Goal: Communication & Community: Ask a question

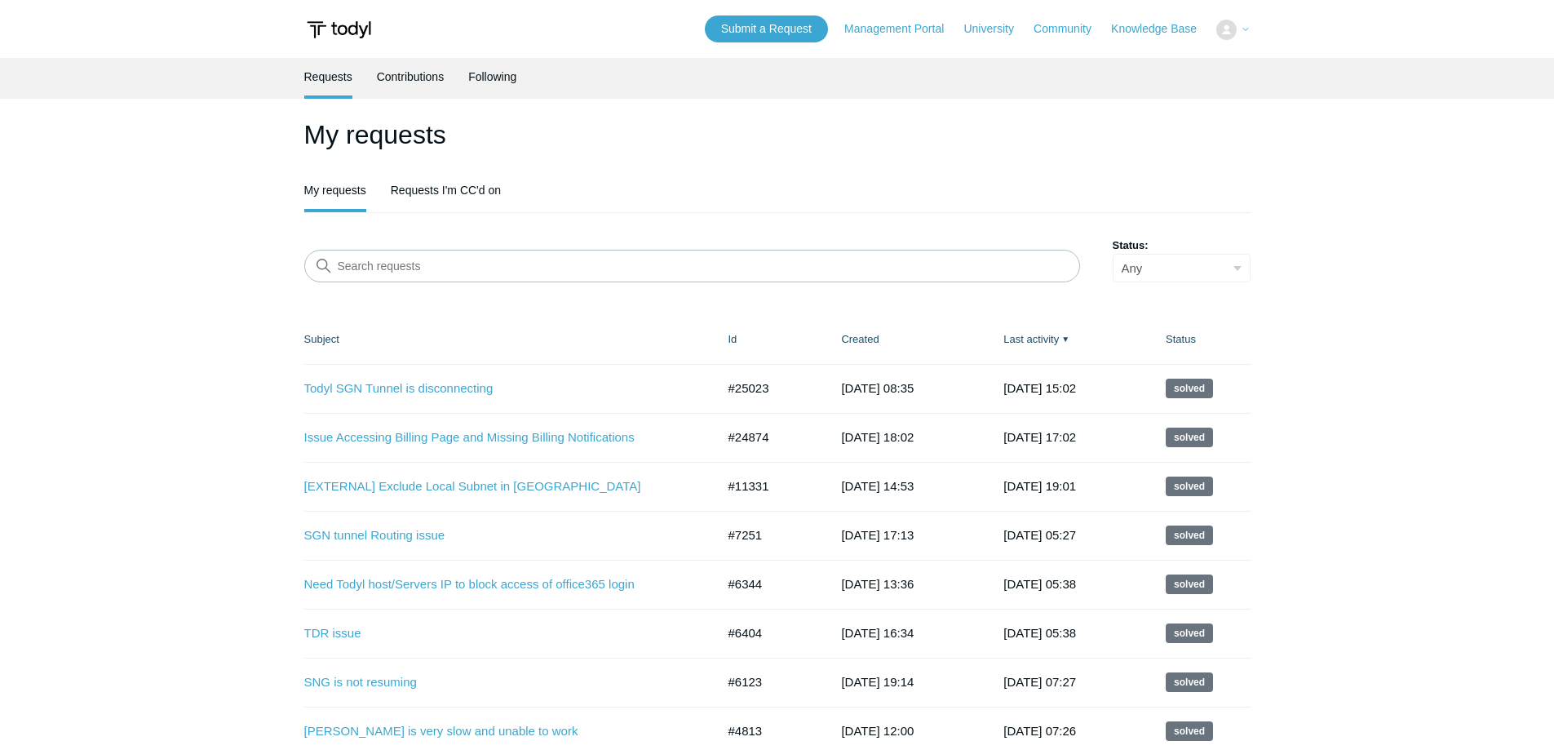
click at [197, 376] on main "Requests Contributions Following My requests My requests Requests I'm CC'd on S…" at bounding box center [777, 505] width 1554 height 894
click at [251, 290] on main "Requests Contributions Following My requests My requests Requests I'm CC'd on S…" at bounding box center [777, 505] width 1554 height 894
click at [613, 192] on ul "My requests Requests I'm CC'd on" at bounding box center [777, 191] width 946 height 41
drag, startPoint x: 782, startPoint y: 153, endPoint x: 830, endPoint y: 157, distance: 47.4
click at [784, 153] on h1 "My requests" at bounding box center [777, 134] width 946 height 39
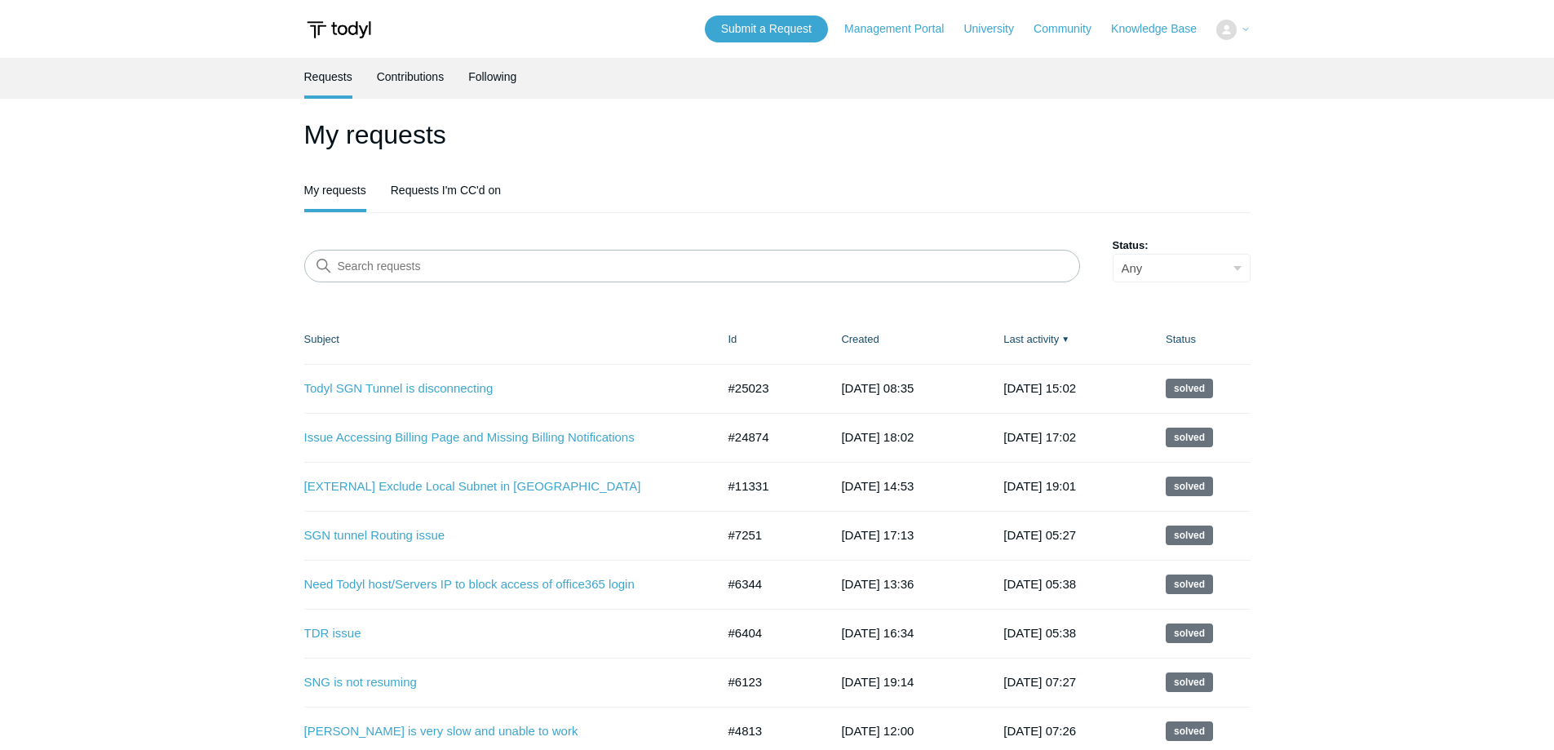
click at [1189, 186] on ul "My requests Requests I'm CC'd on" at bounding box center [777, 191] width 946 height 41
click at [881, 179] on ul "My requests Requests I'm CC'd on" at bounding box center [777, 191] width 946 height 41
click at [272, 205] on main "Requests Contributions Following My requests My requests Requests I'm CC'd on S…" at bounding box center [777, 505] width 1554 height 894
click at [602, 183] on ul "My requests Requests I'm CC'd on" at bounding box center [777, 191] width 946 height 41
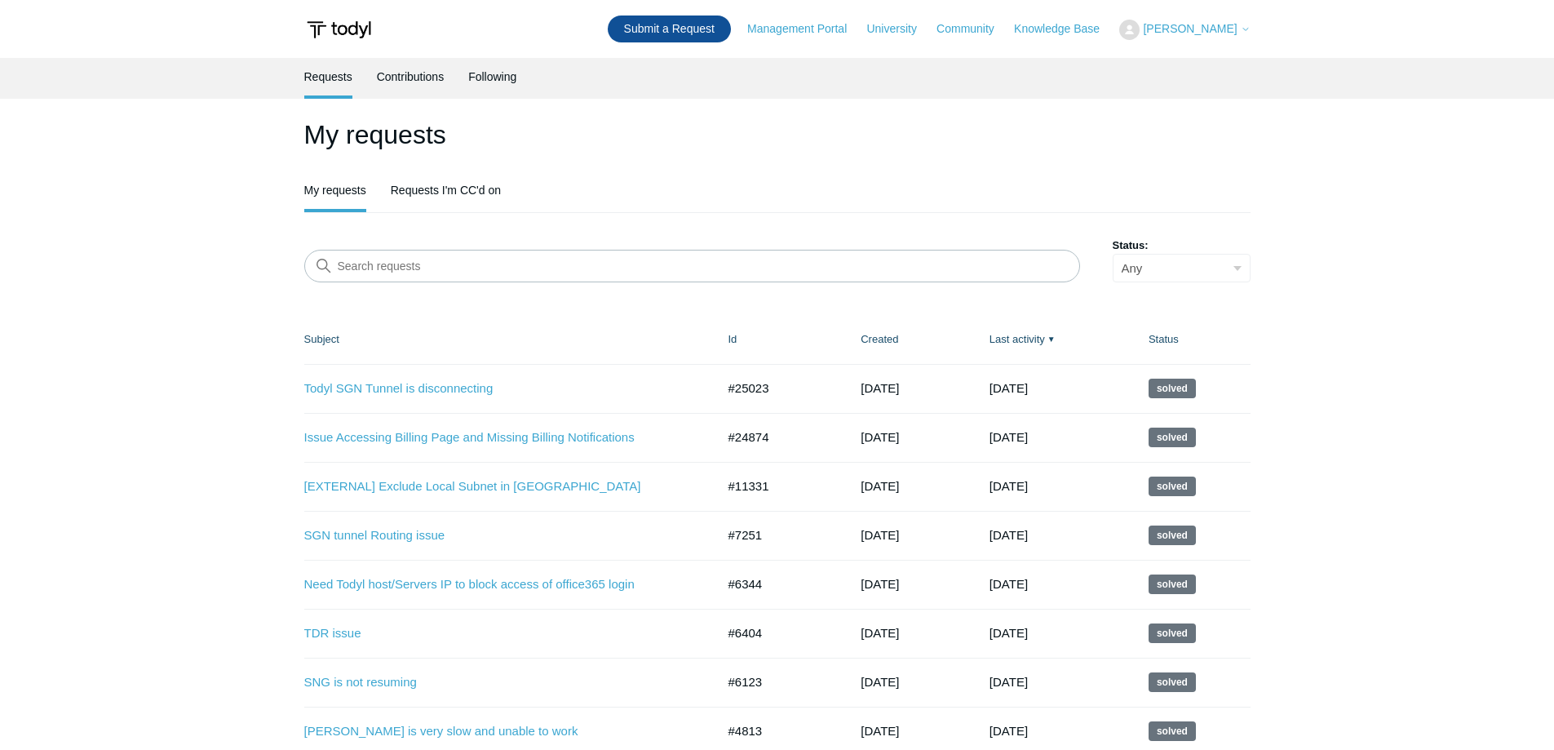
click at [726, 29] on link "Submit a Request" at bounding box center [669, 28] width 123 height 27
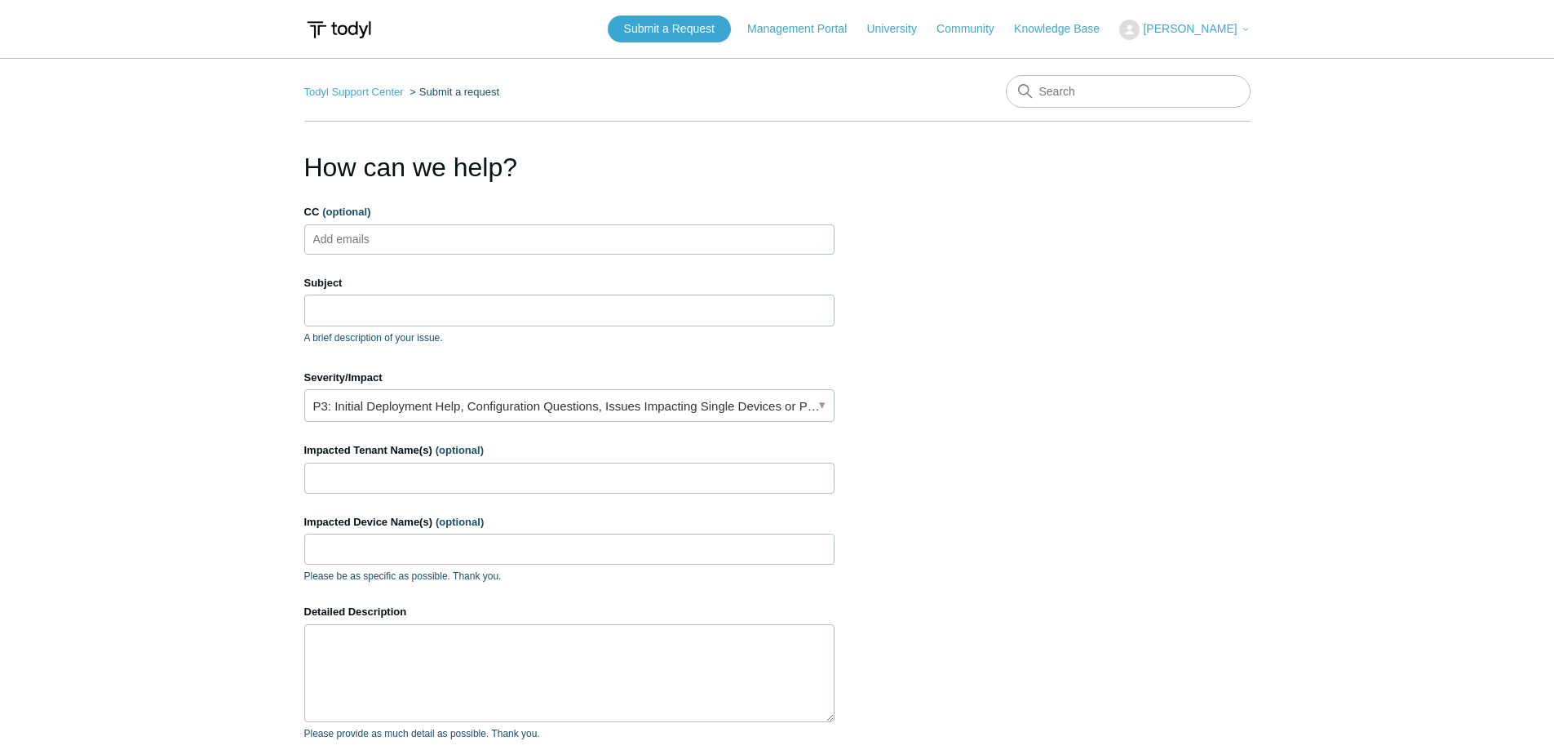
click at [200, 262] on main "Todyl Support Center Submit a request How can we help? CC (optional) Add emails…" at bounding box center [777, 478] width 1554 height 841
click at [205, 241] on main "Todyl Support Center Submit a request How can we help? CC (optional) Add emails…" at bounding box center [777, 478] width 1554 height 841
click at [206, 241] on main "Todyl Support Center Submit a request How can we help? CC (optional) Add emails…" at bounding box center [777, 478] width 1554 height 841
click at [378, 312] on input "Subject" at bounding box center [569, 309] width 530 height 31
click at [380, 310] on input "Subject" at bounding box center [569, 309] width 530 height 31
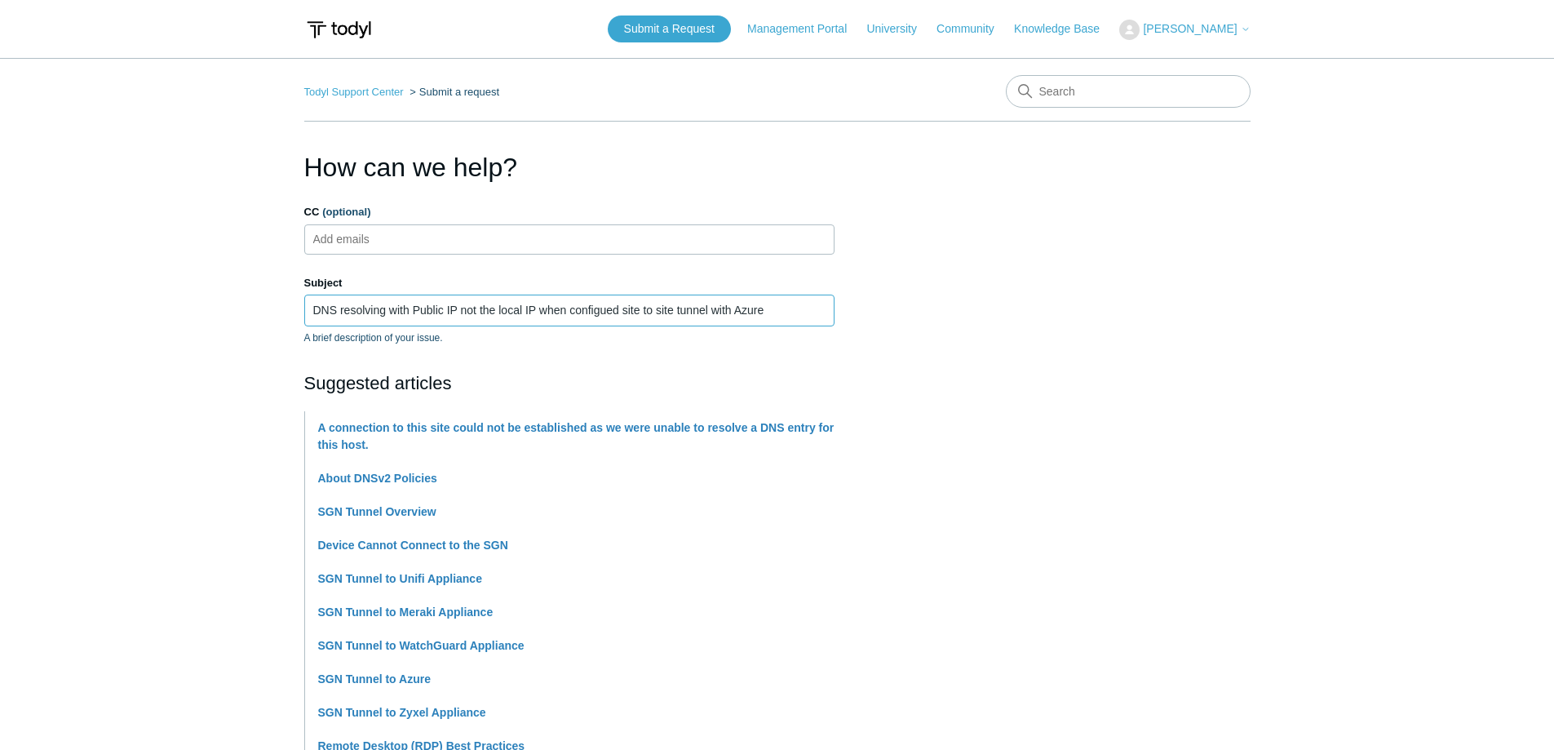
type input "DNS resolving with Public IP not the local IP when configued site to site tunne…"
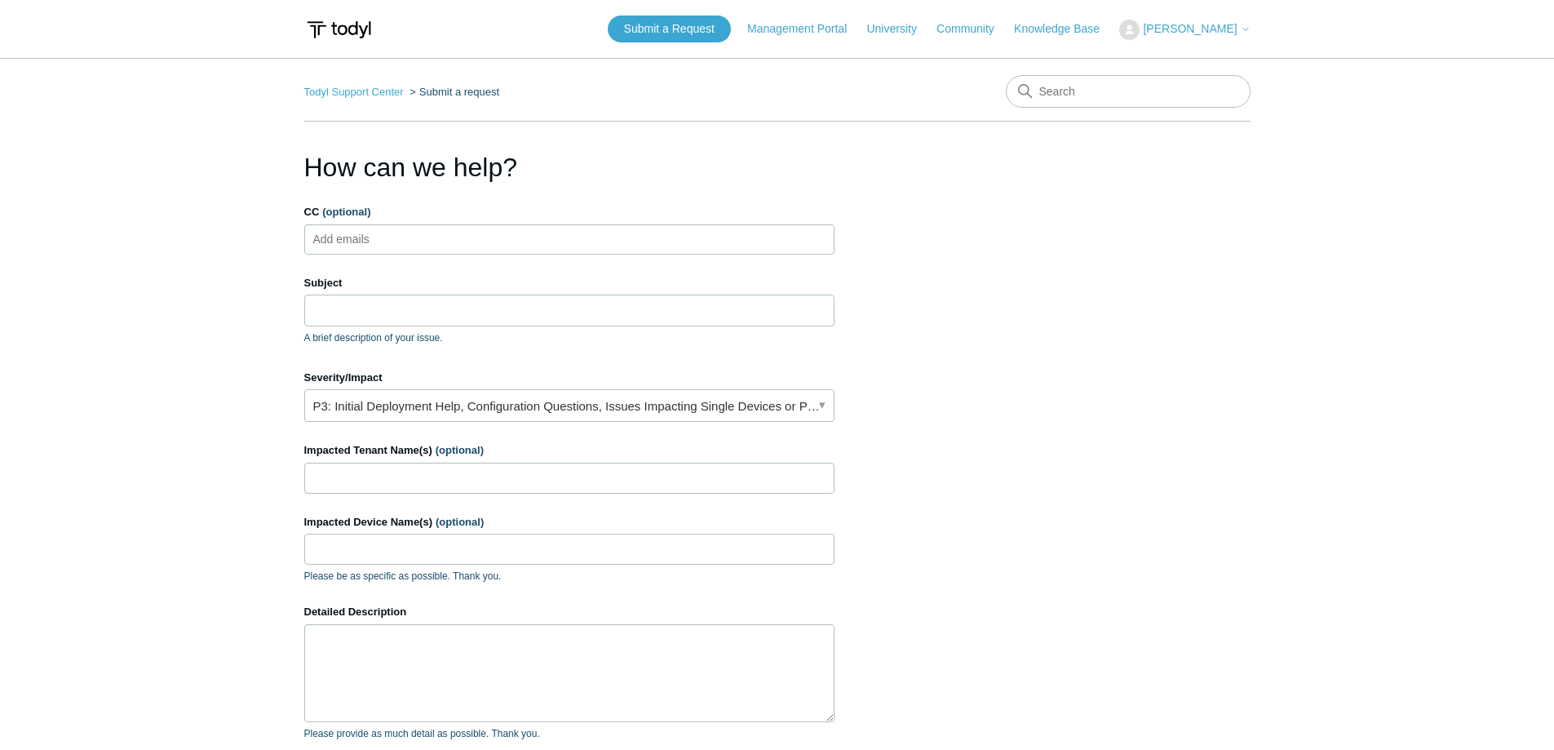
click at [1068, 408] on section "How can we help? CC (optional) Add emails Subject A brief description of your i…" at bounding box center [777, 523] width 946 height 751
click at [1032, 493] on section "How can we help? CC (optional) Add emails Subject A brief description of your i…" at bounding box center [777, 523] width 946 height 751
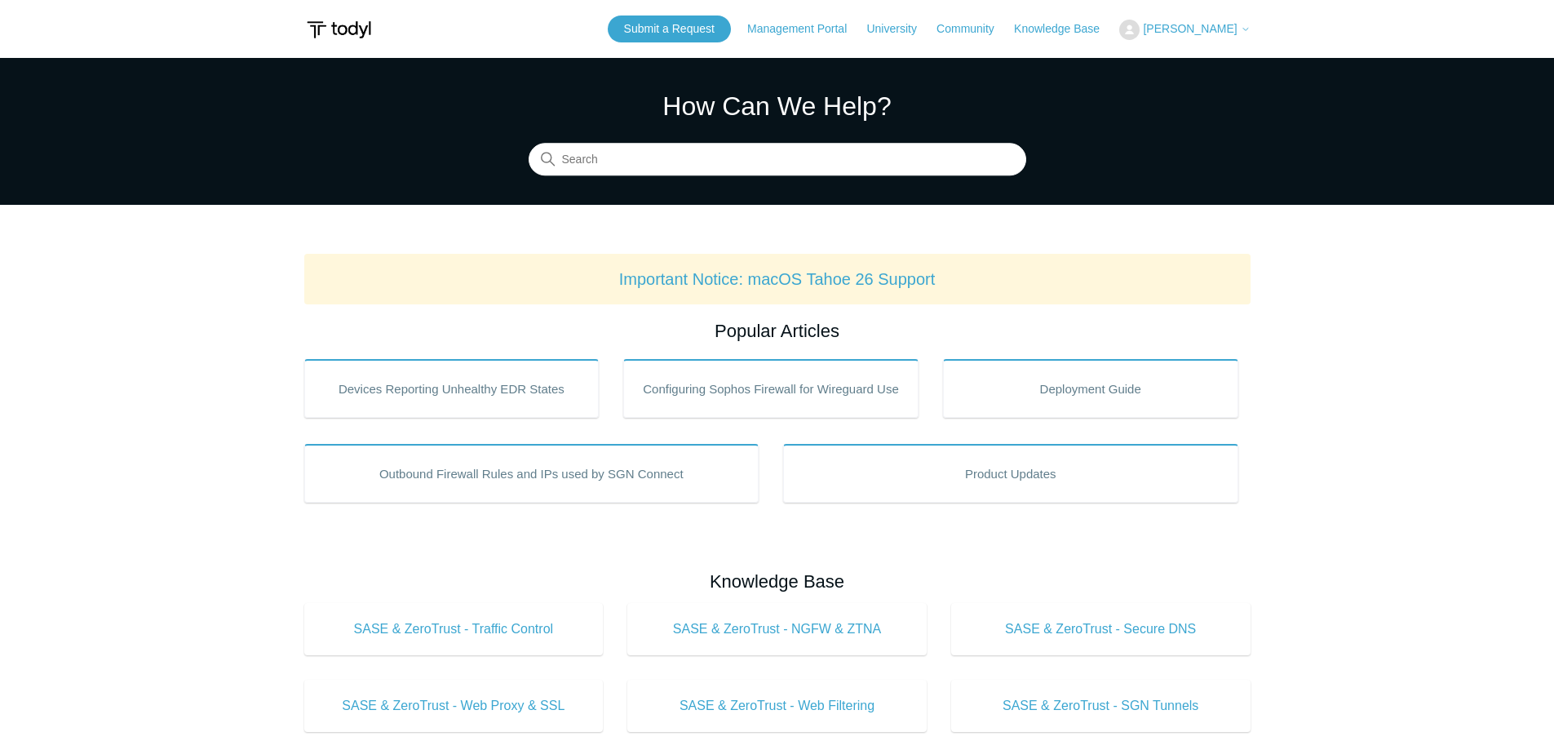
click at [279, 212] on main "Todyl Support Center How Can We Help? Search Important Notice: macOS Tahoe 26 S…" at bounding box center [777, 764] width 1554 height 1412
click at [1184, 36] on button "[PERSON_NAME]" at bounding box center [1184, 30] width 131 height 20
click at [1170, 66] on link "My Support Requests" at bounding box center [1199, 64] width 159 height 29
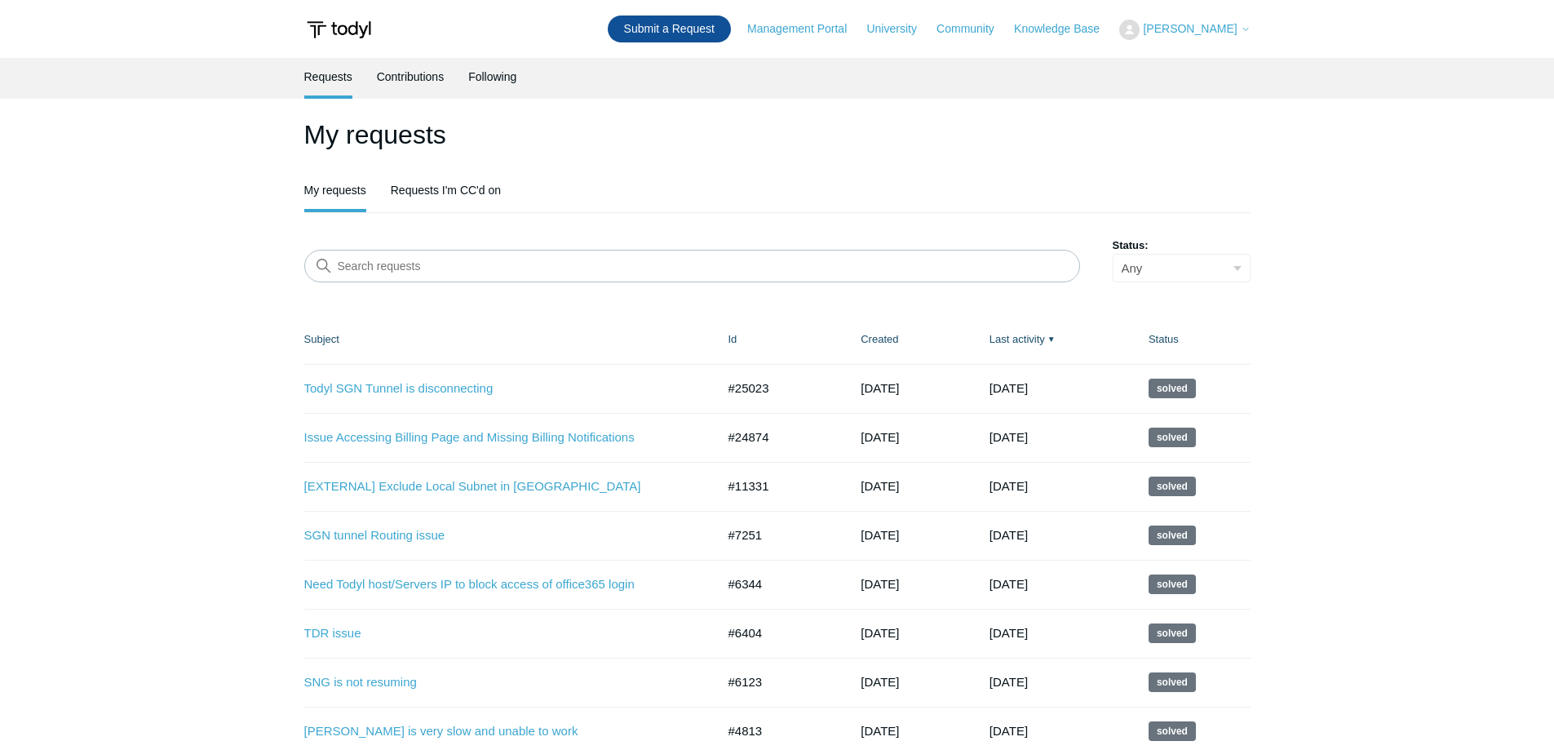
click at [693, 35] on link "Submit a Request" at bounding box center [669, 28] width 123 height 27
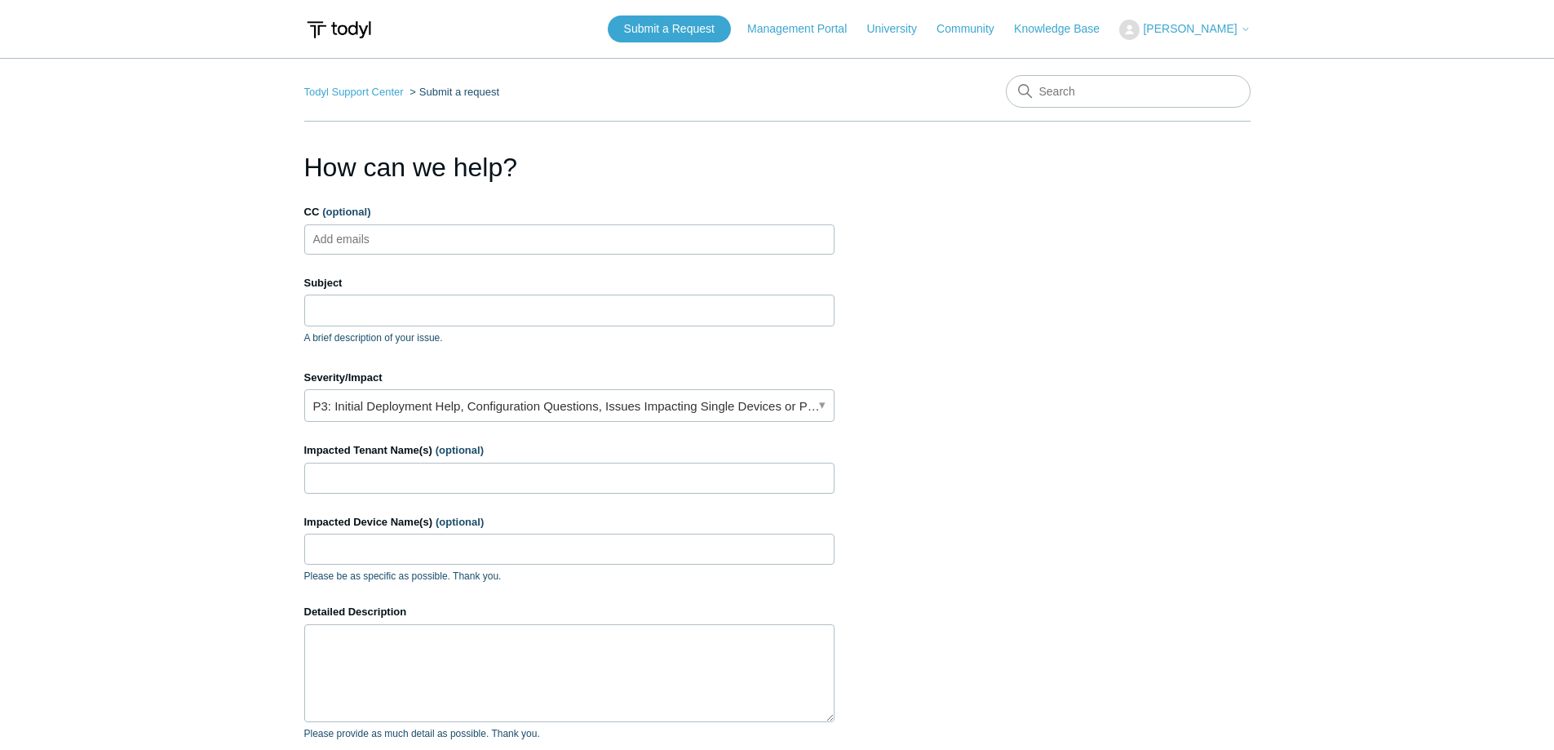
click at [486, 232] on ul "Add emails" at bounding box center [569, 239] width 530 height 30
click at [440, 302] on input "Subject" at bounding box center [569, 309] width 530 height 31
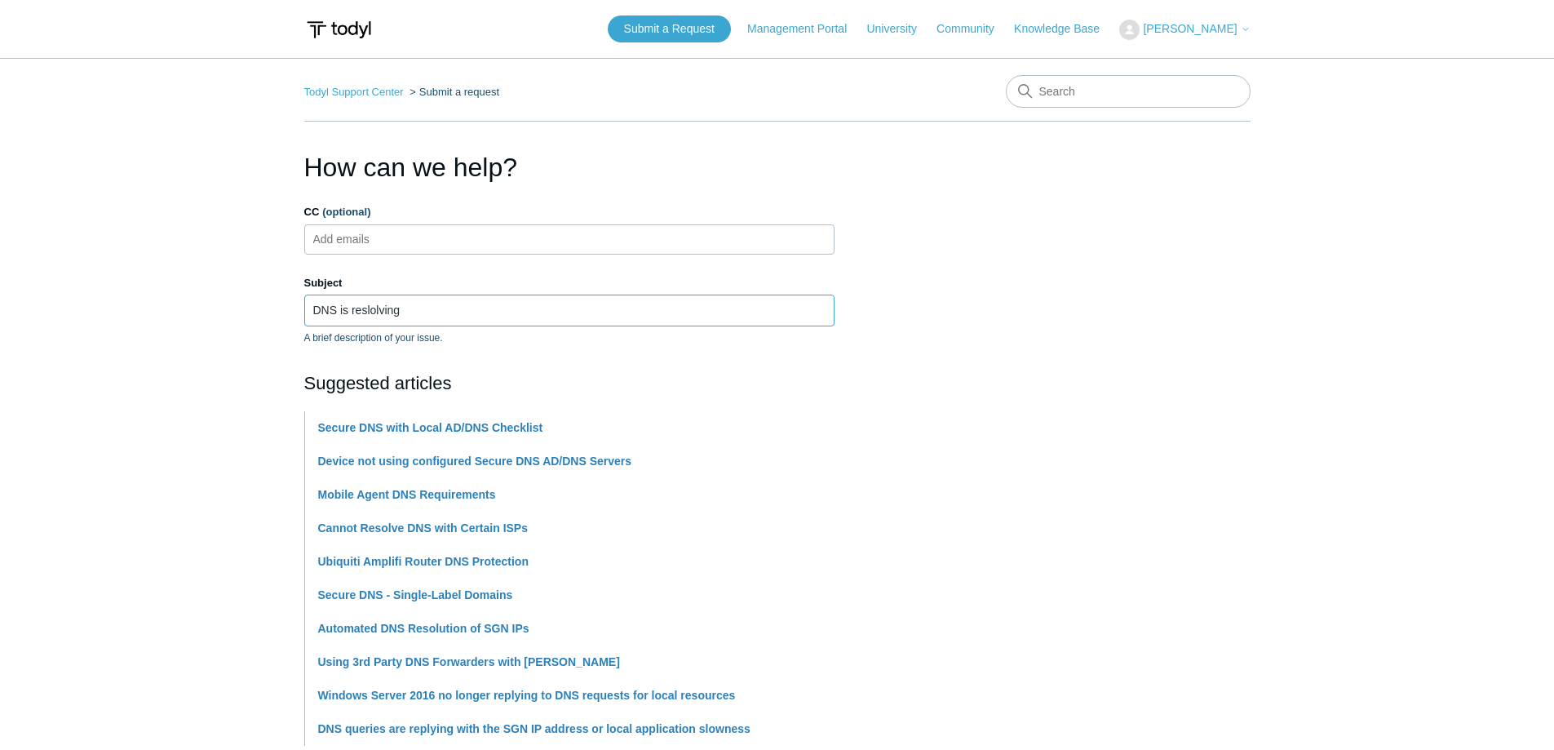
click at [366, 316] on input "DNS is reslolving" at bounding box center [569, 309] width 530 height 31
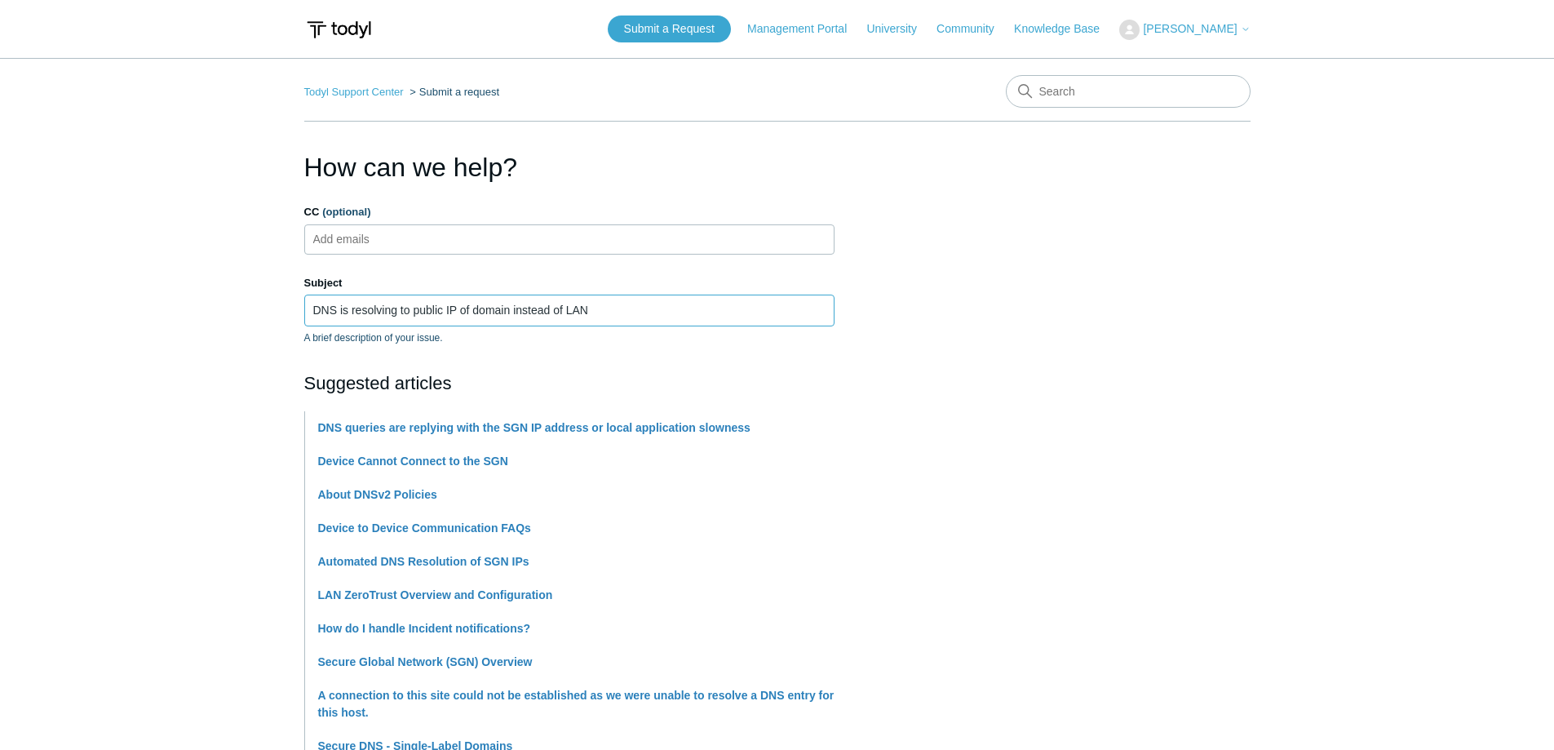
drag, startPoint x: 336, startPoint y: 309, endPoint x: 312, endPoint y: 309, distance: 24.5
click at [312, 309] on input "DNS is resolving to public IP of domain instead of LAN" at bounding box center [569, 309] width 530 height 31
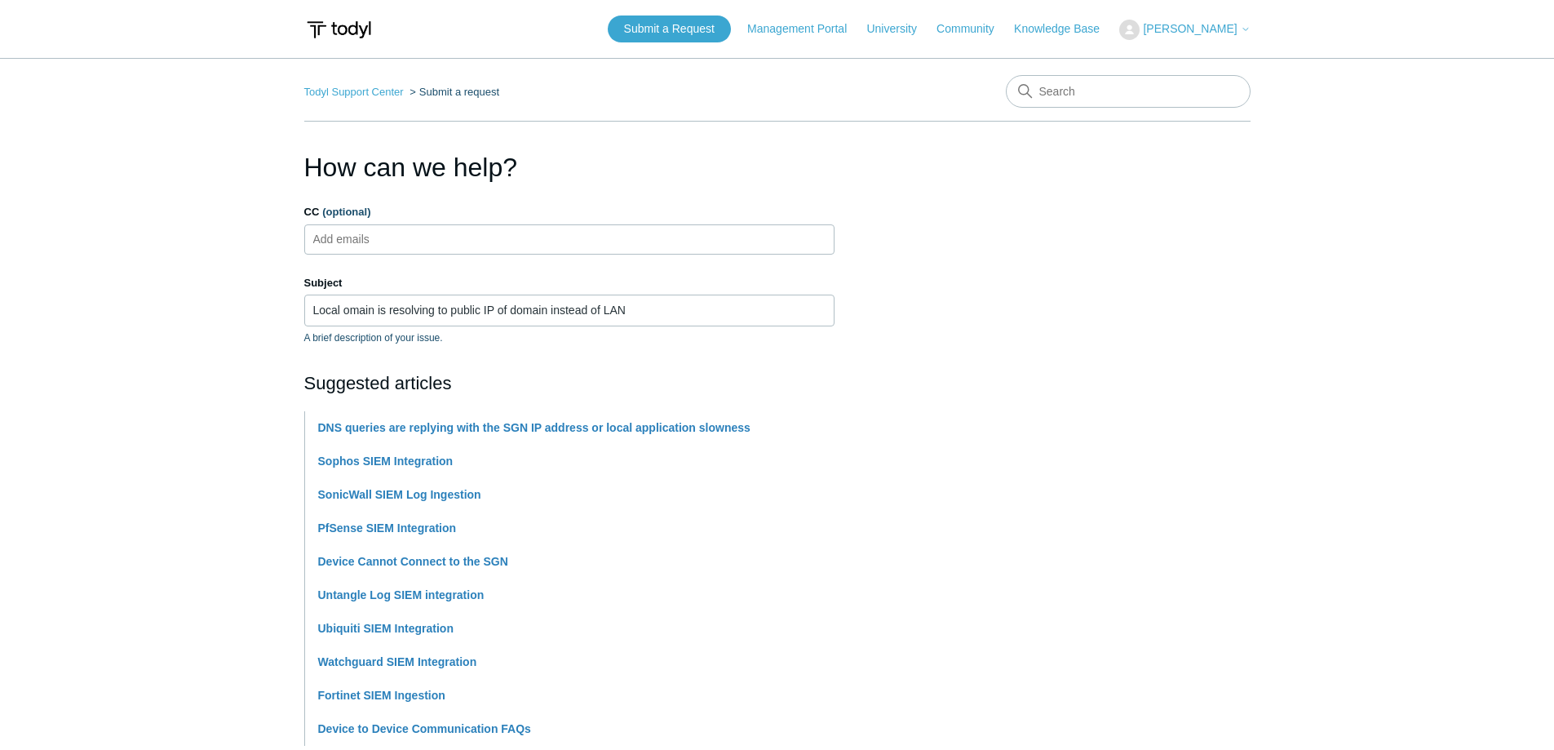
click at [152, 489] on main "Todyl Support Center Submit a request How can we help? CC (optional) Add emails…" at bounding box center [777, 676] width 1554 height 1237
click at [343, 315] on input "Local omain is resolving to public IP of domain instead of LAN" at bounding box center [569, 309] width 530 height 31
click at [125, 399] on main "Todyl Support Center Submit a request How can we help? CC (optional) Add emails…" at bounding box center [777, 676] width 1554 height 1237
click at [100, 299] on main "Todyl Support Center Submit a request How can we help? CC (optional) Add emails…" at bounding box center [777, 676] width 1554 height 1237
click at [166, 369] on main "Todyl Support Center Submit a request How can we help? CC (optional) Add emails…" at bounding box center [777, 676] width 1554 height 1237
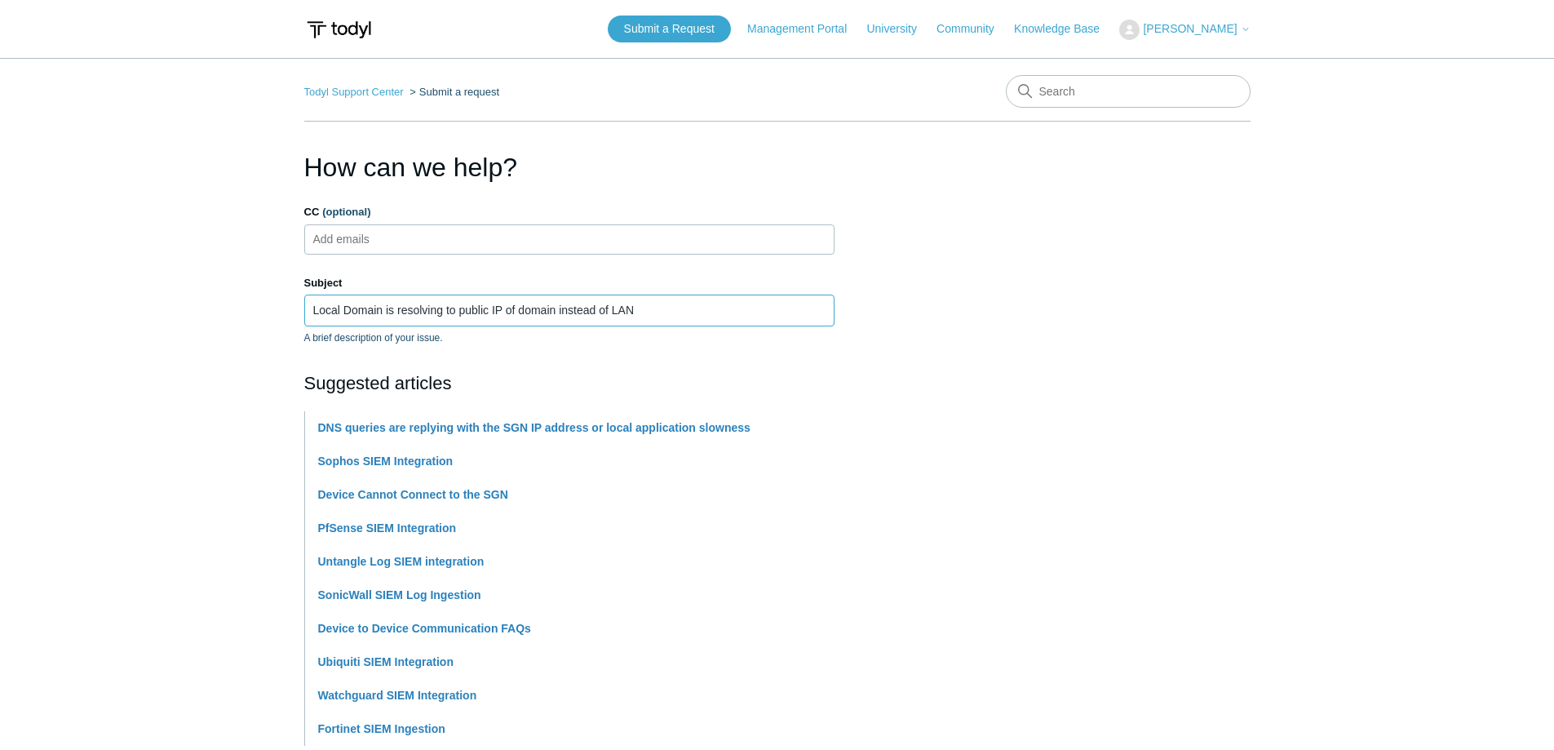
click at [360, 313] on input "Local Domain is resolving to public IP of domain instead of LAN" at bounding box center [569, 309] width 530 height 31
click at [170, 311] on main "Todyl Support Center Submit a request How can we help? CC (optional) Add emails…" at bounding box center [777, 676] width 1554 height 1237
click at [421, 306] on input "Local Domain is resolving to public IP of domain instead of LAN" at bounding box center [569, 309] width 530 height 31
click at [211, 330] on main "Todyl Support Center Submit a request How can we help? CC (optional) Add emails…" at bounding box center [777, 676] width 1554 height 1237
click at [665, 303] on input "Local Domain is resolving to public IP of domain instead of LAN" at bounding box center [569, 309] width 530 height 31
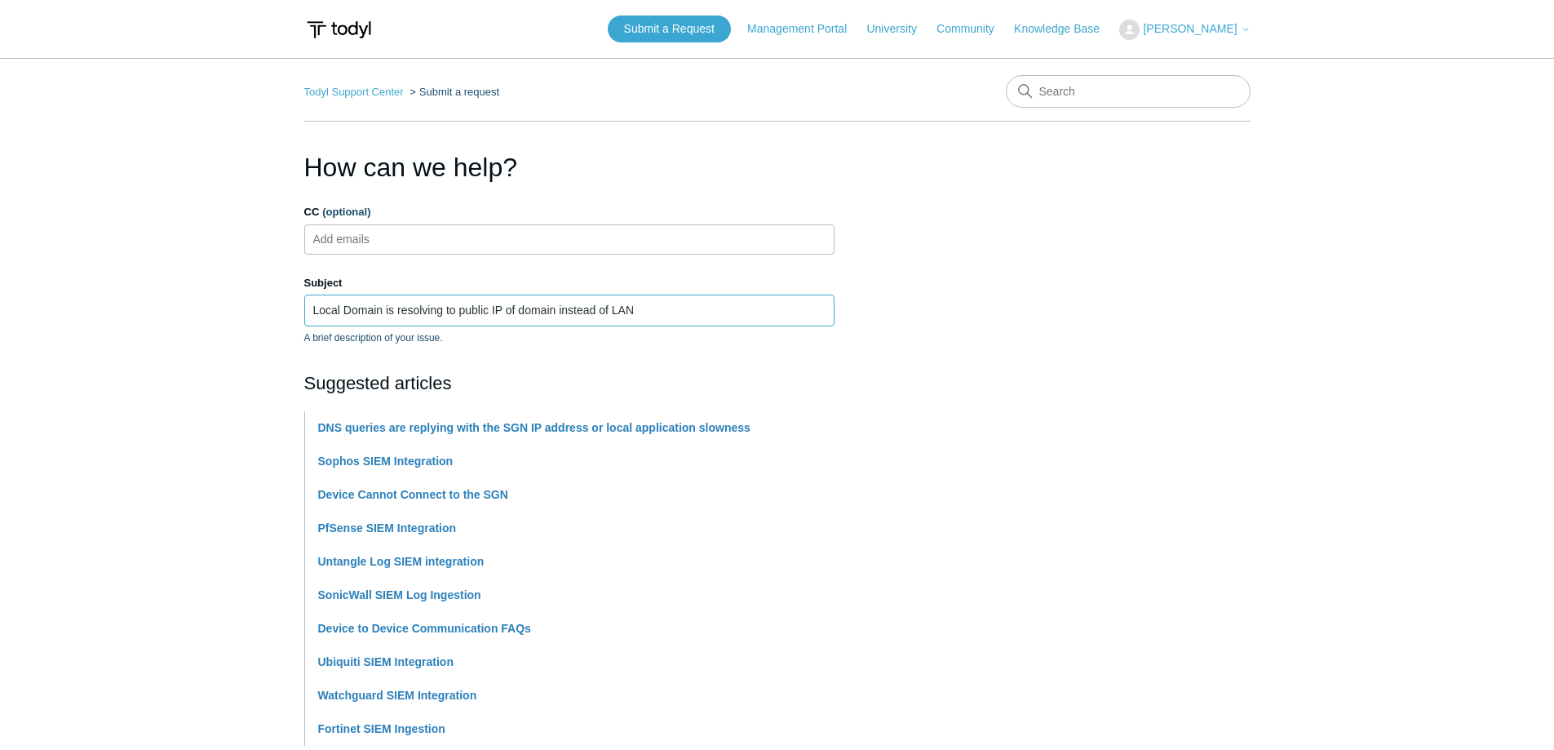
drag, startPoint x: 669, startPoint y: 317, endPoint x: 254, endPoint y: 310, distance: 415.2
click at [256, 311] on main "Todyl Support Center Submit a request How can we help? CC (optional) Add emails…" at bounding box center [777, 676] width 1554 height 1237
click at [458, 314] on input "Local Domain is resolving to public IP of domain instead of LAN" at bounding box center [569, 309] width 530 height 31
drag, startPoint x: 613, startPoint y: 310, endPoint x: 661, endPoint y: 309, distance: 48.1
click at [661, 309] on input "Local Domain is resolving to public IP of domain instead of LAN" at bounding box center [569, 309] width 530 height 31
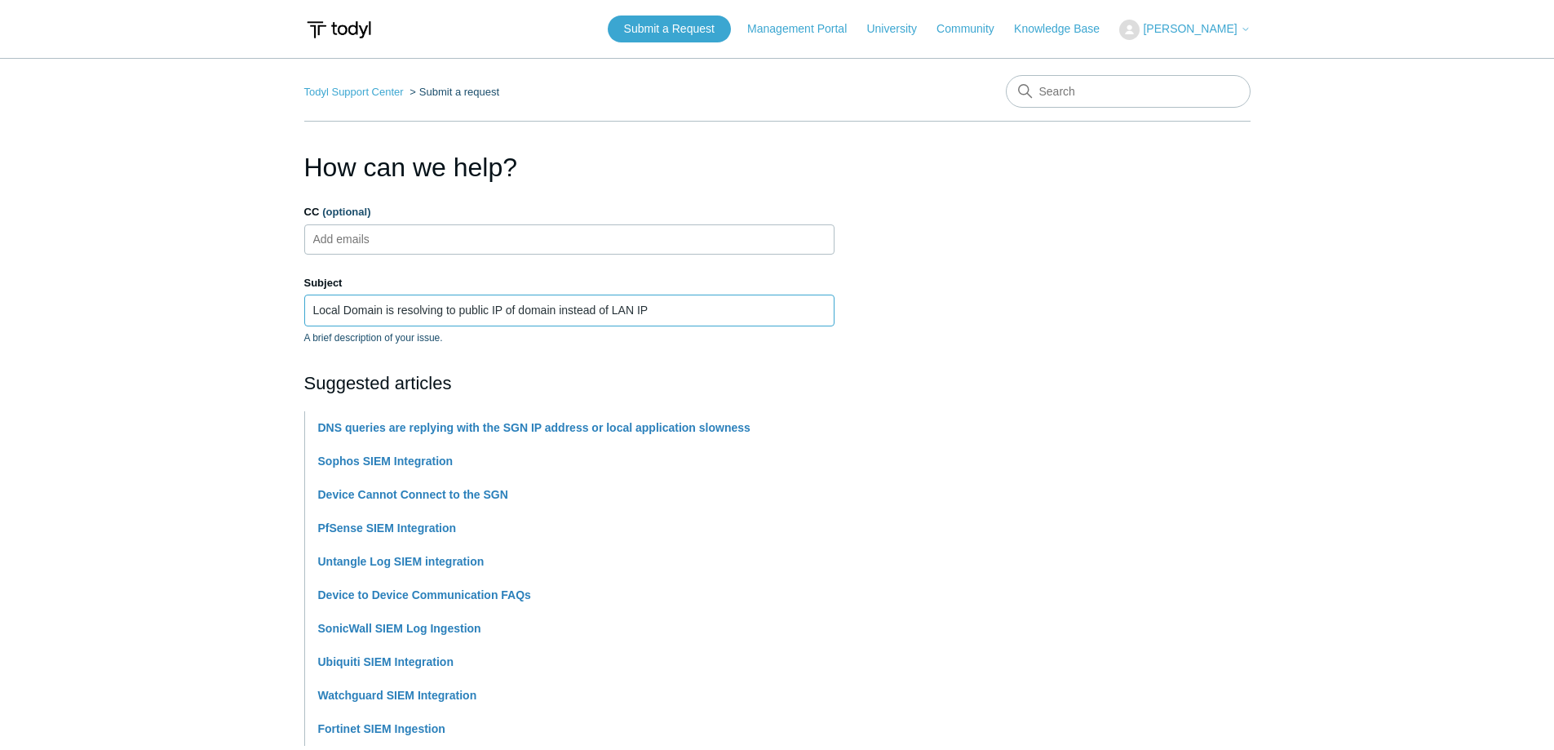
type input "Local Domain is resolving to public IP of domain instead of LAN IP"
click at [1157, 236] on section "How can we help? CC (optional) Add emails Subject Local Domain is resolving to …" at bounding box center [777, 722] width 946 height 1148
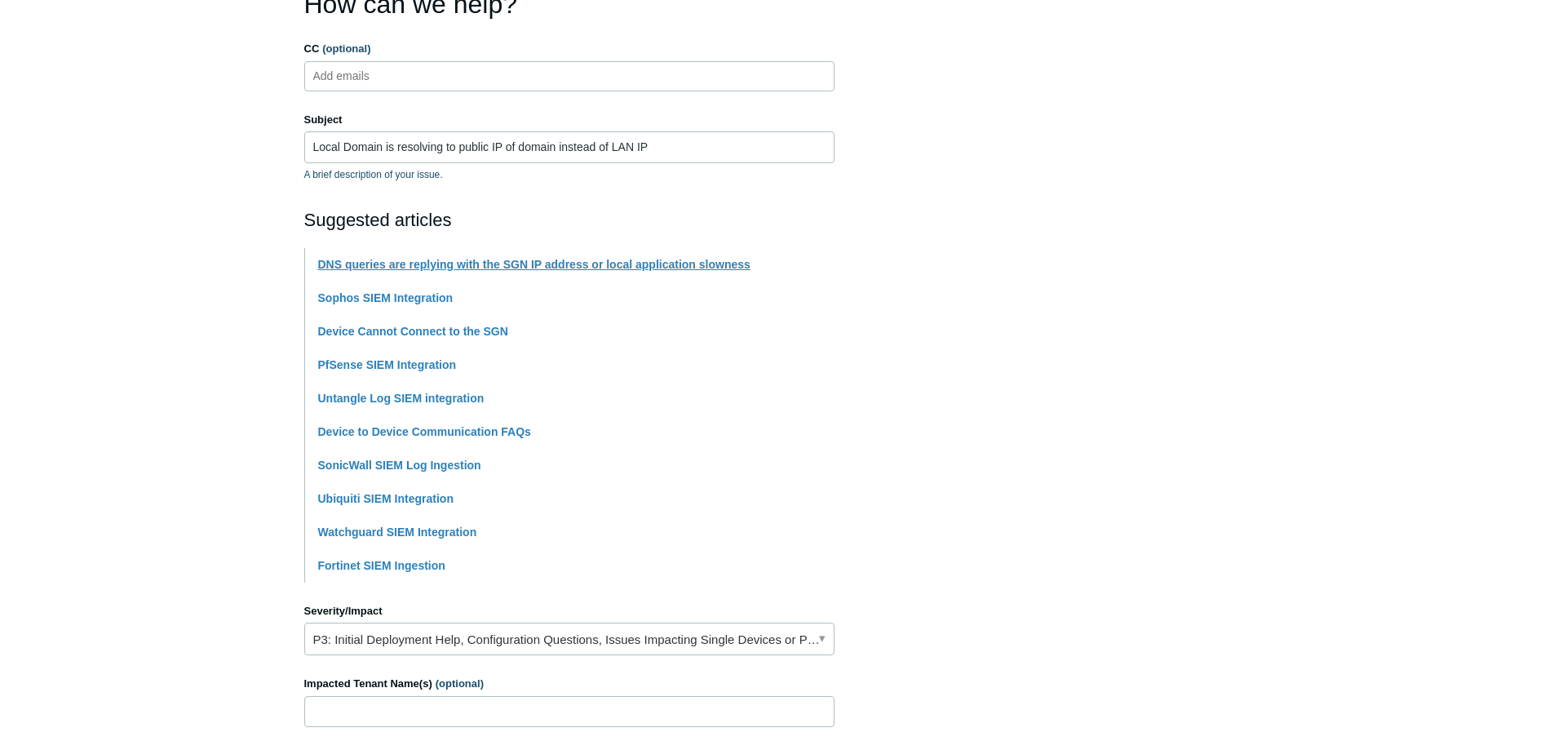
click at [411, 268] on link "DNS queries are replying with the SGN IP address or local application slowness" at bounding box center [534, 264] width 432 height 13
click at [1166, 303] on section "How can we help? CC (optional) Add emails Subject Local Domain is resolving to …" at bounding box center [777, 559] width 946 height 1148
click at [158, 396] on main "Todyl Support Center Submit a request How can we help? CC (optional) Add emails…" at bounding box center [777, 513] width 1554 height 1237
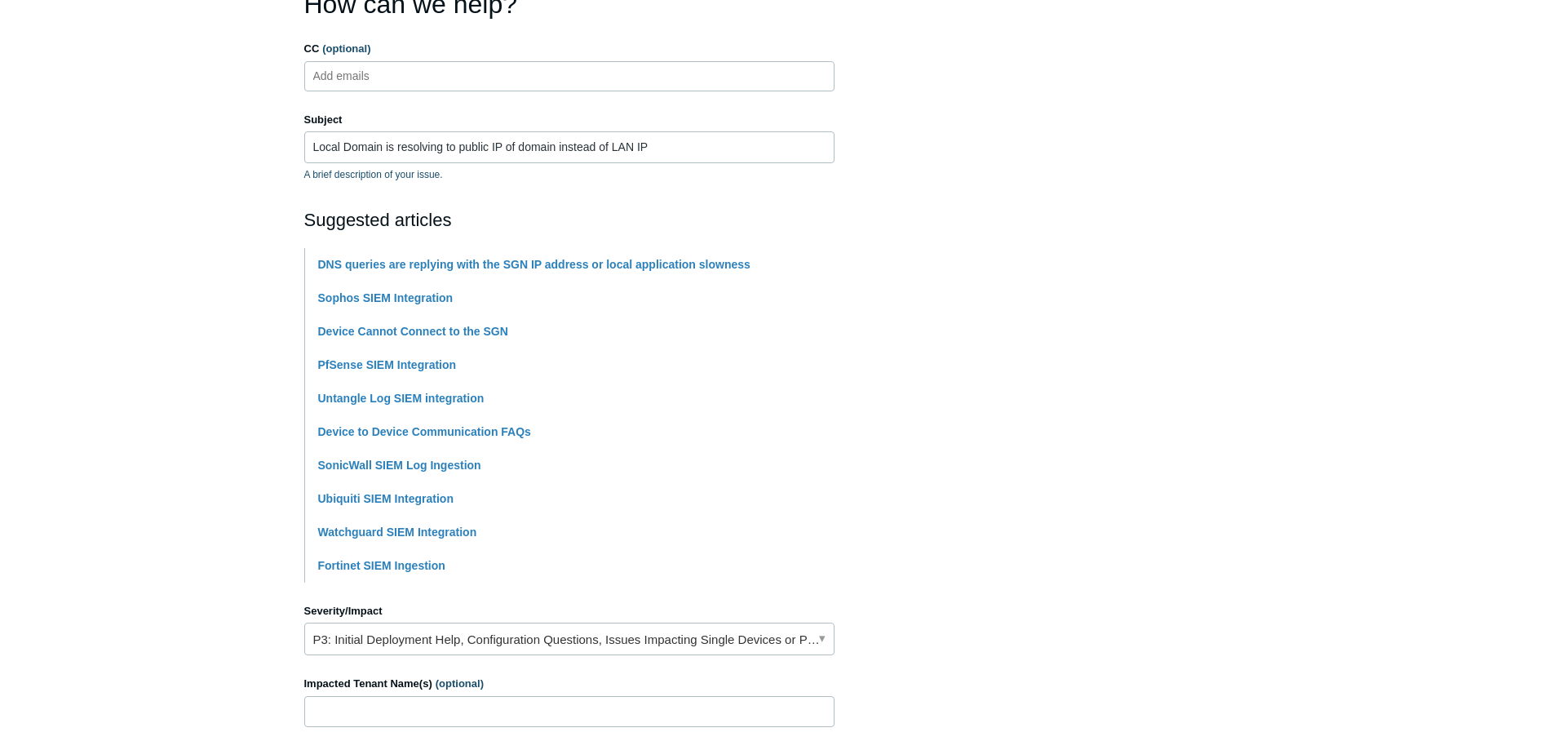
click at [158, 396] on main "Todyl Support Center Submit a request How can we help? CC (optional) Add emails…" at bounding box center [777, 513] width 1554 height 1237
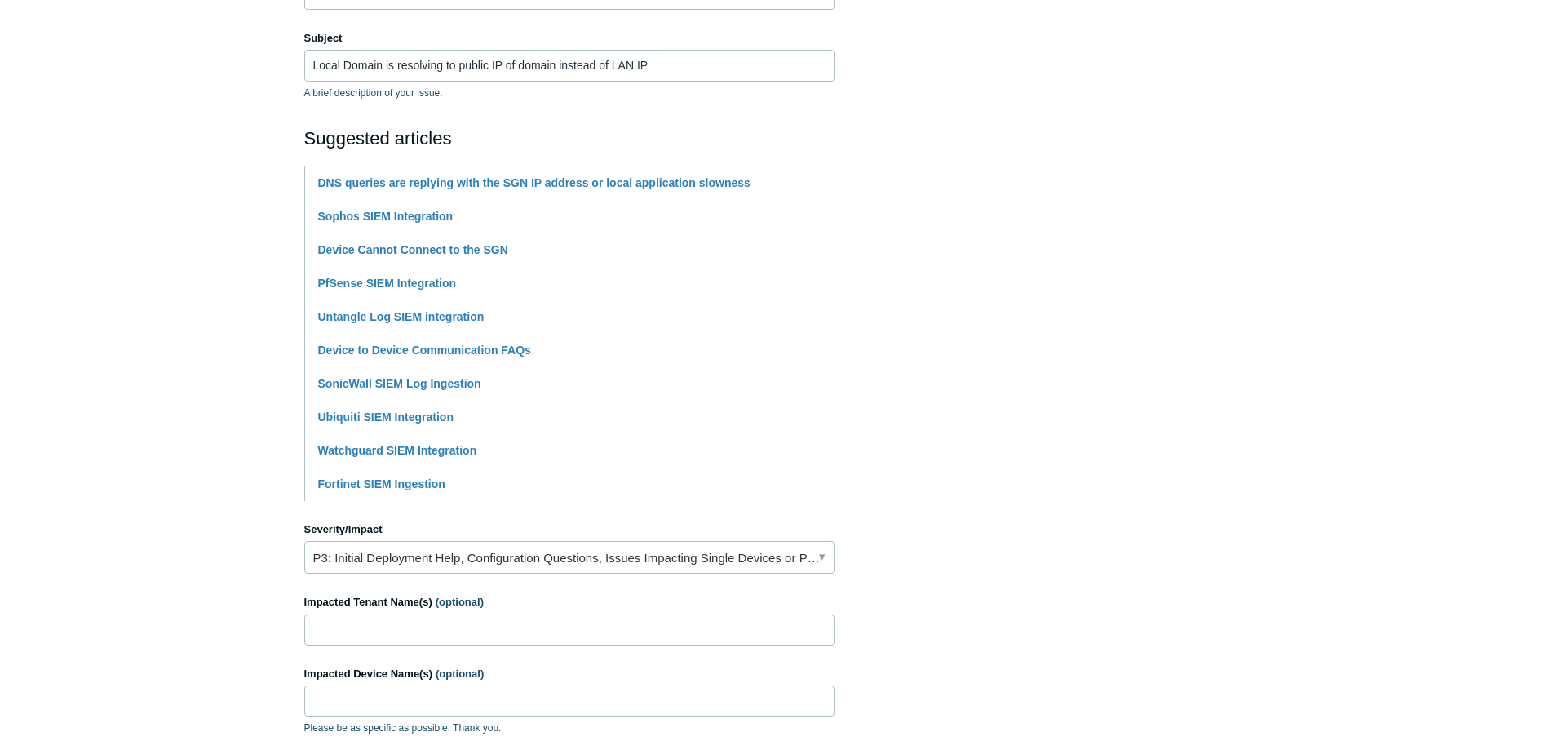
scroll to position [326, 0]
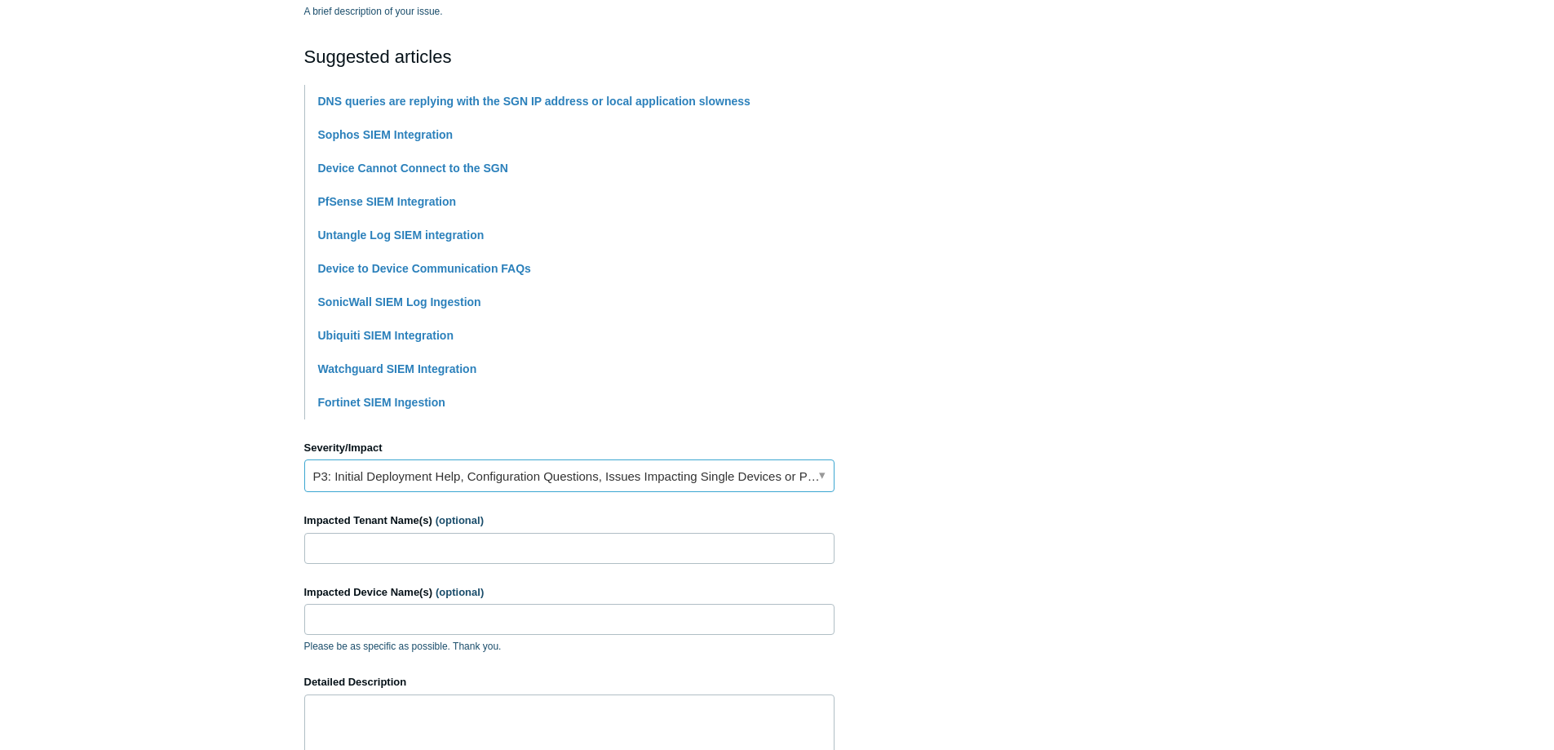
click at [513, 479] on link "P3: Initial Deployment Help, Configuration Questions, Issues Impacting Single D…" at bounding box center [569, 475] width 530 height 33
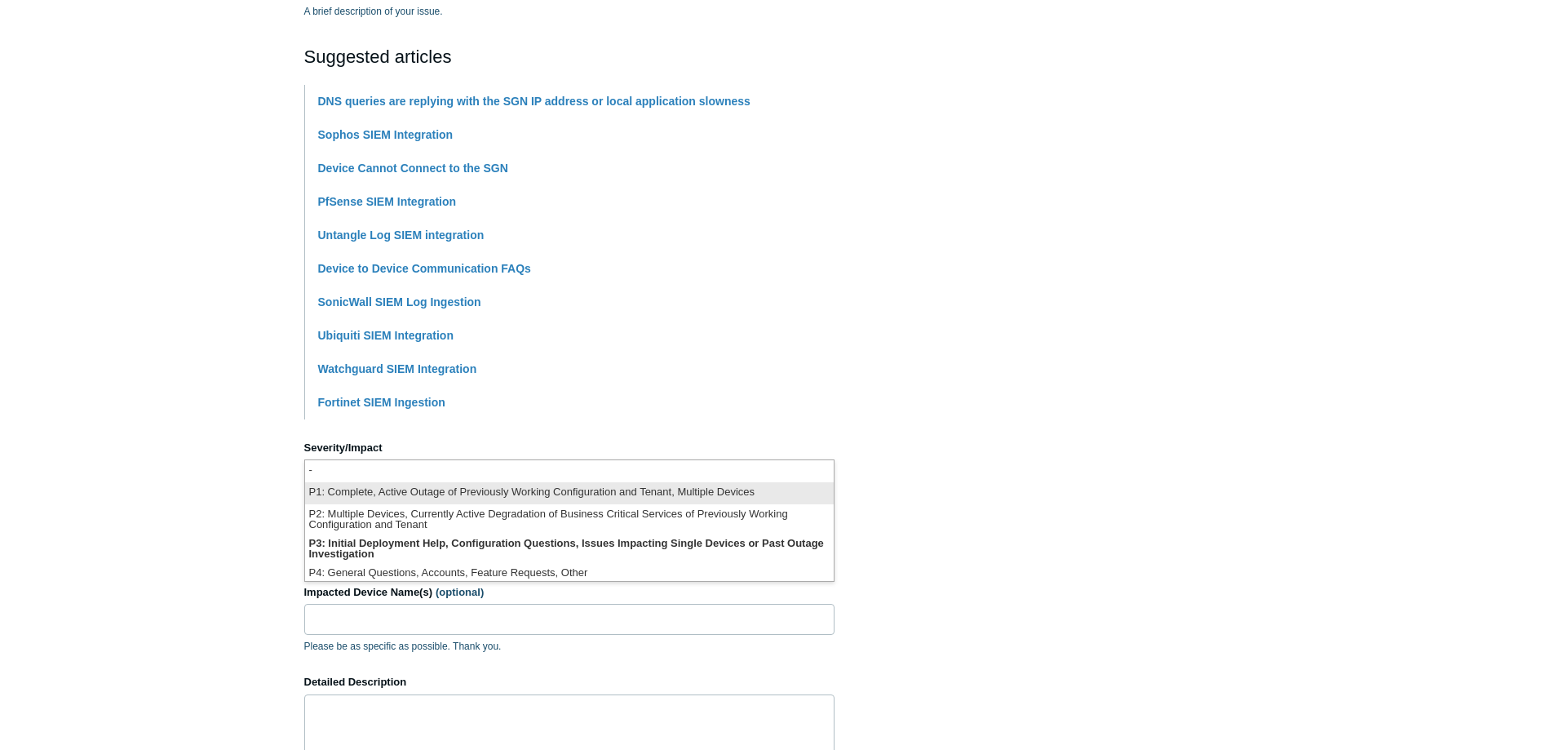
click at [449, 491] on li "P1: Complete, Active Outage of Previously Working Configuration and Tenant, Mul…" at bounding box center [569, 493] width 529 height 22
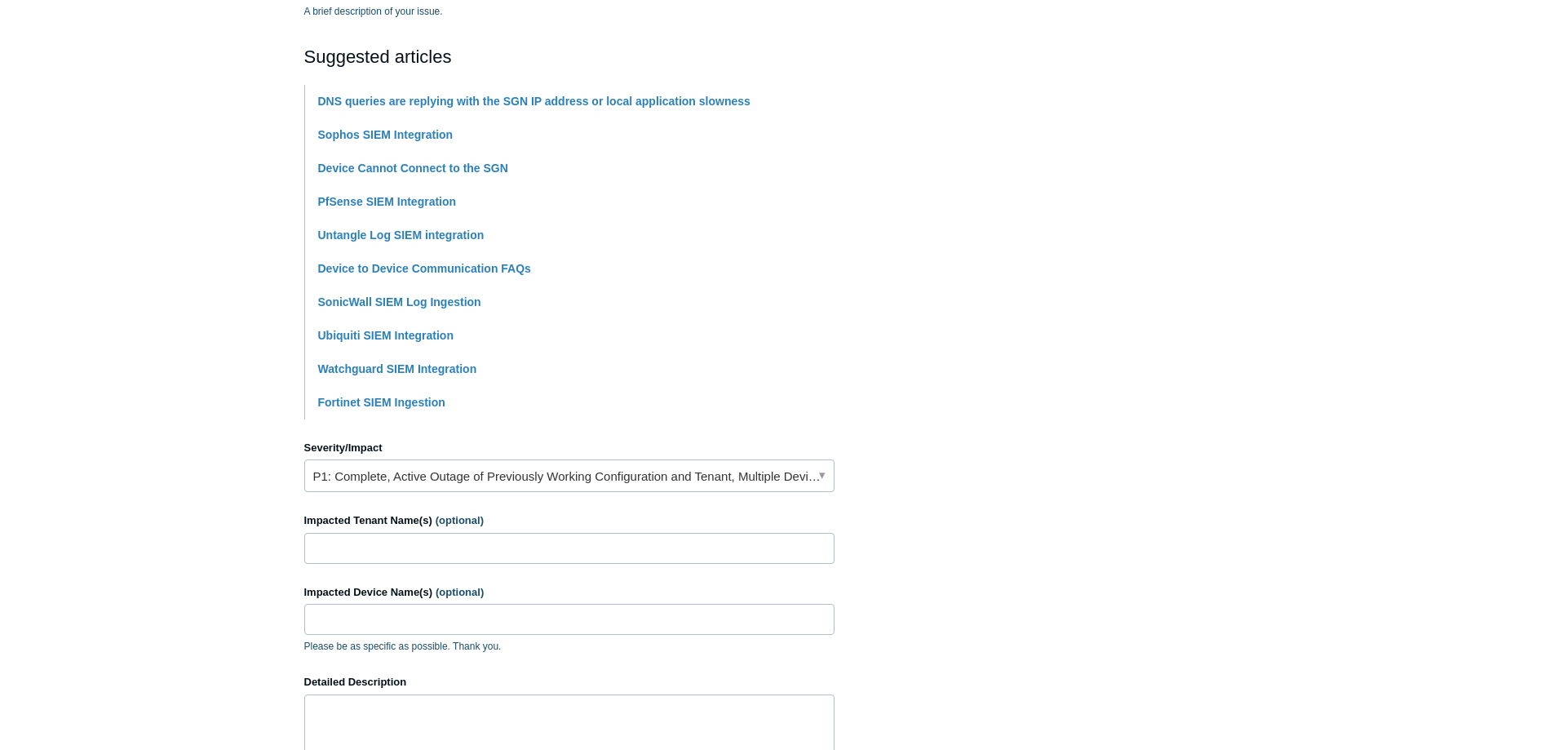
click at [210, 447] on main "Todyl Support Center Submit a request How can we help? CC (optional) Add emails…" at bounding box center [777, 350] width 1554 height 1237
click at [433, 539] on input "Impacted Tenant Name(s) (optional)" at bounding box center [569, 548] width 530 height 31
click at [79, 252] on main "Todyl Support Center Submit a request How can we help? CC (optional) Add emails…" at bounding box center [777, 350] width 1554 height 1237
click at [378, 550] on input "Impacted Tenant Name(s) (optional)" at bounding box center [569, 548] width 530 height 31
click at [144, 484] on main "Todyl Support Center Submit a request How can we help? CC (optional) Add emails…" at bounding box center [777, 350] width 1554 height 1237
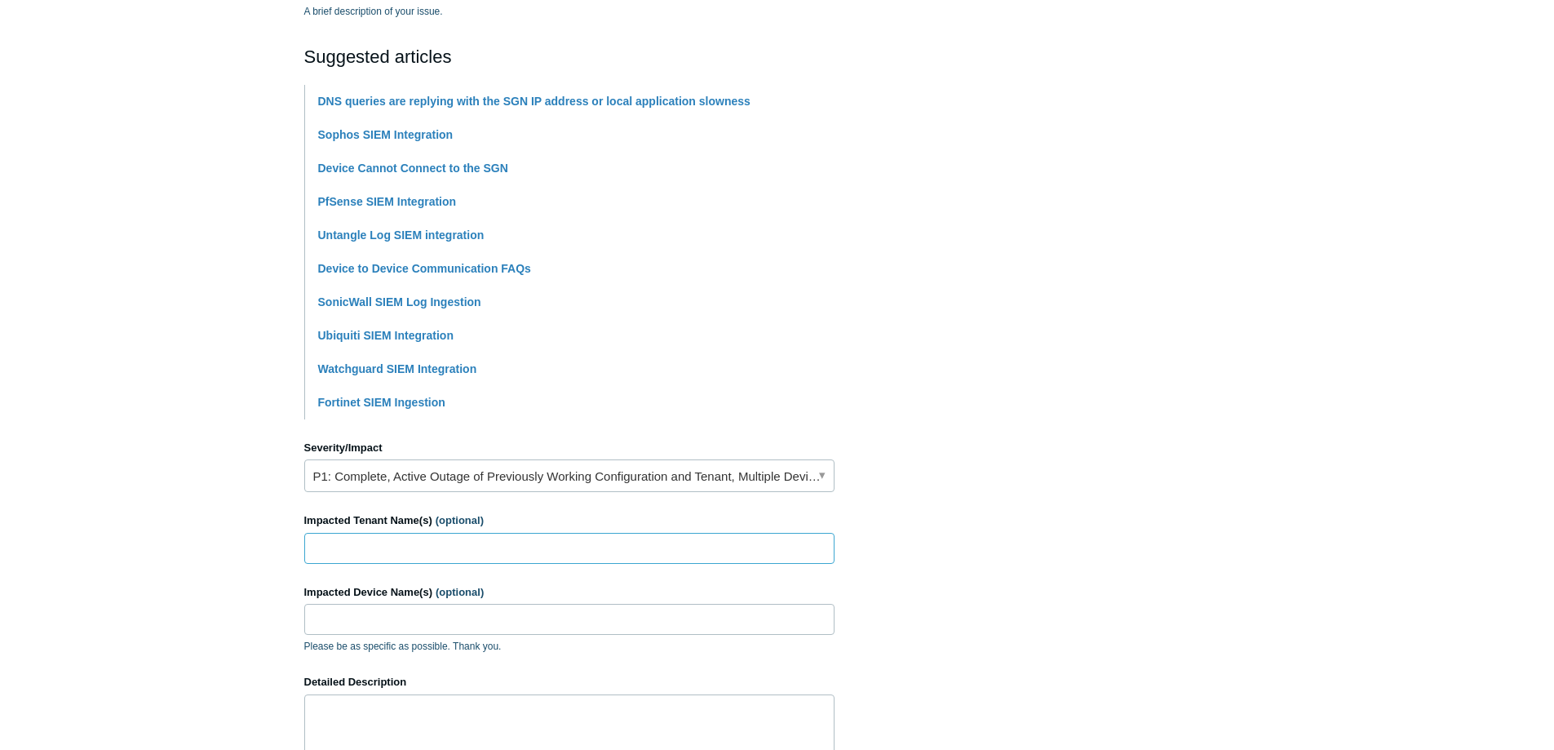
click at [340, 537] on input "Impacted Tenant Name(s) (optional)" at bounding box center [569, 548] width 530 height 31
paste input "Kaempfer Crowell"
type input "Kaempfer Crowell"
click at [197, 496] on main "Todyl Support Center Submit a request How can we help? CC (optional) Add emails…" at bounding box center [777, 350] width 1554 height 1237
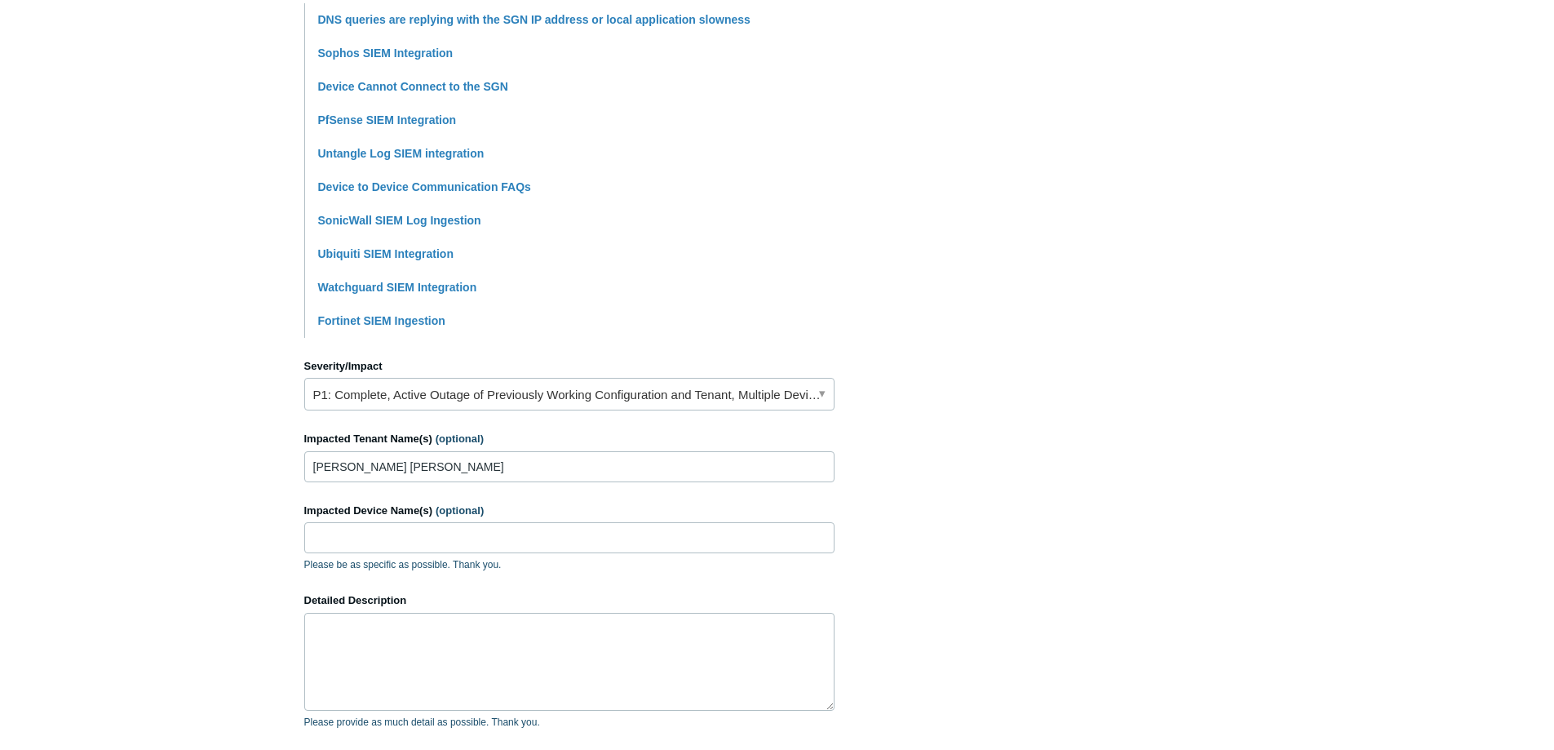
scroll to position [571, 0]
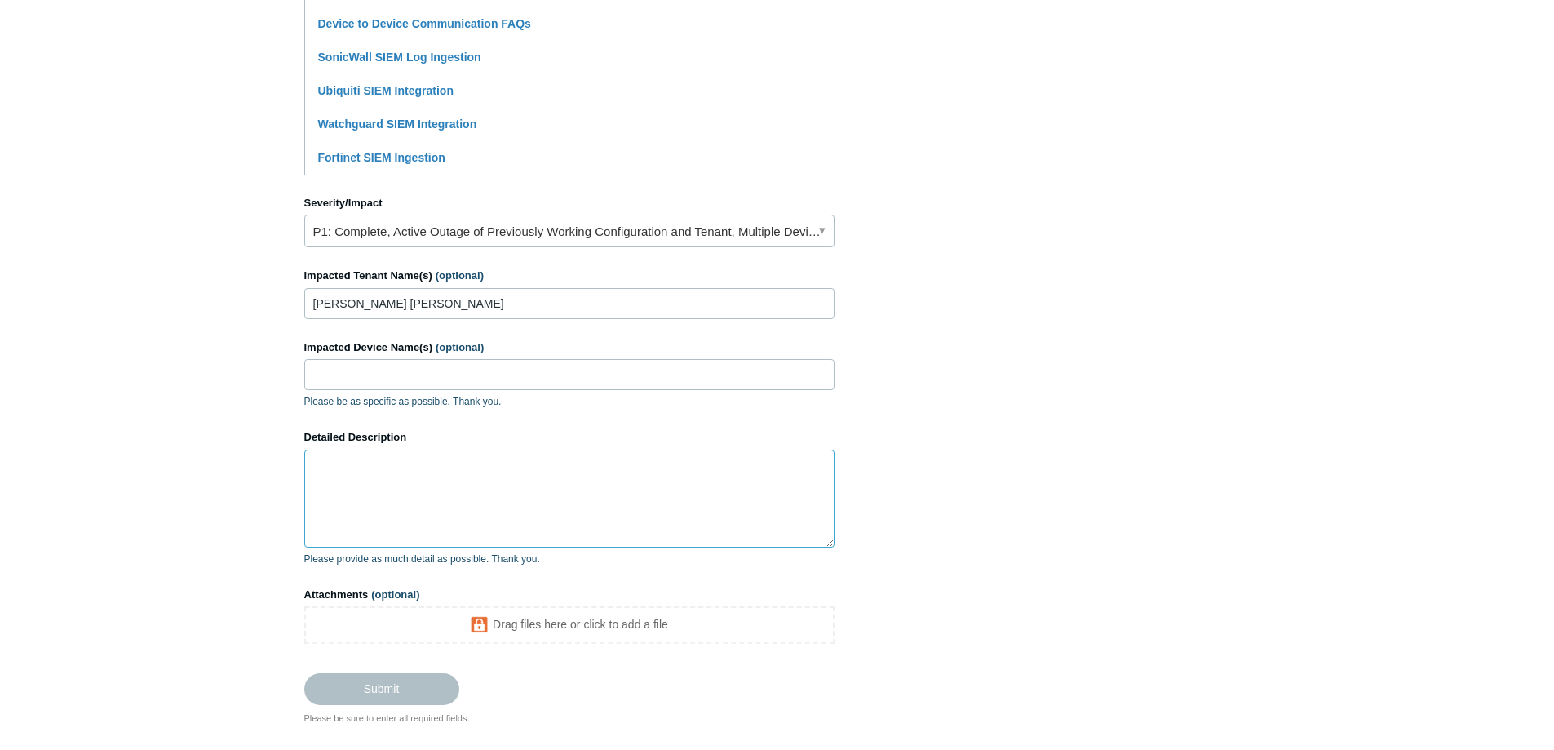
click at [463, 476] on textarea "Detailed Description" at bounding box center [569, 498] width 530 height 98
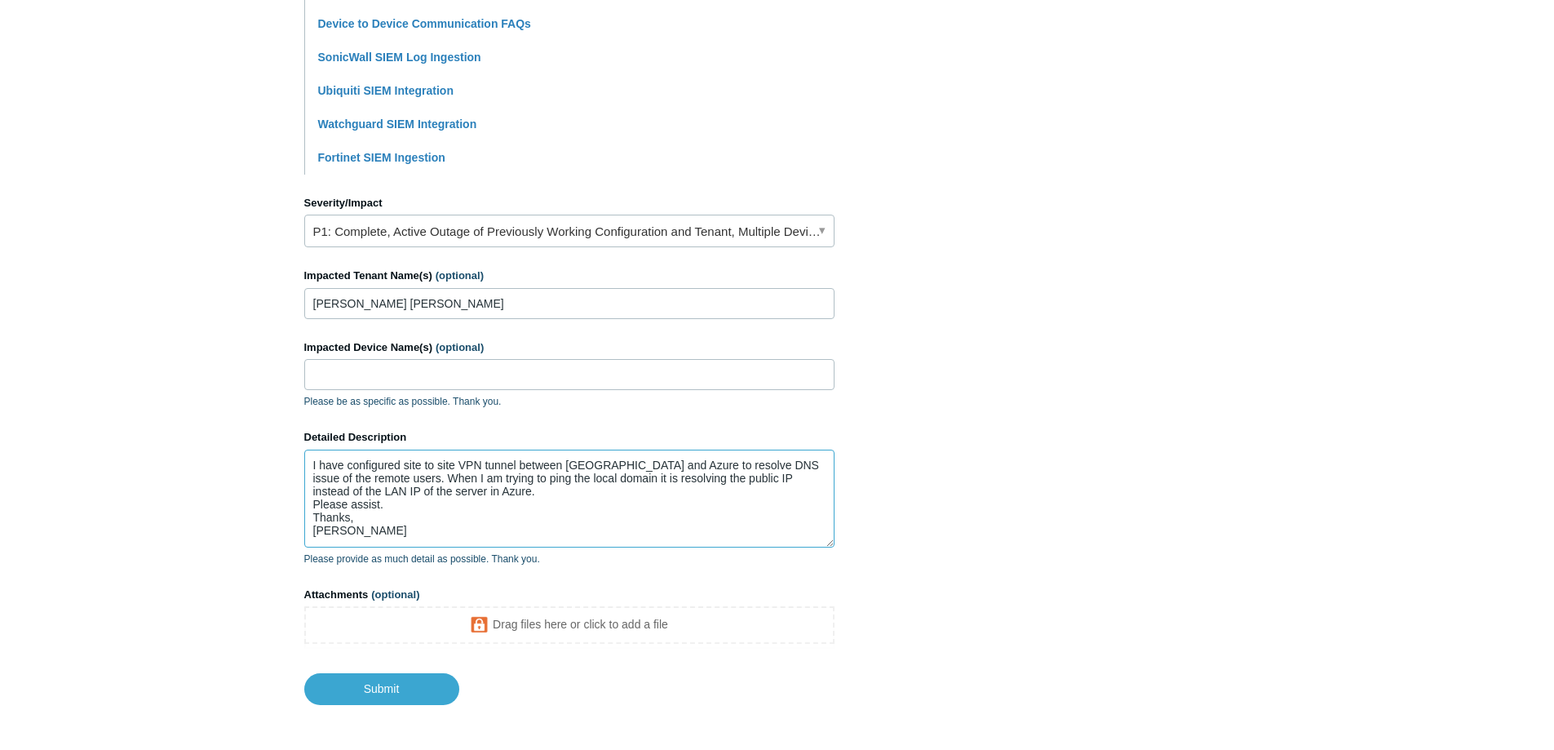
type textarea "I have configured site to site VPN tunnel between Todyl and Azure to resolve DN…"
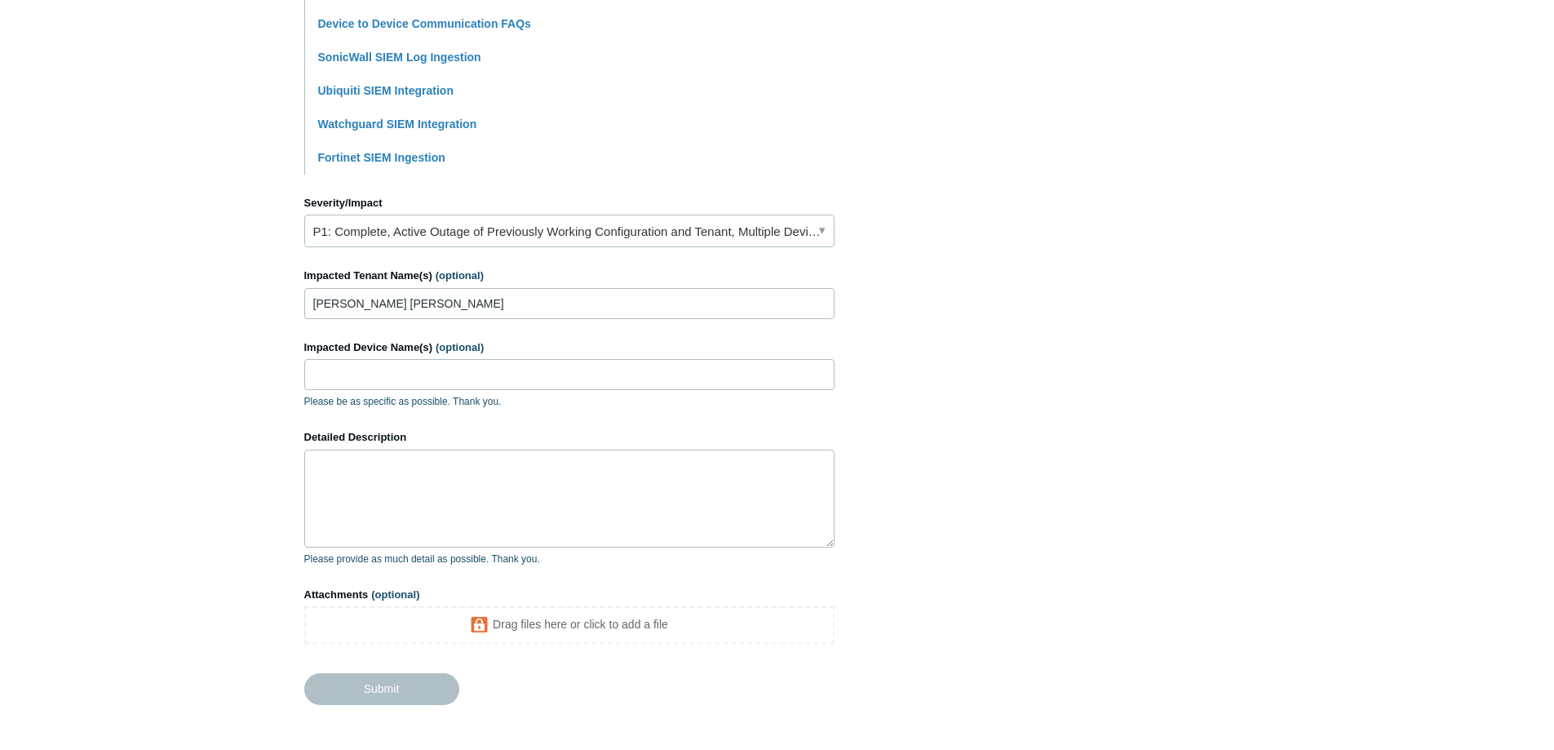
click at [1076, 449] on section "How can we help? CC (optional) Add emails Subject Local Domain is resolving to …" at bounding box center [777, 141] width 946 height 1128
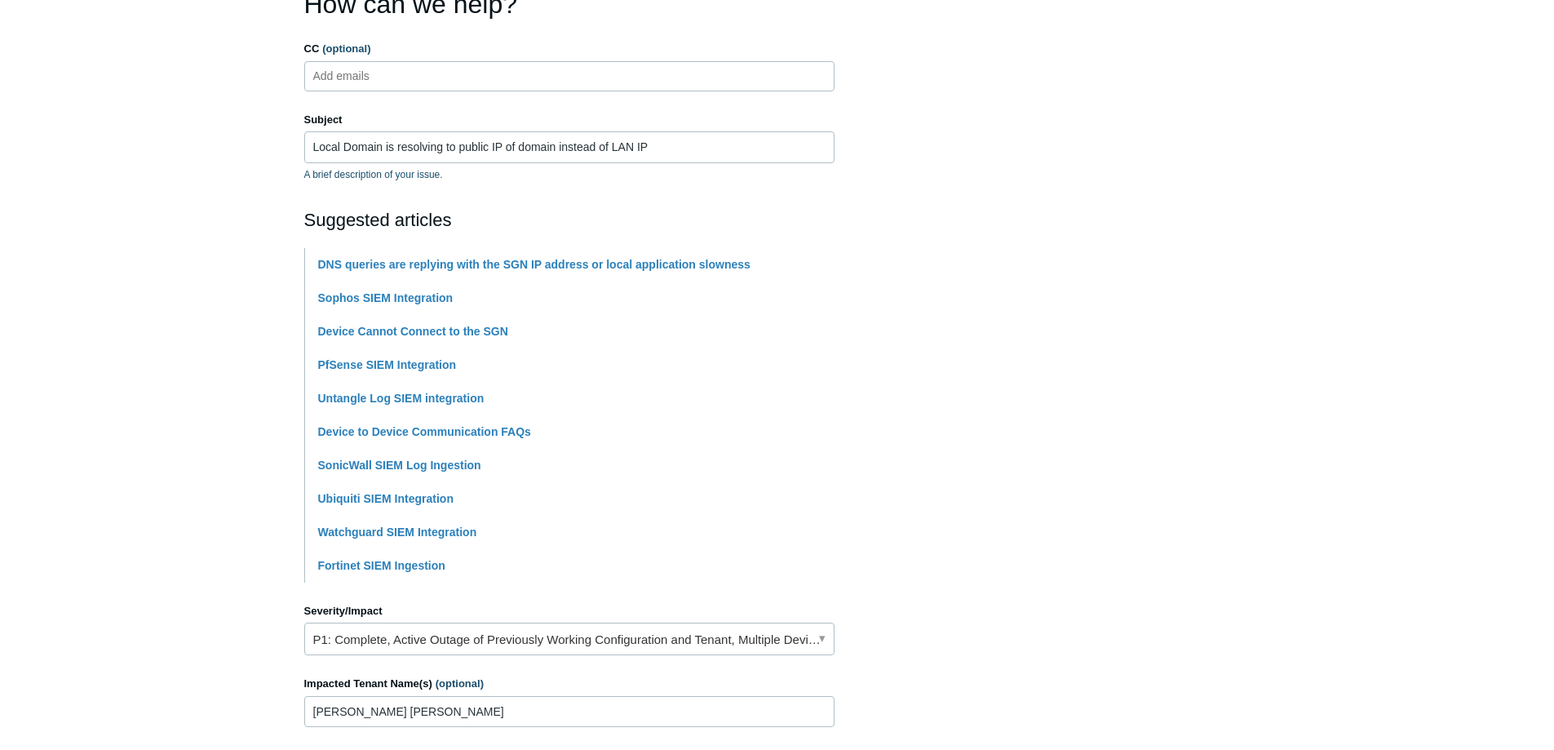
scroll to position [82, 0]
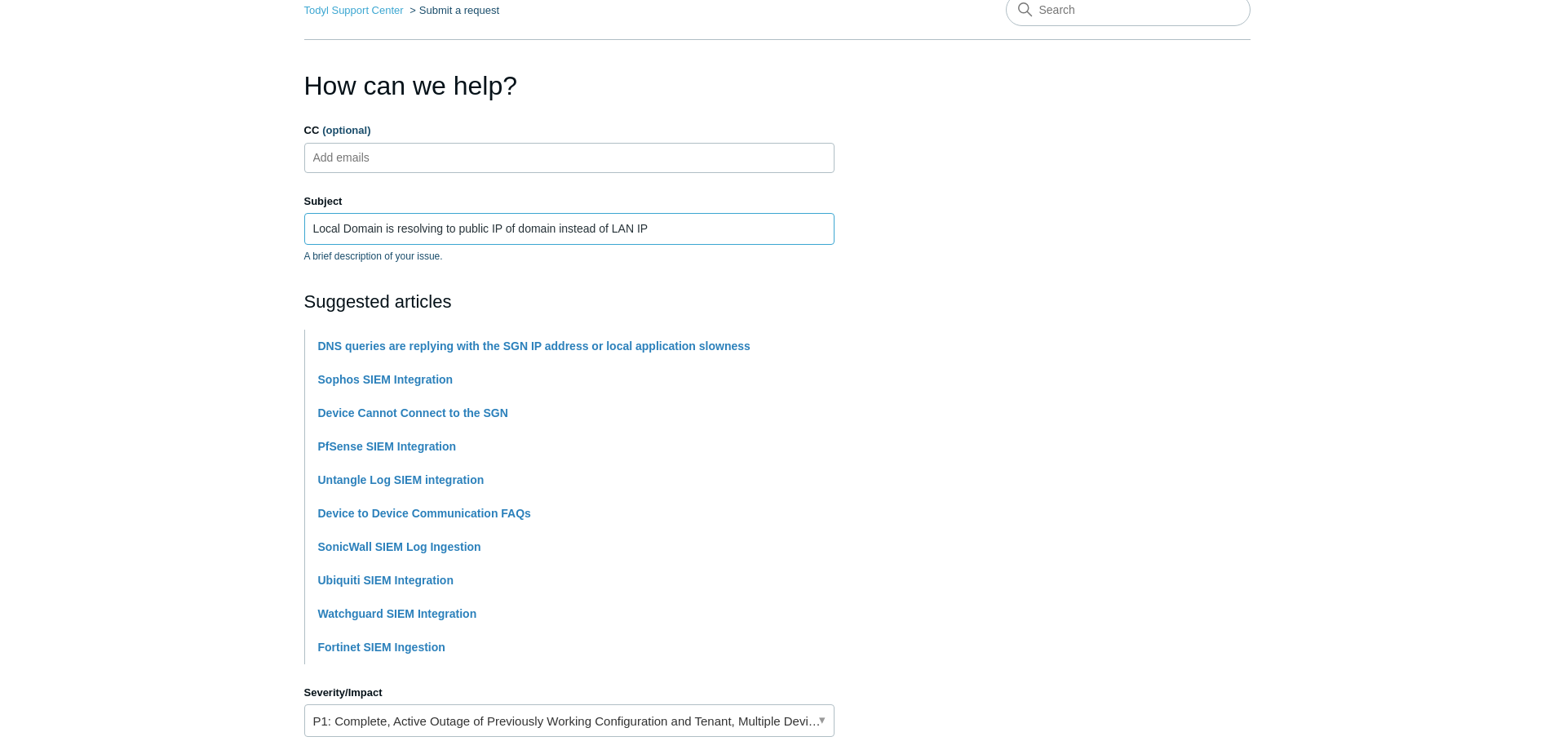
click at [793, 233] on input "Local Domain is resolving to public IP of domain instead of LAN IP" at bounding box center [569, 228] width 530 height 31
paste input "Assistance Required: DNS Resolution Issue over Site-to-Site VPN Tunnel (Todyl -…"
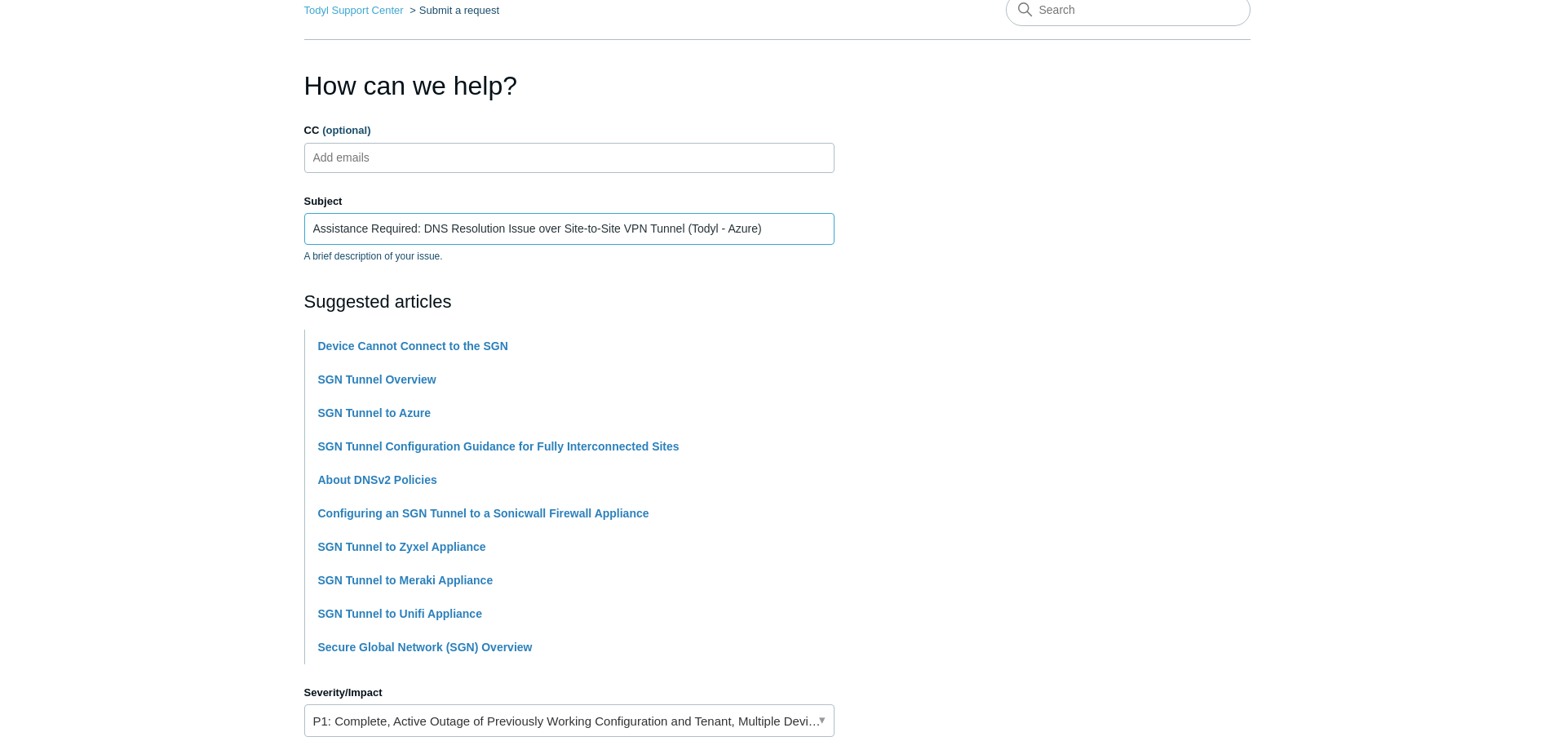
type input "Assistance Required: DNS Resolution Issue over Site-to-Site VPN Tunnel (Todyl -…"
click at [1100, 226] on section "How can we help? CC (optional) Add emails Subject Assistance Required: DNS Reso…" at bounding box center [777, 630] width 946 height 1128
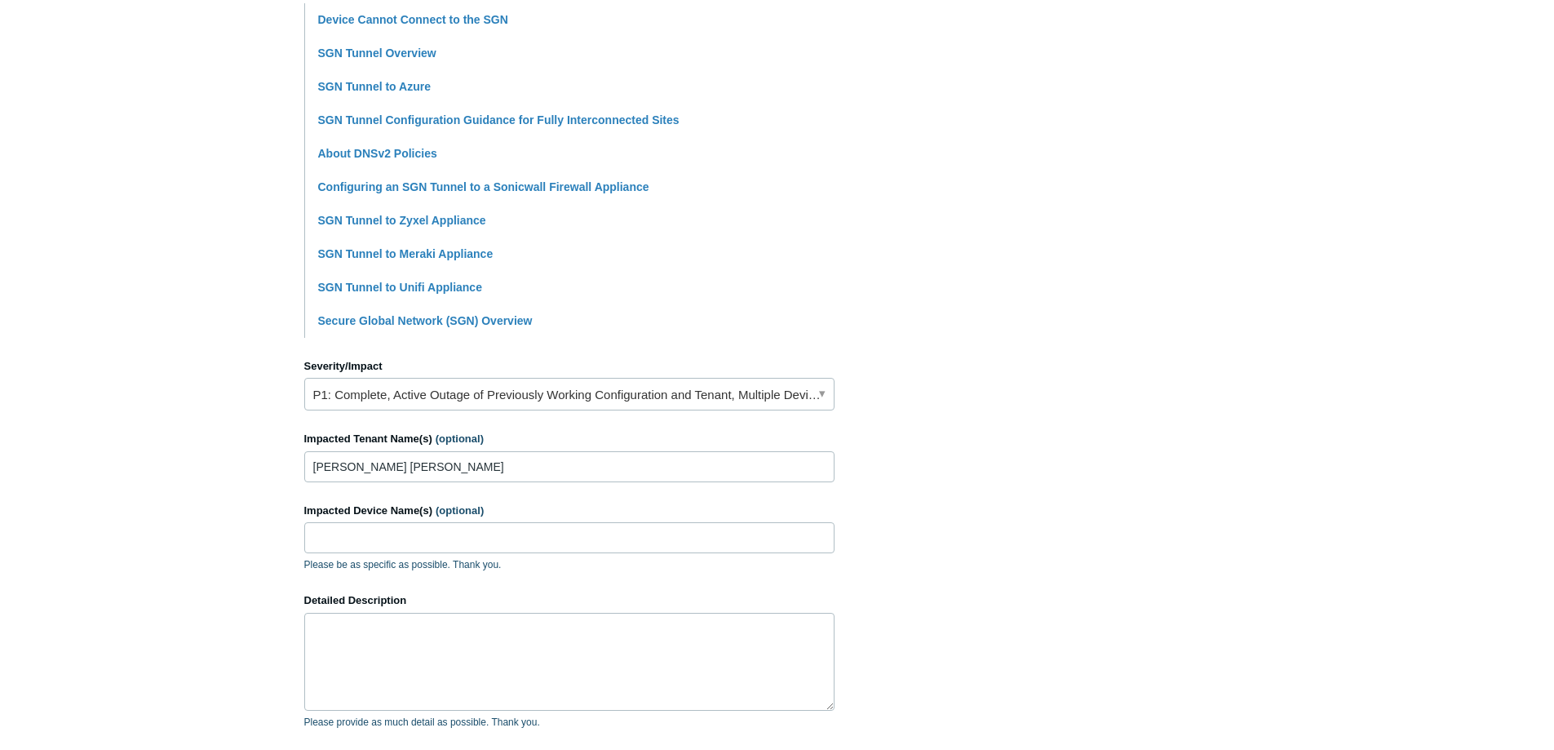
scroll to position [571, 0]
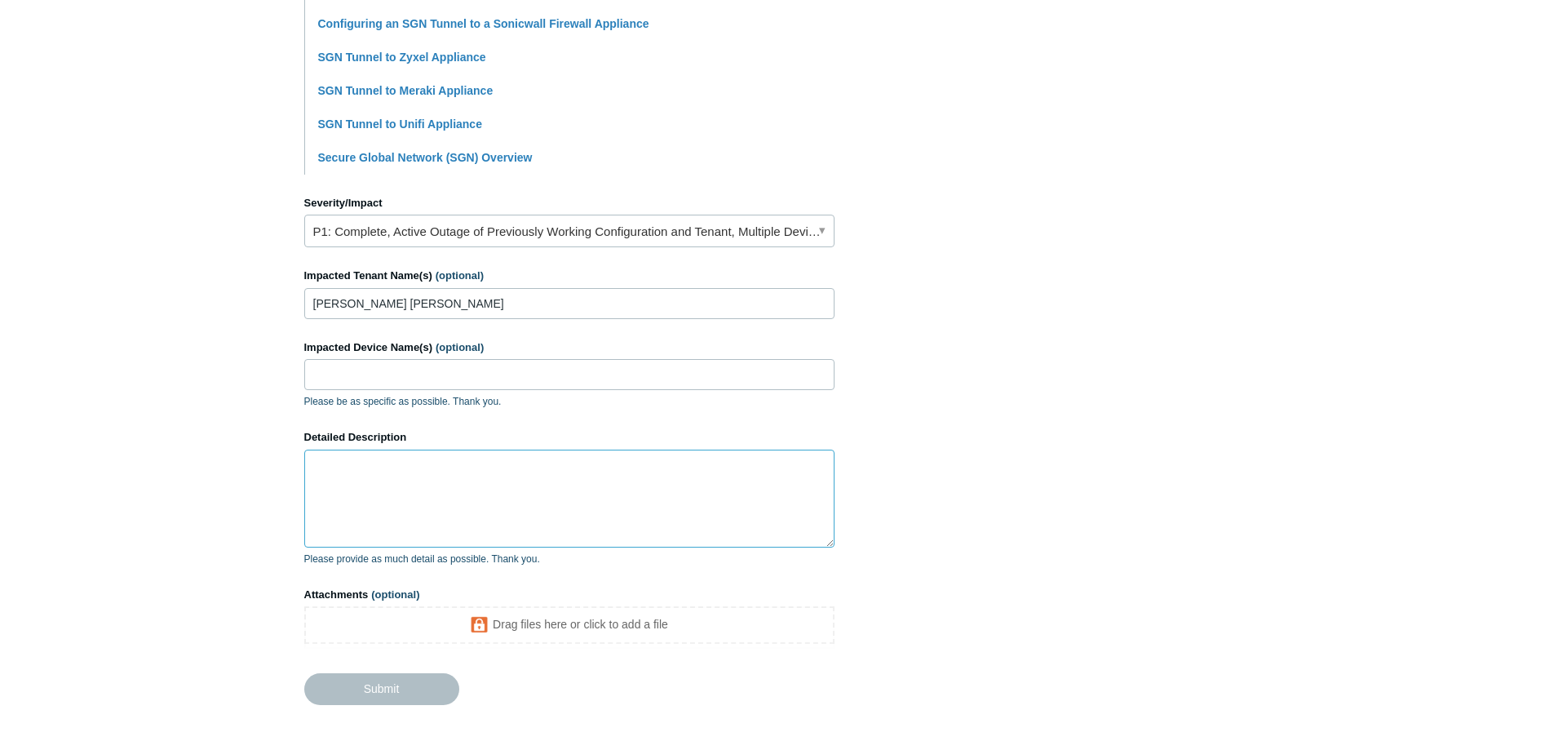
click at [632, 475] on textarea "Detailed Description" at bounding box center [569, 498] width 530 height 98
paste textarea "Hi [Recipient's Name], I have configured a site-to-site VPN tunnel between Tody…"
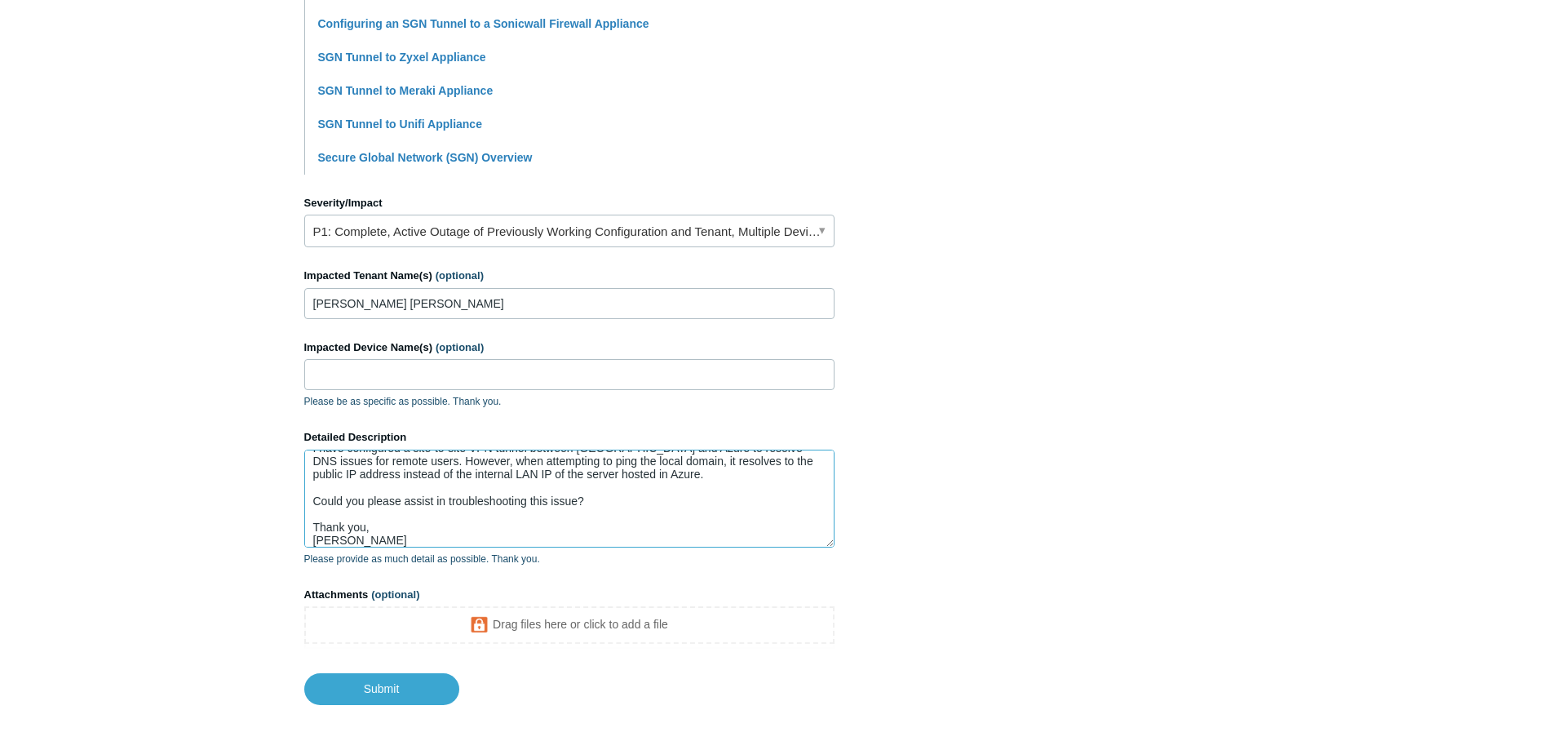
scroll to position [0, 0]
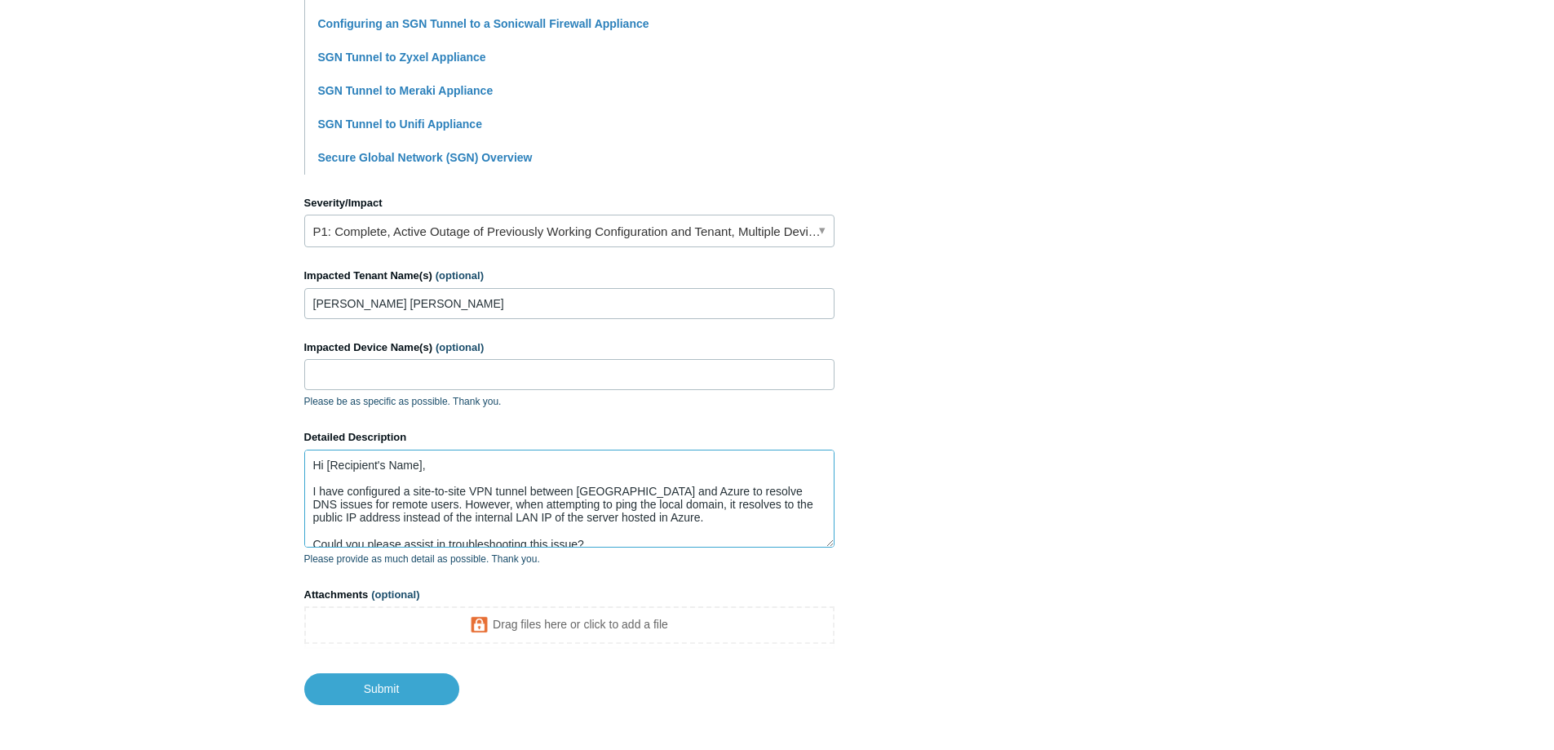
click at [426, 467] on textarea "Hi [Recipient's Name], I have configured a site-to-site VPN tunnel between Tody…" at bounding box center [569, 498] width 530 height 98
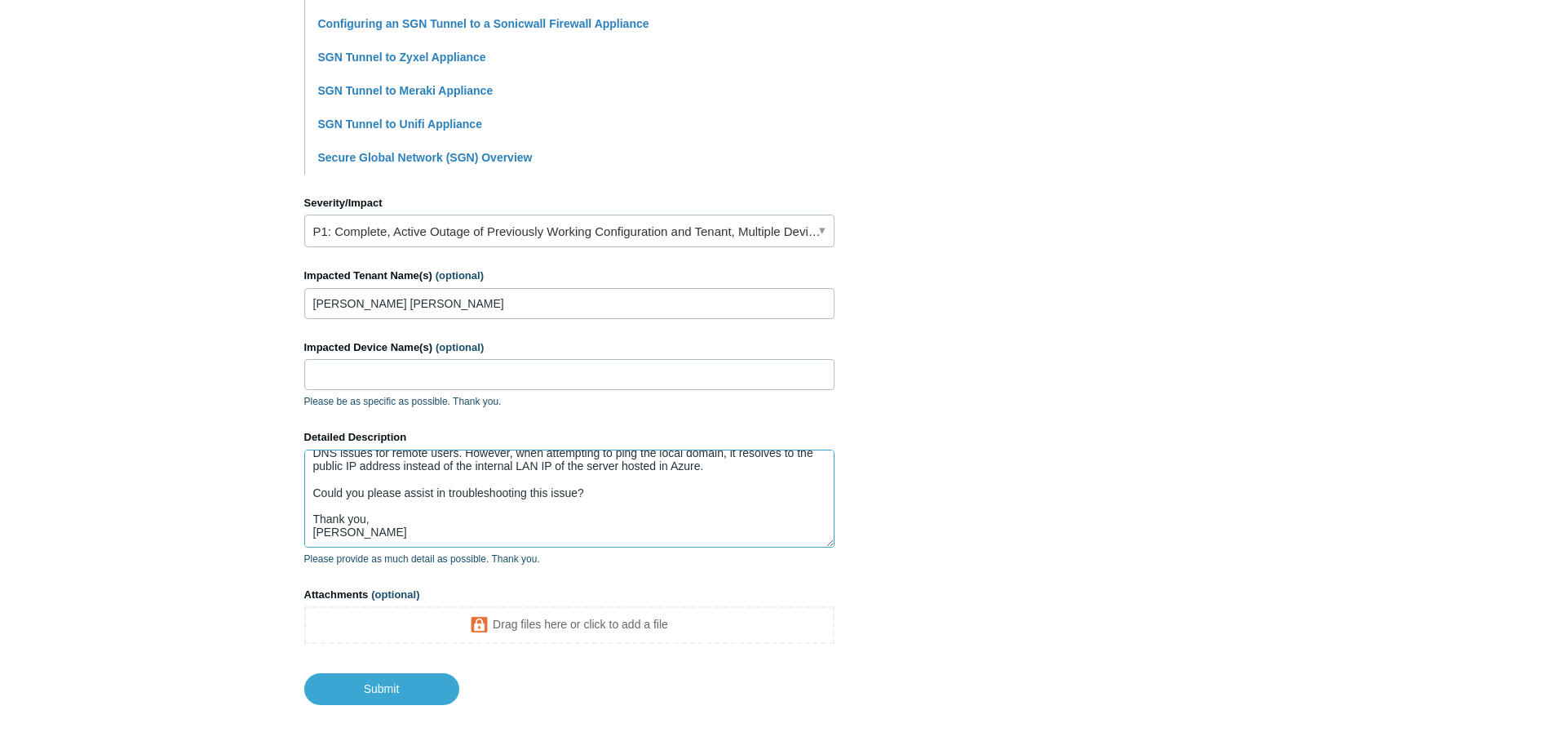
type textarea "Hi Team, I have configured a site-to-site VPN tunnel between Todyl and Azure to…"
click at [907, 396] on section "How can we help? CC (optional) Add emails Subject Assistance Required: DNS Reso…" at bounding box center [777, 141] width 946 height 1128
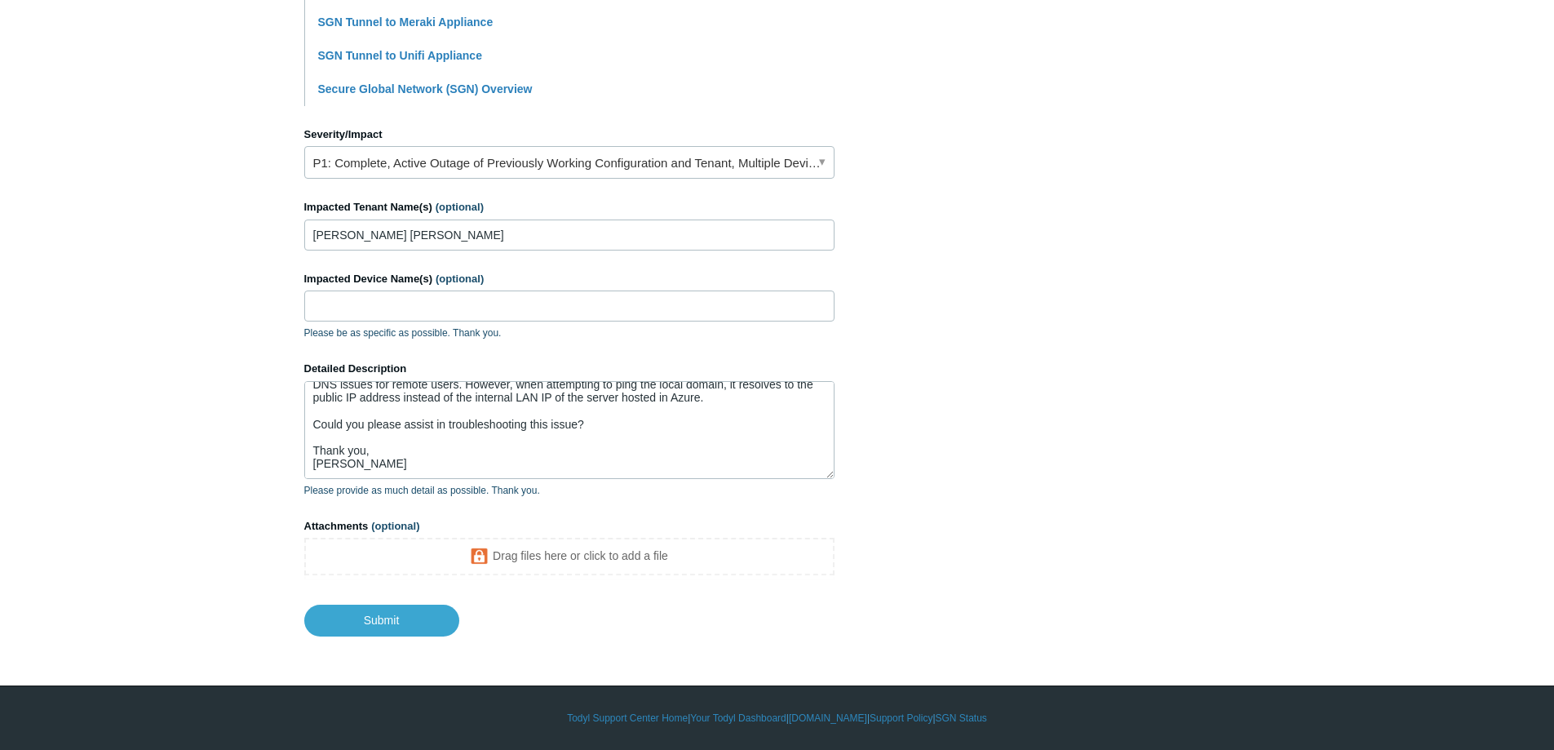
click at [197, 560] on main "Todyl Support Center Submit a request How can we help? CC (optional) Add emails…" at bounding box center [777, 27] width 1554 height 1218
click at [179, 491] on main "Todyl Support Center Submit a request How can we help? CC (optional) Add emails…" at bounding box center [777, 27] width 1554 height 1218
click at [1046, 293] on section "How can we help? CC (optional) Add emails Subject Assistance Required: DNS Reso…" at bounding box center [777, 72] width 946 height 1128
click at [147, 388] on main "Todyl Support Center Submit a request How can we help? CC (optional) Add emails…" at bounding box center [777, 27] width 1554 height 1218
click at [1025, 347] on section "How can we help? CC (optional) Add emails Subject Assistance Required: DNS Reso…" at bounding box center [777, 72] width 946 height 1128
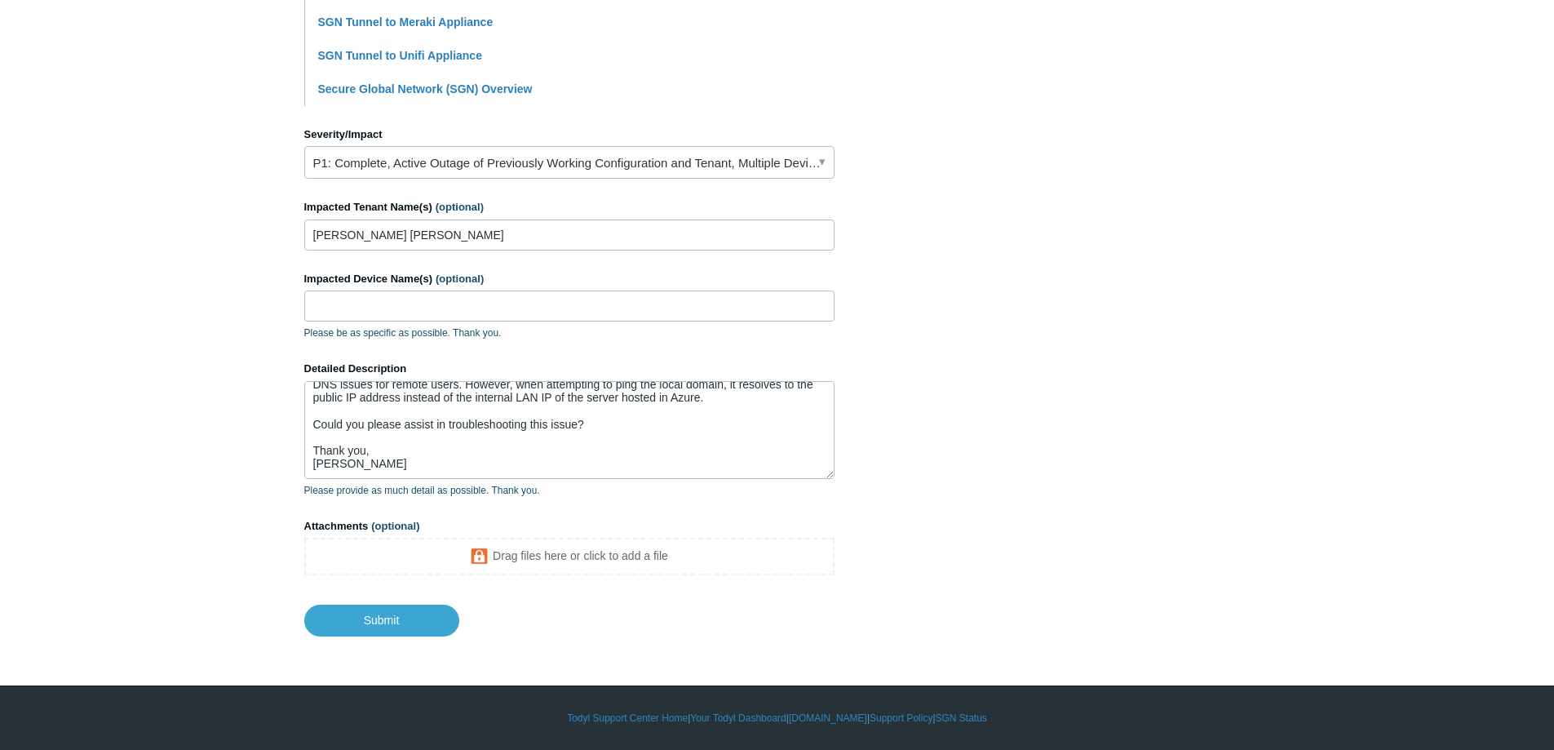
scroll to position [0, 0]
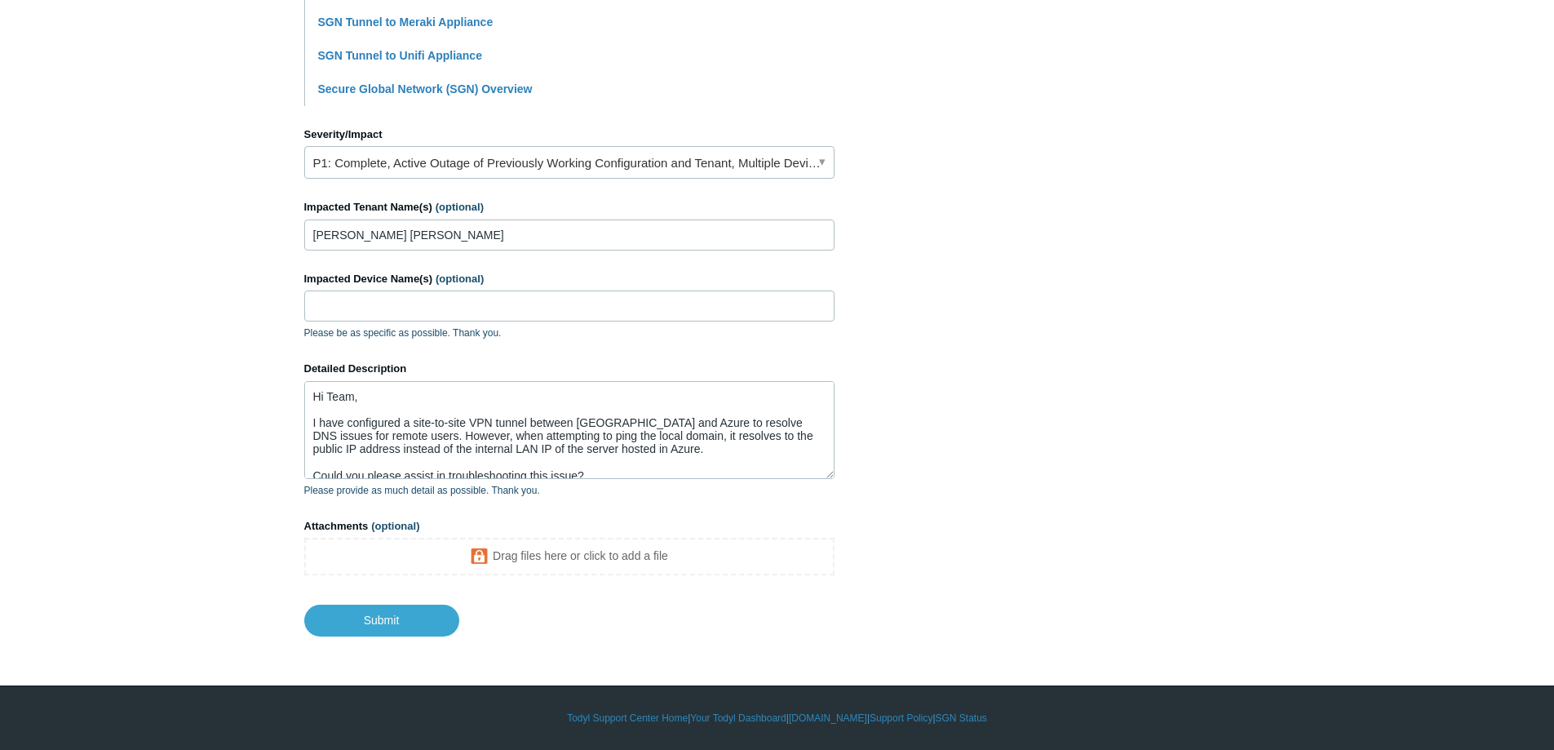
click at [1212, 216] on section "How can we help? CC (optional) Add emails Subject Assistance Required: DNS Reso…" at bounding box center [777, 72] width 946 height 1128
click at [264, 508] on main "Todyl Support Center Submit a request How can we help? CC (optional) Add emails…" at bounding box center [777, 27] width 1554 height 1218
click at [1280, 341] on main "Todyl Support Center Submit a request How can we help? CC (optional) Add emails…" at bounding box center [777, 27] width 1554 height 1218
click at [568, 454] on textarea "Hi Team, I have configured a site-to-site VPN tunnel between Todyl and Azure to…" at bounding box center [569, 430] width 530 height 98
click at [612, 447] on textarea "Hi Team, I have configured a site-to-site VPN tunnel between Todyl and Azure to…" at bounding box center [569, 430] width 530 height 98
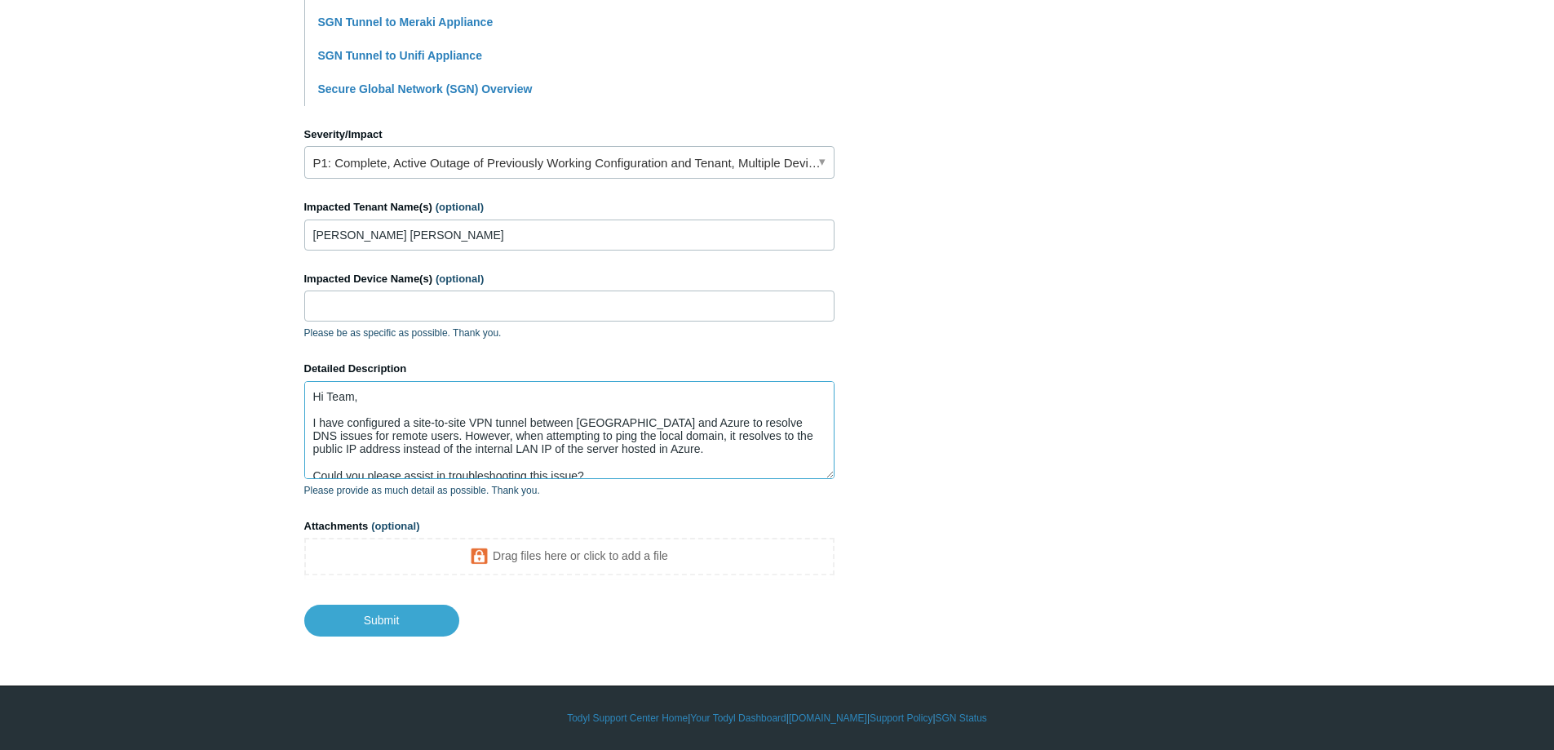
scroll to position [51, 0]
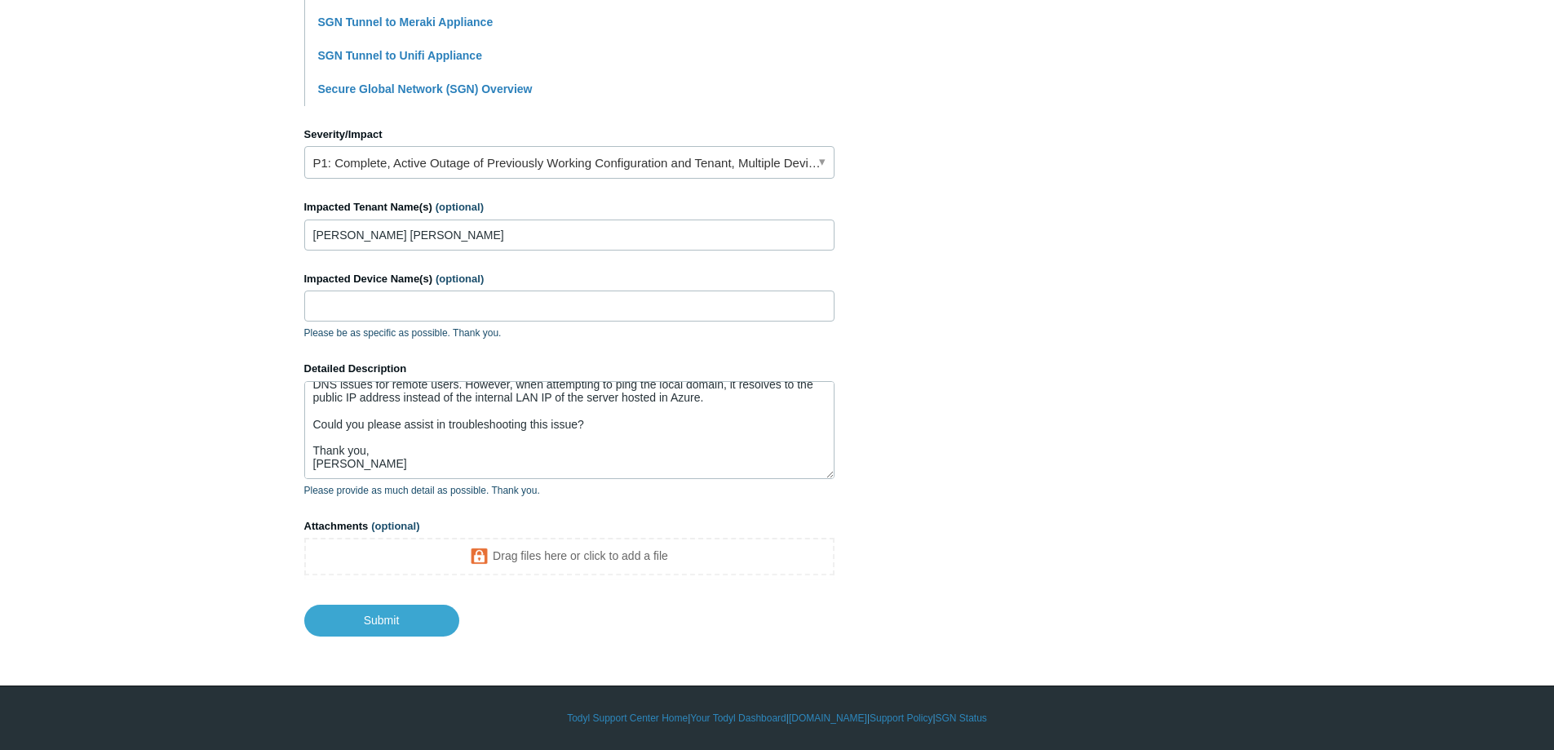
drag, startPoint x: 1013, startPoint y: 335, endPoint x: 983, endPoint y: 340, distance: 30.6
click at [1011, 336] on section "How can we help? CC (optional) Add emails Subject Assistance Required: DNS Reso…" at bounding box center [777, 72] width 946 height 1128
click at [235, 314] on main "Todyl Support Center Submit a request How can we help? CC (optional) Add emails…" at bounding box center [777, 27] width 1554 height 1218
click at [380, 600] on footer "Submit" at bounding box center [569, 607] width 530 height 55
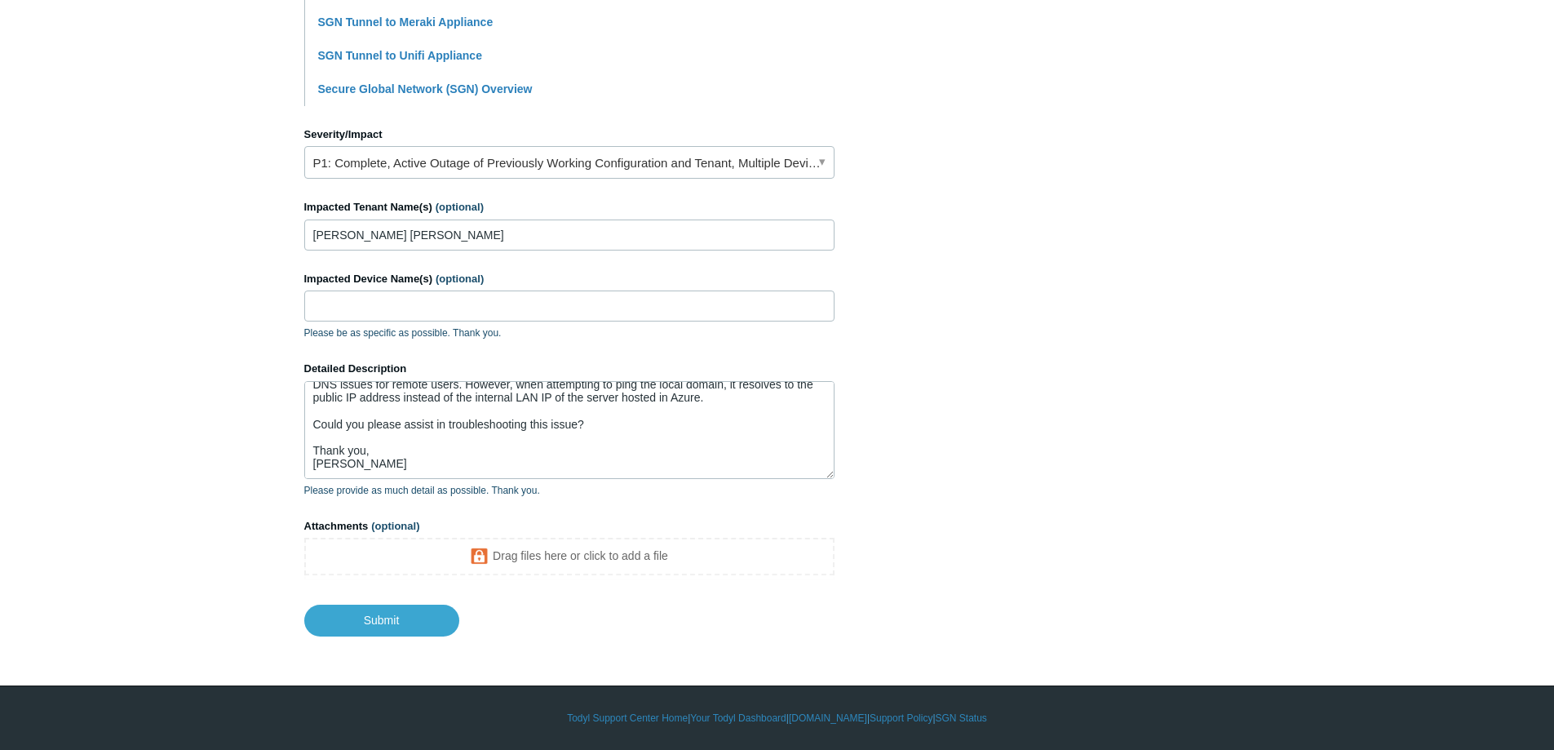
click at [389, 602] on footer "Submit" at bounding box center [569, 607] width 530 height 55
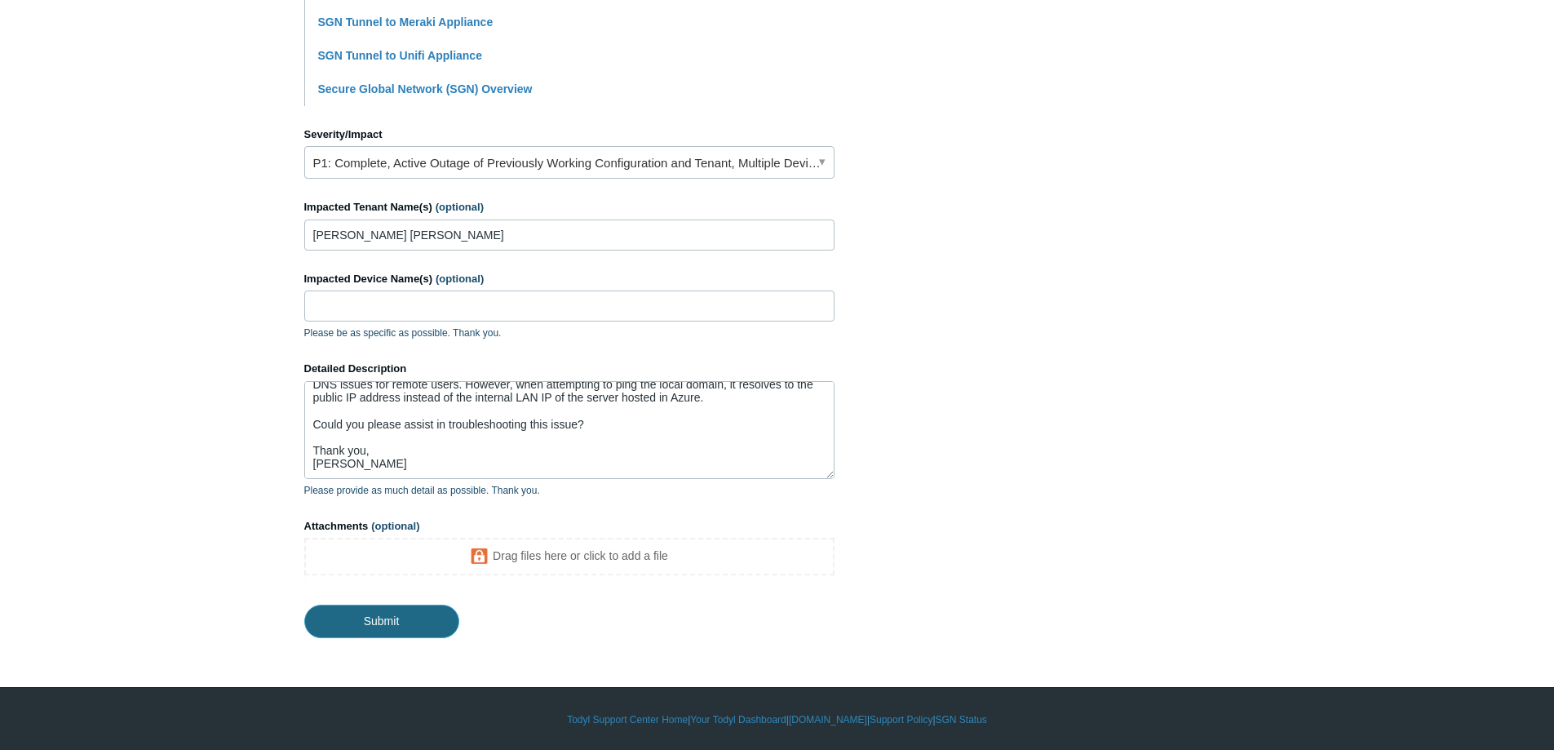
click at [401, 607] on input "Submit" at bounding box center [381, 620] width 155 height 33
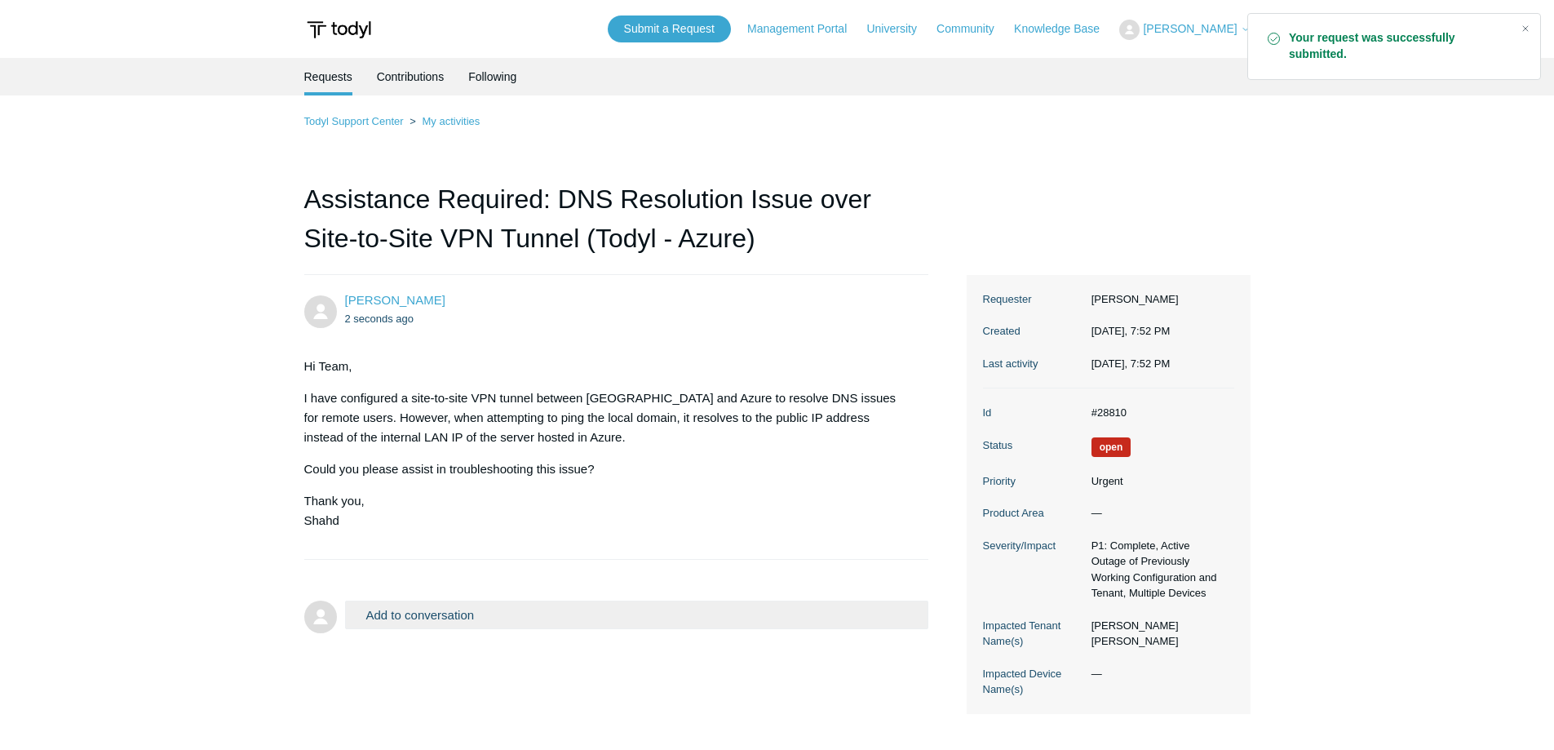
click at [1404, 479] on main "Requests Contributions Following Todyl Support Center My activities Assistance …" at bounding box center [777, 395] width 1554 height 675
click at [184, 409] on main "Requests Contributions Following Todyl Support Center My activities Assistance …" at bounding box center [777, 395] width 1554 height 675
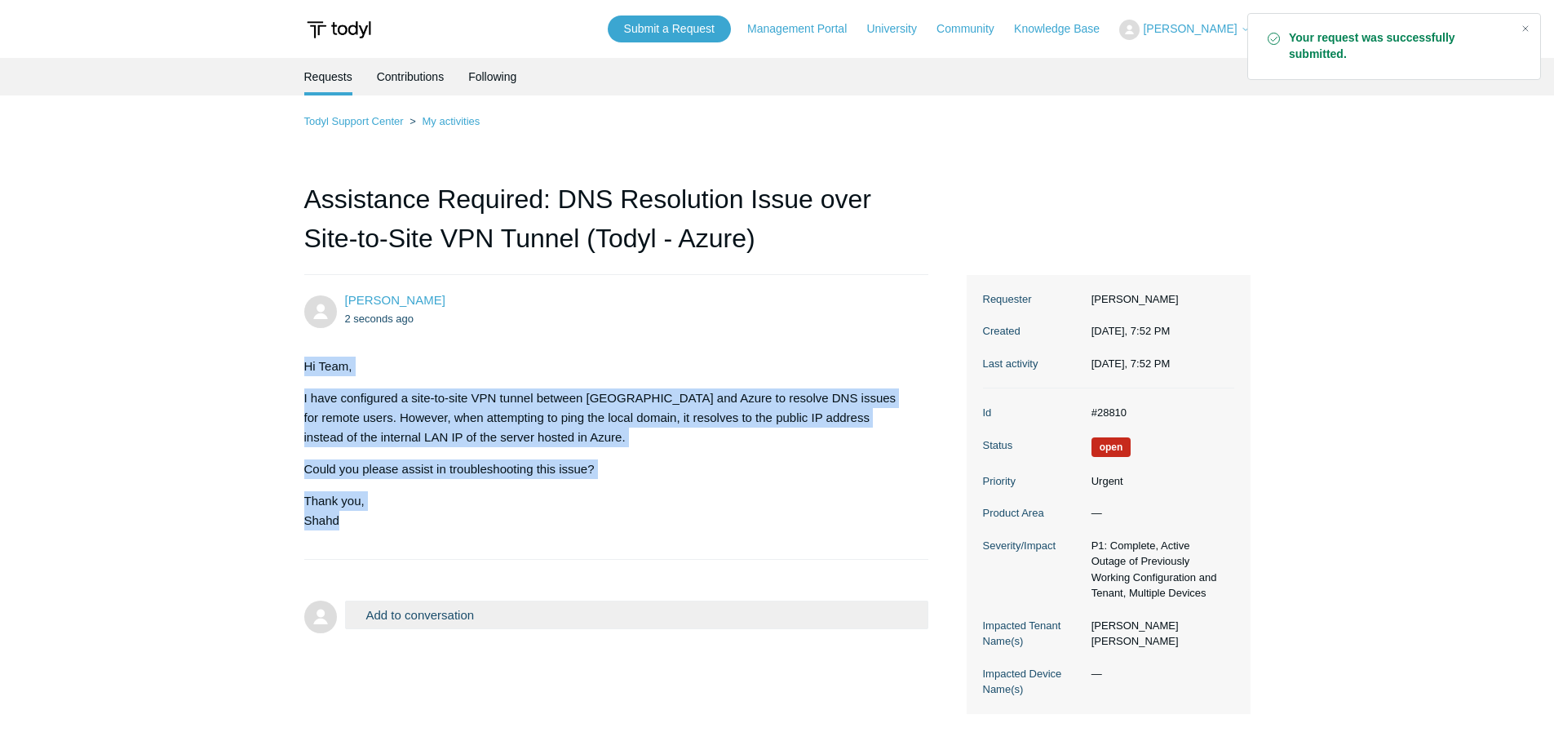
drag, startPoint x: 296, startPoint y: 370, endPoint x: 415, endPoint y: 531, distance: 200.0
click at [415, 531] on main "Requests Contributions Following Todyl Support Center My activities Assistance …" at bounding box center [777, 395] width 1554 height 675
click at [415, 531] on section "Hi Team, I have configured a site-to-site VPN tunnel between Todyl and Azure to…" at bounding box center [608, 443] width 608 height 198
drag, startPoint x: 381, startPoint y: 524, endPoint x: 245, endPoint y: 350, distance: 221.4
click at [245, 350] on main "Requests Contributions Following Todyl Support Center My activities Assistance …" at bounding box center [777, 395] width 1554 height 675
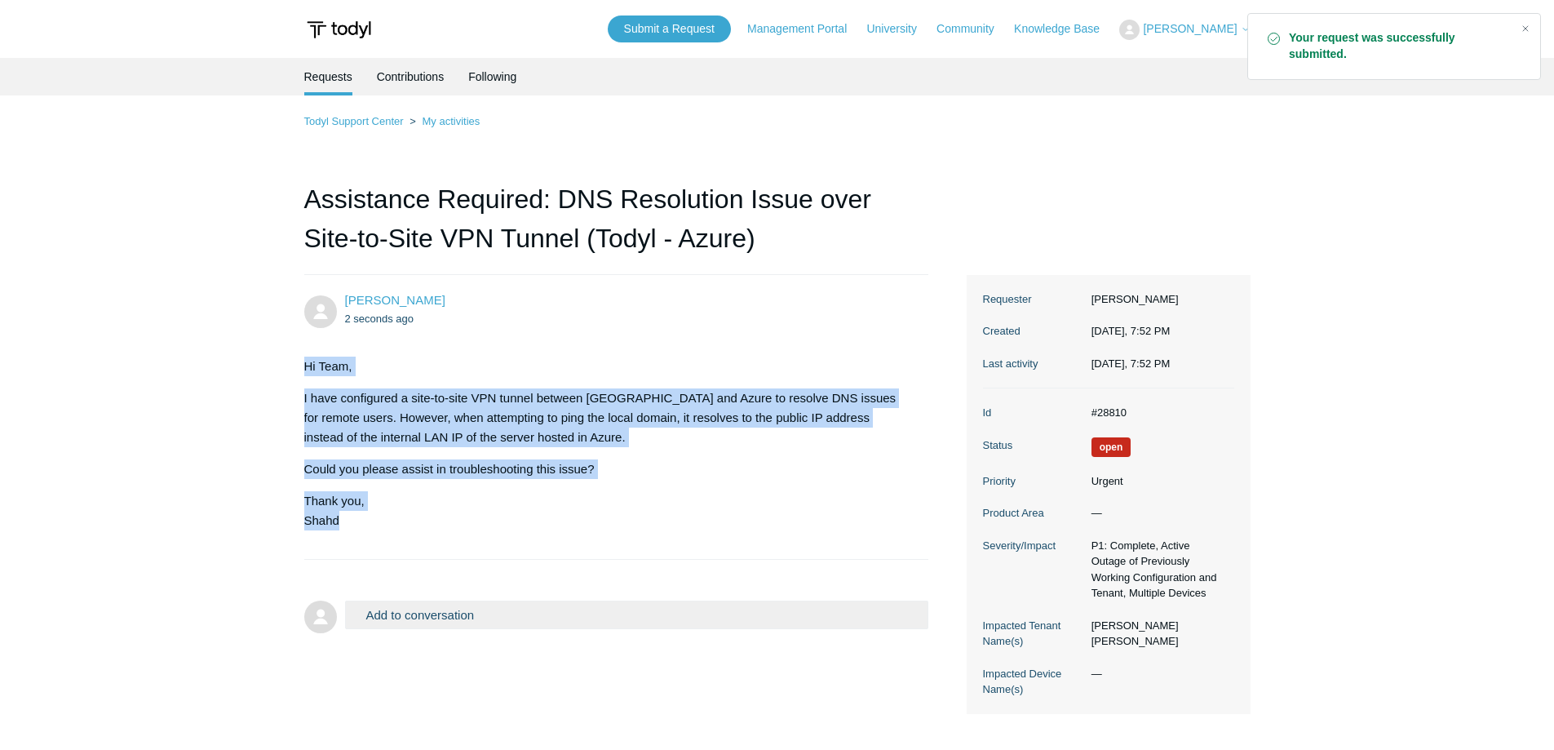
click at [245, 350] on main "Requests Contributions Following Todyl Support Center My activities Assistance …" at bounding box center [777, 395] width 1554 height 675
drag, startPoint x: 262, startPoint y: 345, endPoint x: 365, endPoint y: 521, distance: 204.0
click at [365, 521] on main "Requests Contributions Following Todyl Support Center My activities Assistance …" at bounding box center [777, 395] width 1554 height 675
click at [365, 521] on p "Thank you, Shahd" at bounding box center [608, 510] width 608 height 39
drag, startPoint x: 335, startPoint y: 525, endPoint x: 296, endPoint y: 365, distance: 164.6
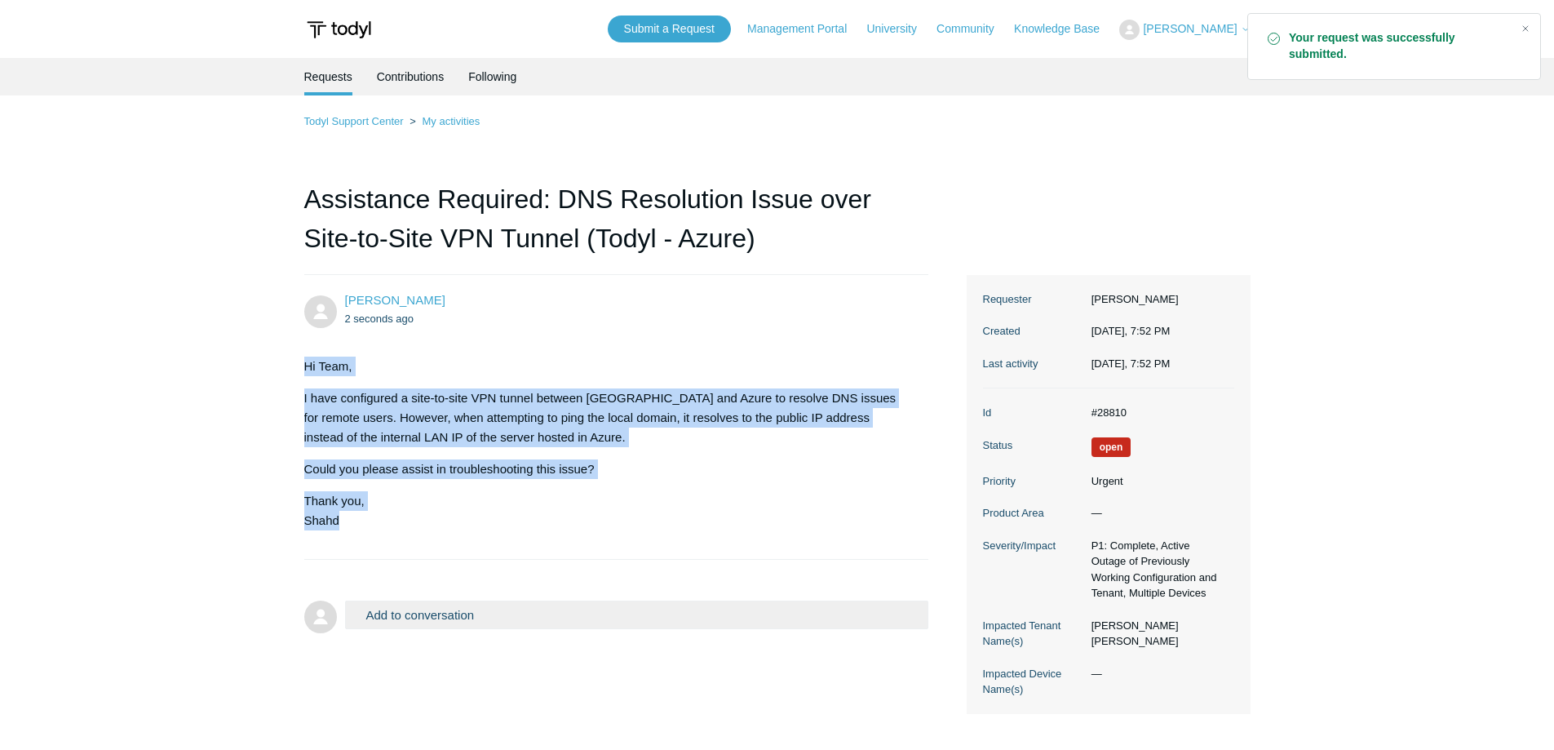
click at [296, 365] on main "Requests Contributions Following Todyl Support Center My activities Assistance …" at bounding box center [777, 395] width 1554 height 675
drag, startPoint x: 295, startPoint y: 356, endPoint x: 357, endPoint y: 533, distance: 186.8
click at [357, 533] on main "Requests Contributions Following Todyl Support Center My activities Assistance …" at bounding box center [777, 395] width 1554 height 675
click at [356, 532] on section "Hi Team, I have configured a site-to-site VPN tunnel between Todyl and Azure to…" at bounding box center [608, 443] width 608 height 198
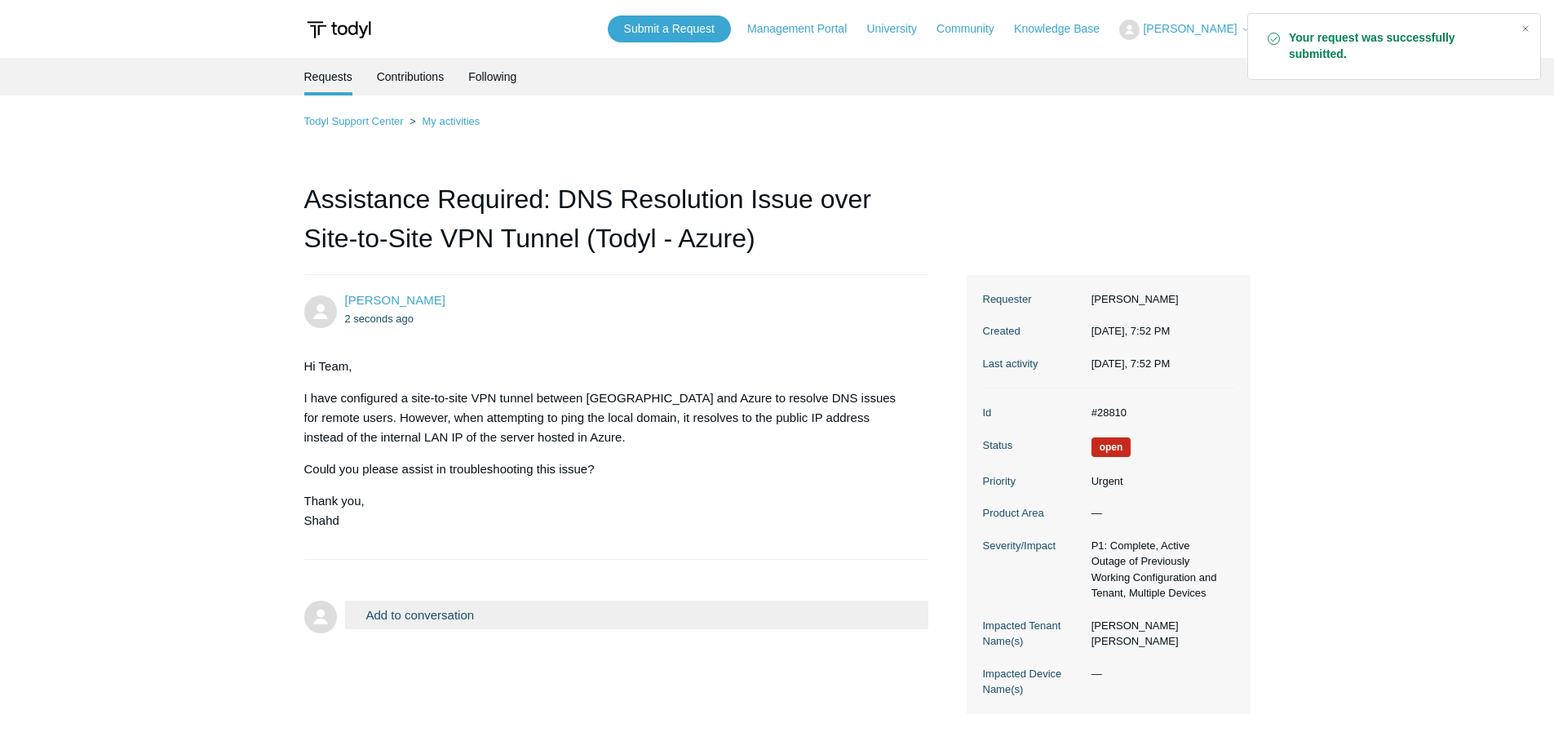
click at [277, 425] on main "Requests Contributions Following Todyl Support Center My activities Assistance …" at bounding box center [777, 395] width 1554 height 675
click at [152, 542] on main "Requests Contributions Following Todyl Support Center My activities Assistance …" at bounding box center [777, 395] width 1554 height 675
click at [566, 506] on p "Thank you, Shahd" at bounding box center [608, 510] width 608 height 39
drag, startPoint x: 239, startPoint y: 485, endPoint x: 297, endPoint y: 475, distance: 58.9
click at [240, 484] on main "Requests Contributions Following Todyl Support Center My activities Assistance …" at bounding box center [777, 395] width 1554 height 675
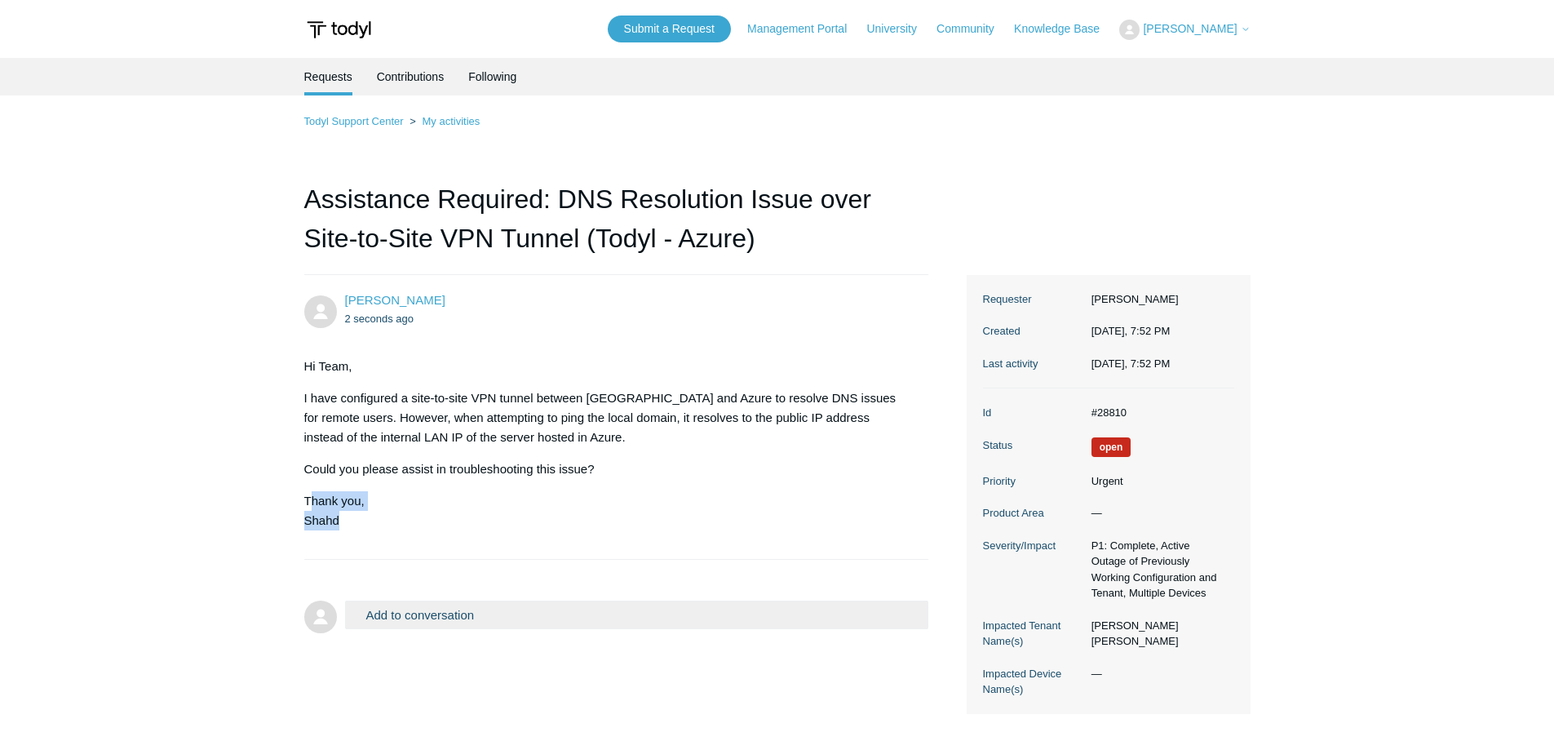
drag, startPoint x: 311, startPoint y: 489, endPoint x: 383, endPoint y: 514, distance: 76.6
click at [383, 514] on div "Hi Team, I have configured a site-to-site VPN tunnel between Todyl and Azure to…" at bounding box center [608, 443] width 608 height 174
click at [383, 514] on p "Thank you, Shahd" at bounding box center [608, 510] width 608 height 39
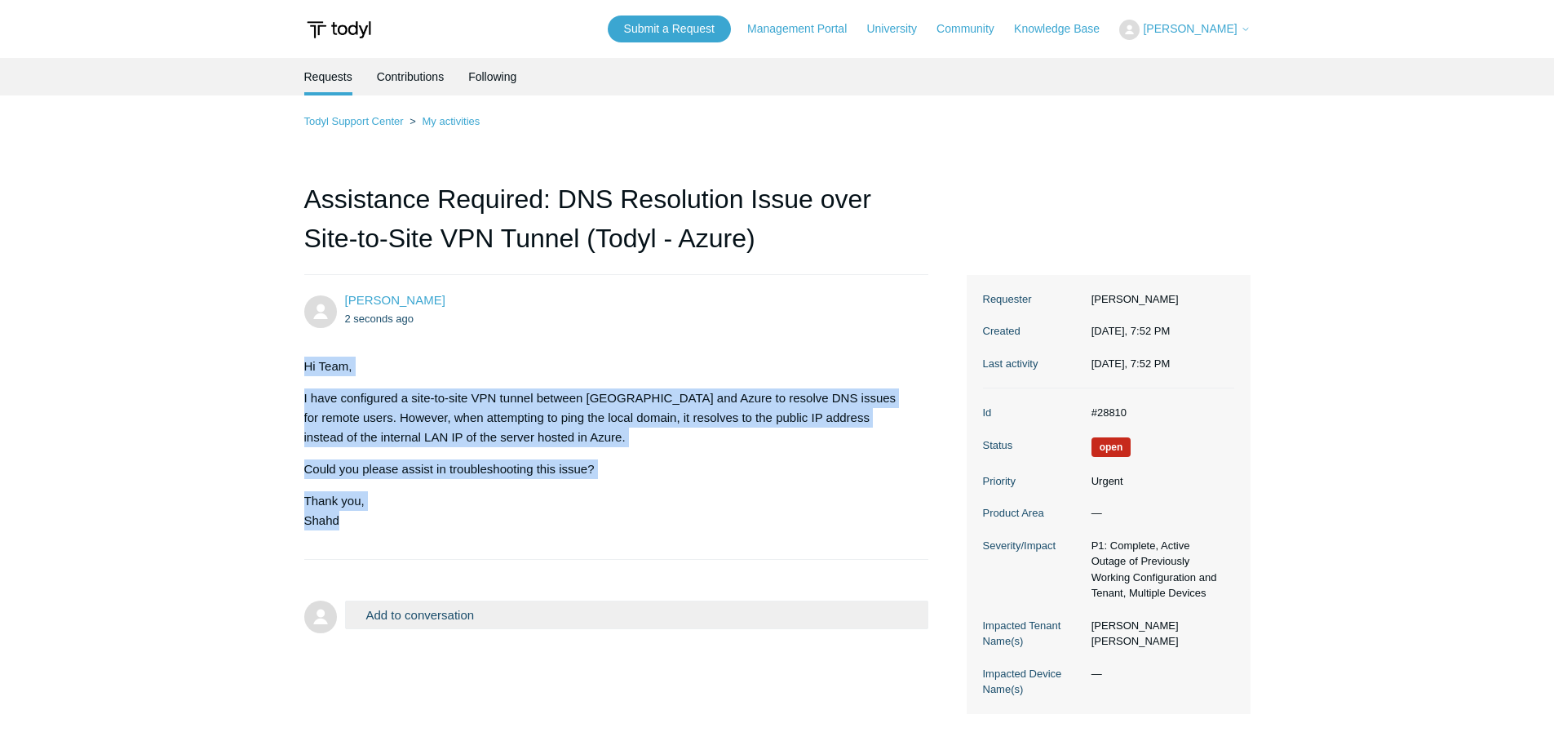
drag, startPoint x: 376, startPoint y: 533, endPoint x: 277, endPoint y: 359, distance: 200.5
click at [277, 359] on main "Requests Contributions Following Todyl Support Center My activities Assistance …" at bounding box center [777, 395] width 1554 height 675
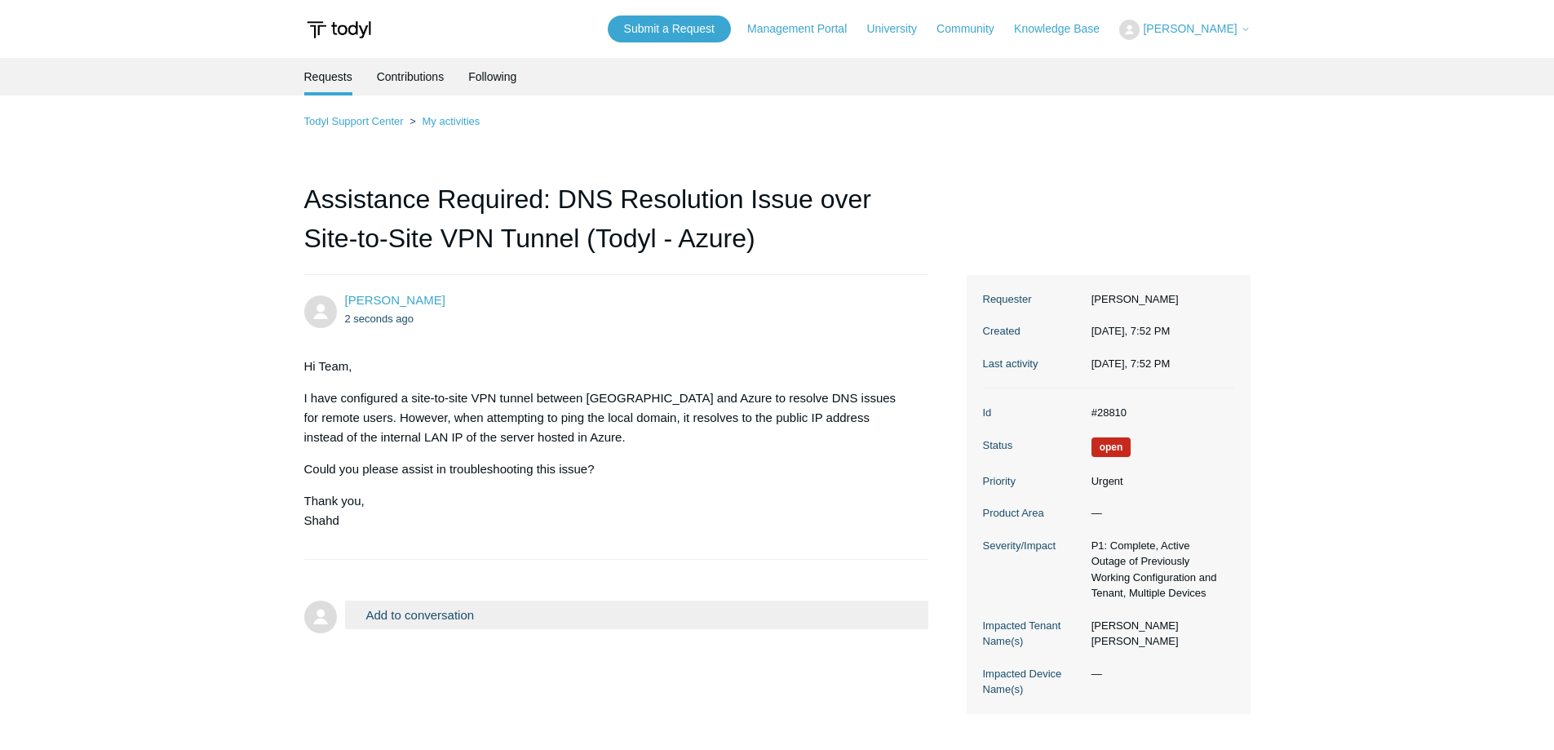
click at [263, 365] on main "Requests Contributions Following Todyl Support Center My activities Assistance …" at bounding box center [777, 395] width 1554 height 675
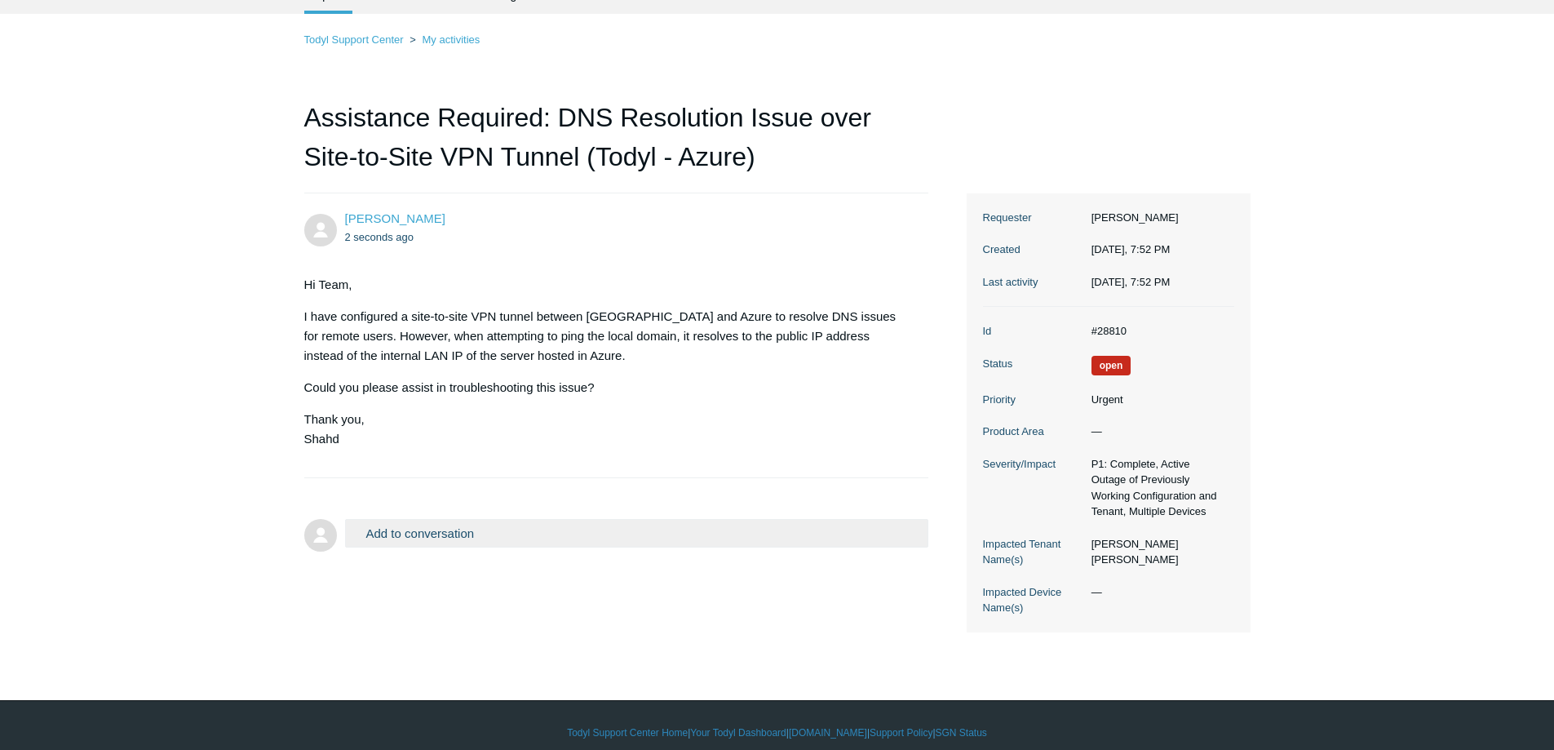
click at [223, 343] on main "Requests Contributions Following Todyl Support Center My activities Assistance …" at bounding box center [777, 313] width 1554 height 675
click at [1380, 257] on main "Requests Contributions Following Todyl Support Center My activities Assistance …" at bounding box center [777, 313] width 1554 height 675
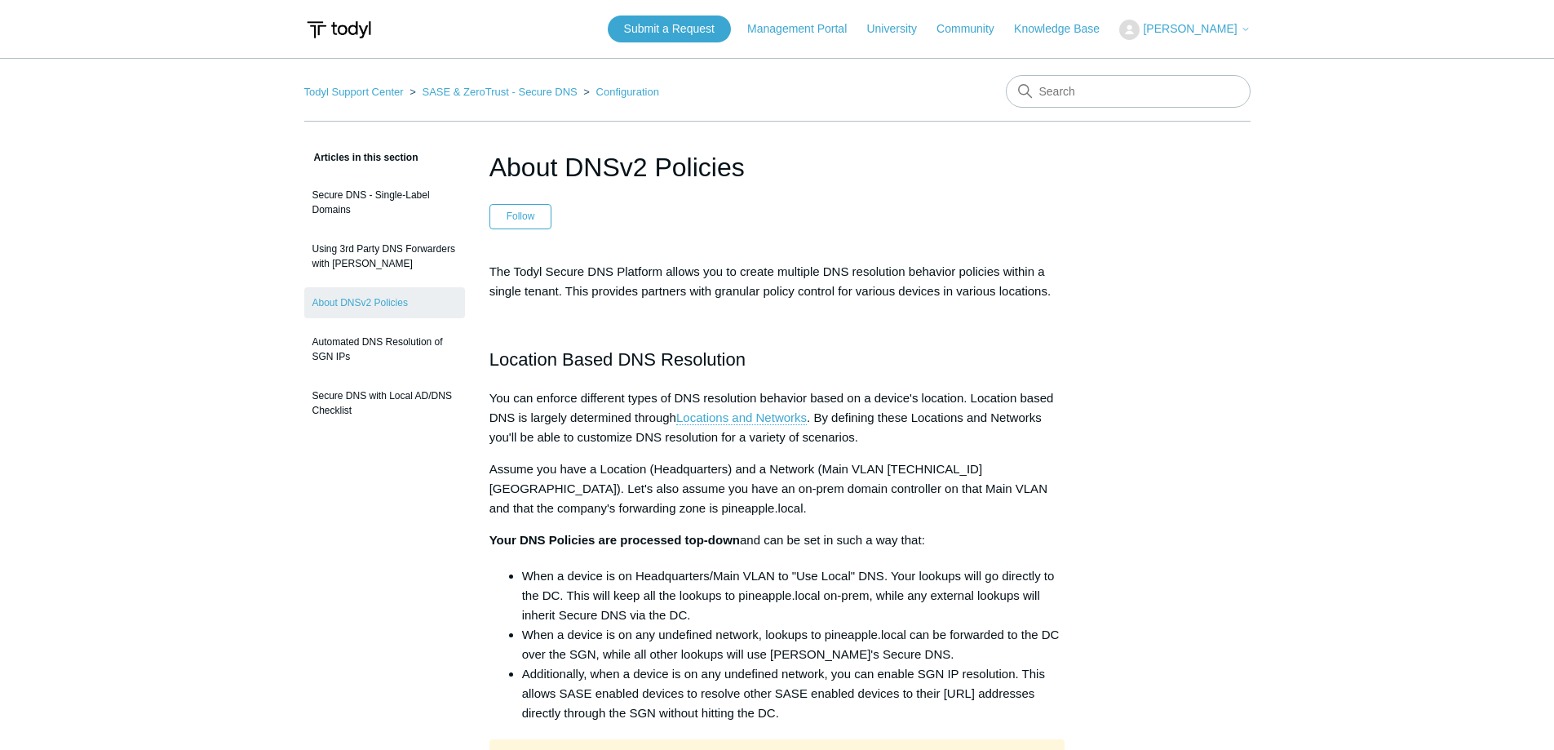
scroll to position [82, 0]
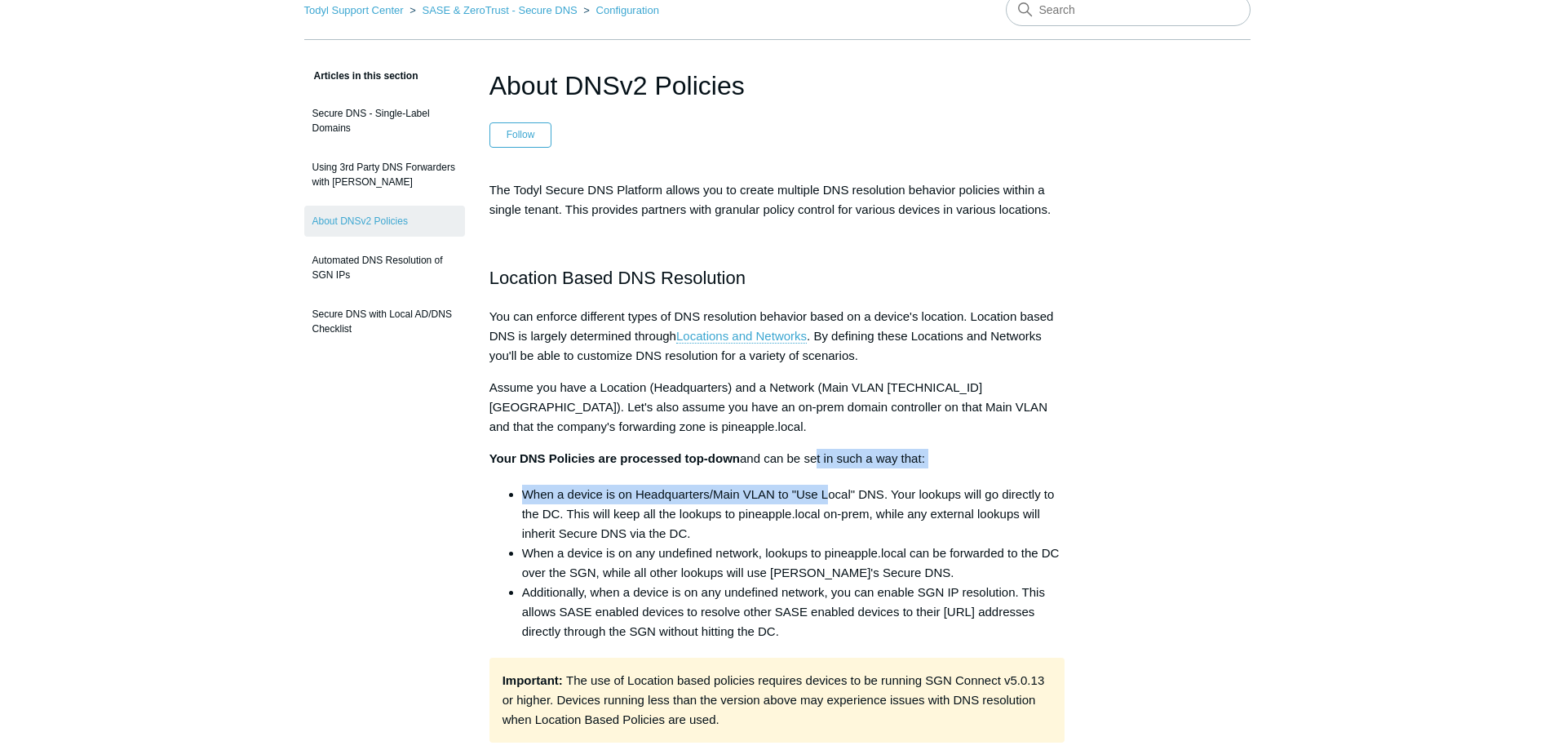
drag, startPoint x: 821, startPoint y: 460, endPoint x: 827, endPoint y: 496, distance: 36.3
click at [827, 496] on li "When a device is on Headquarters/Main VLAN to "Use Local" DNS. Your lookups wil…" at bounding box center [793, 513] width 543 height 59
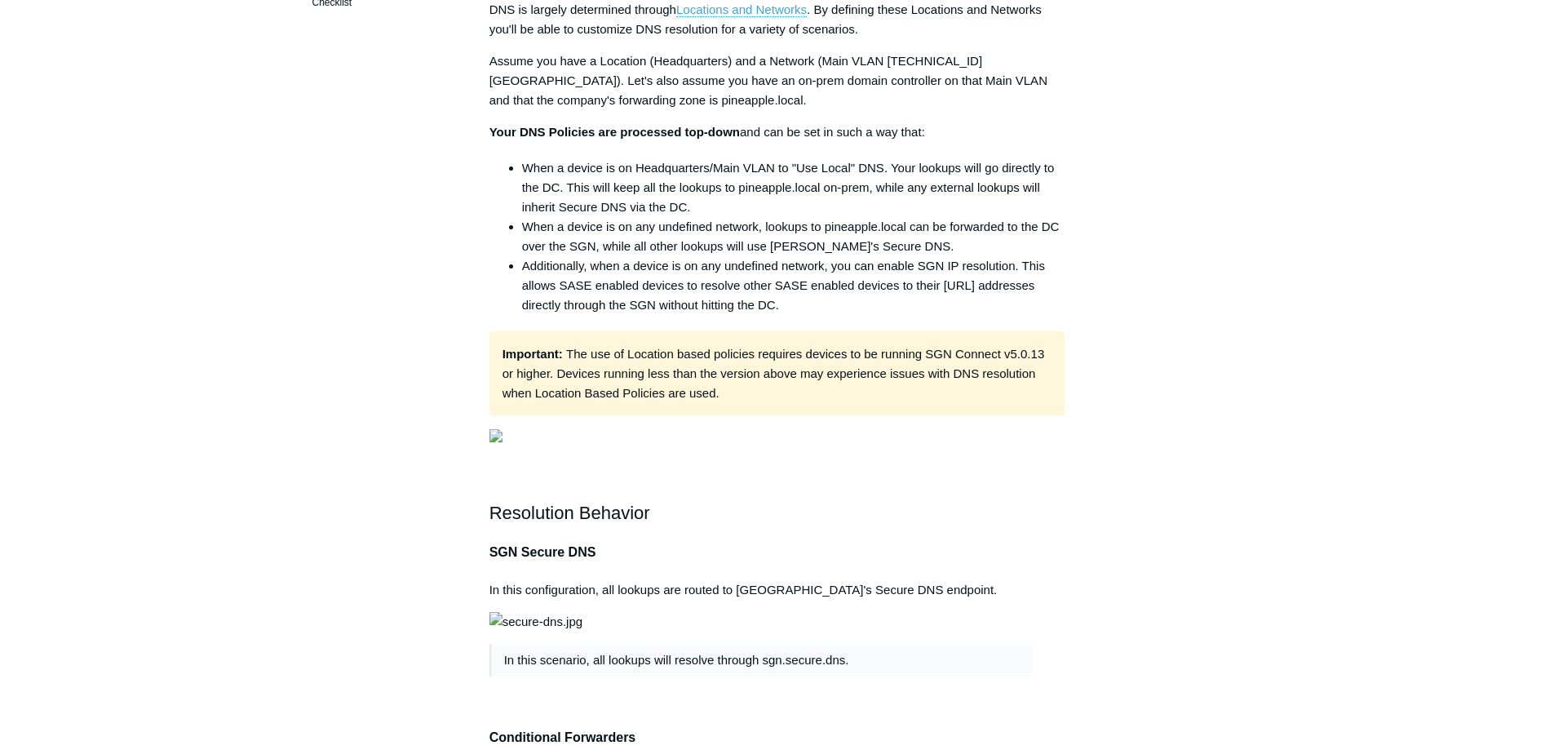
scroll to position [489, 0]
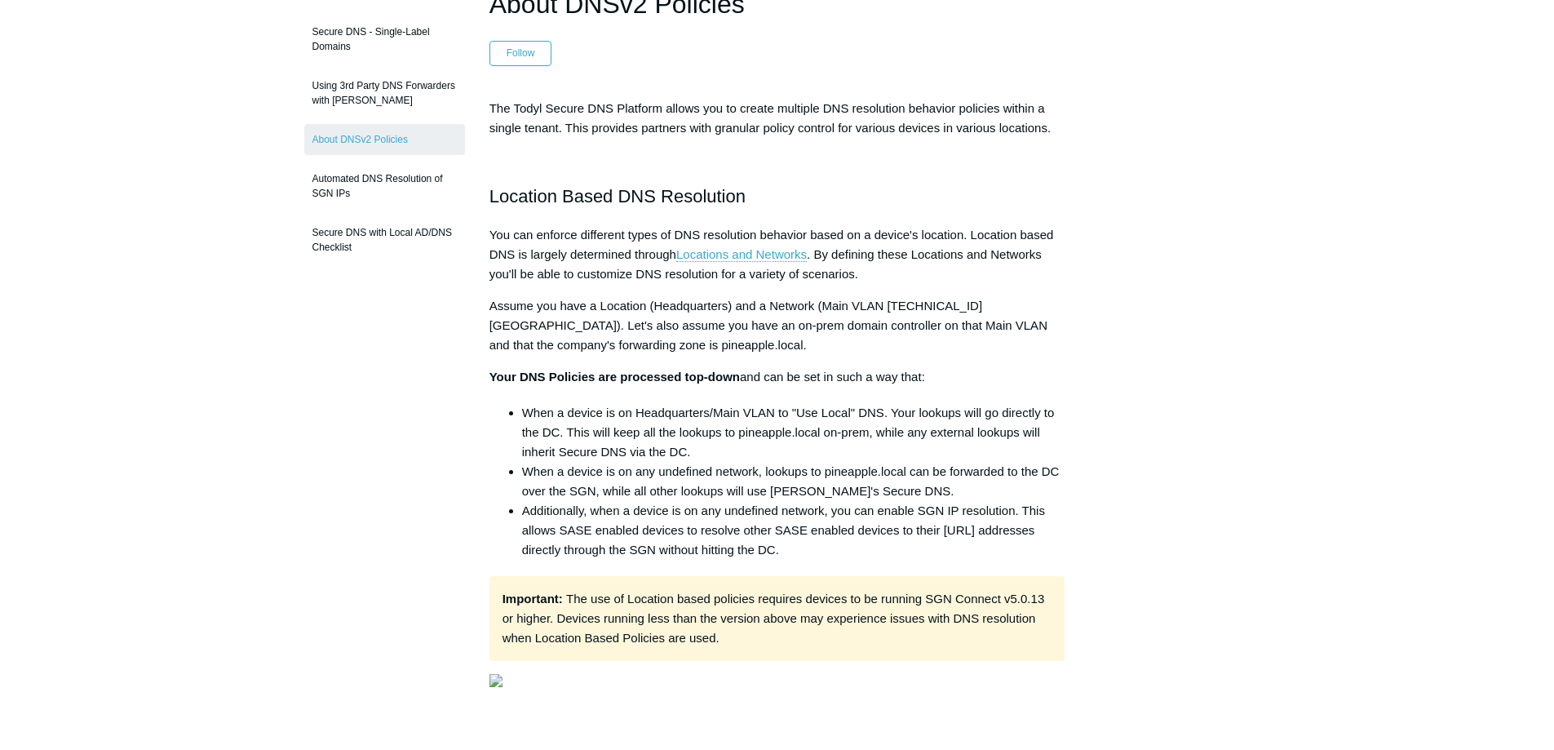
scroll to position [0, 0]
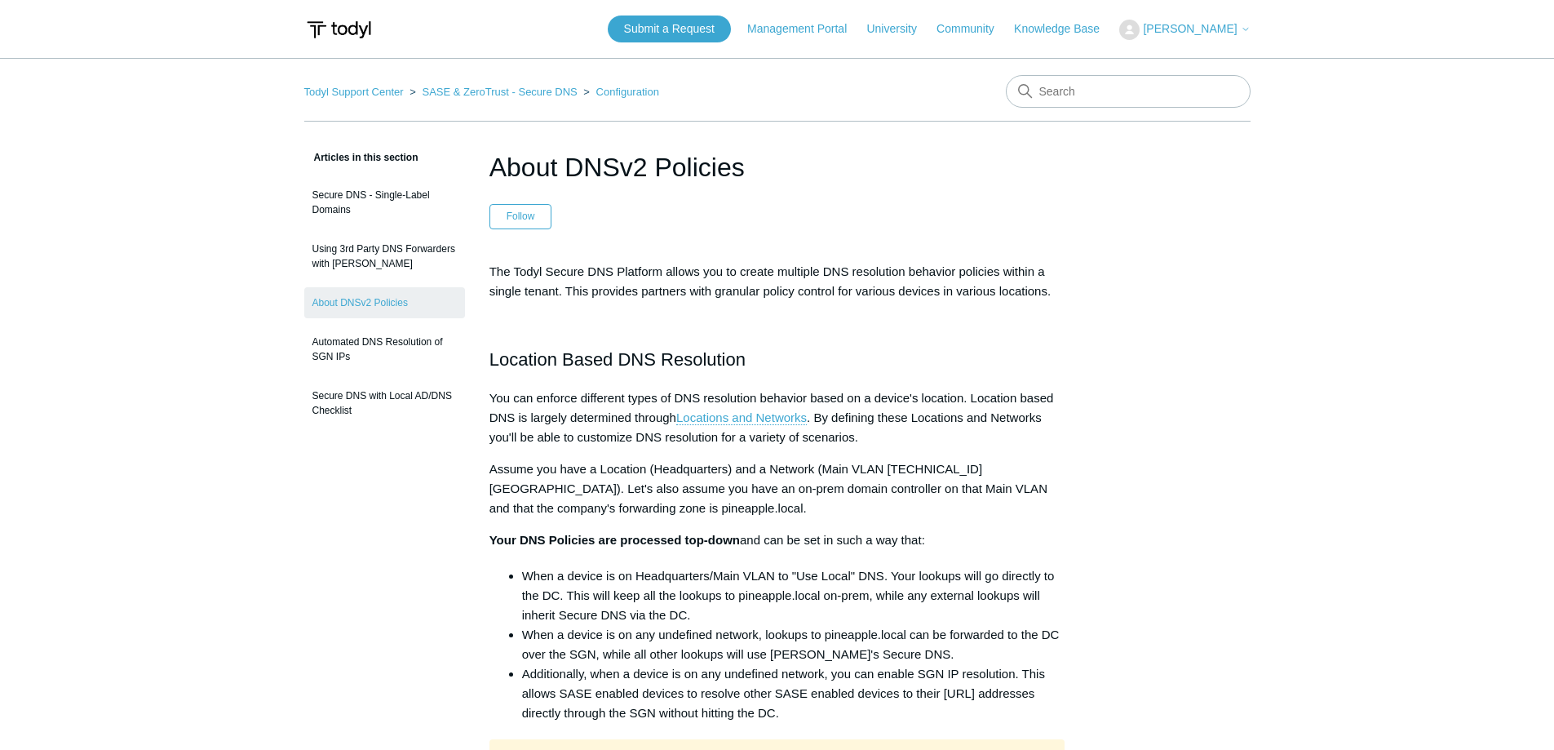
click at [804, 313] on p at bounding box center [777, 323] width 576 height 20
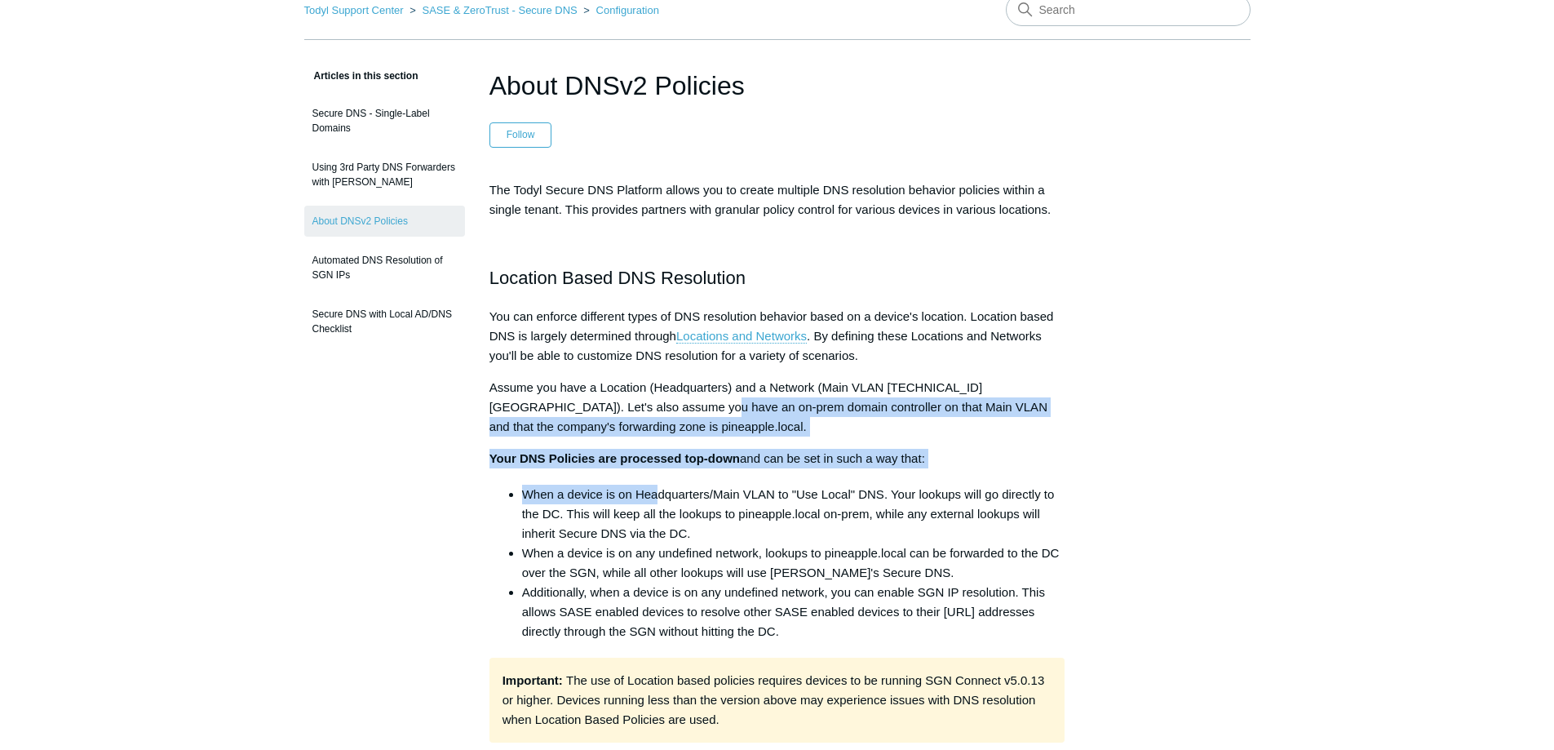
drag, startPoint x: 656, startPoint y: 409, endPoint x: 656, endPoint y: 469, distance: 60.4
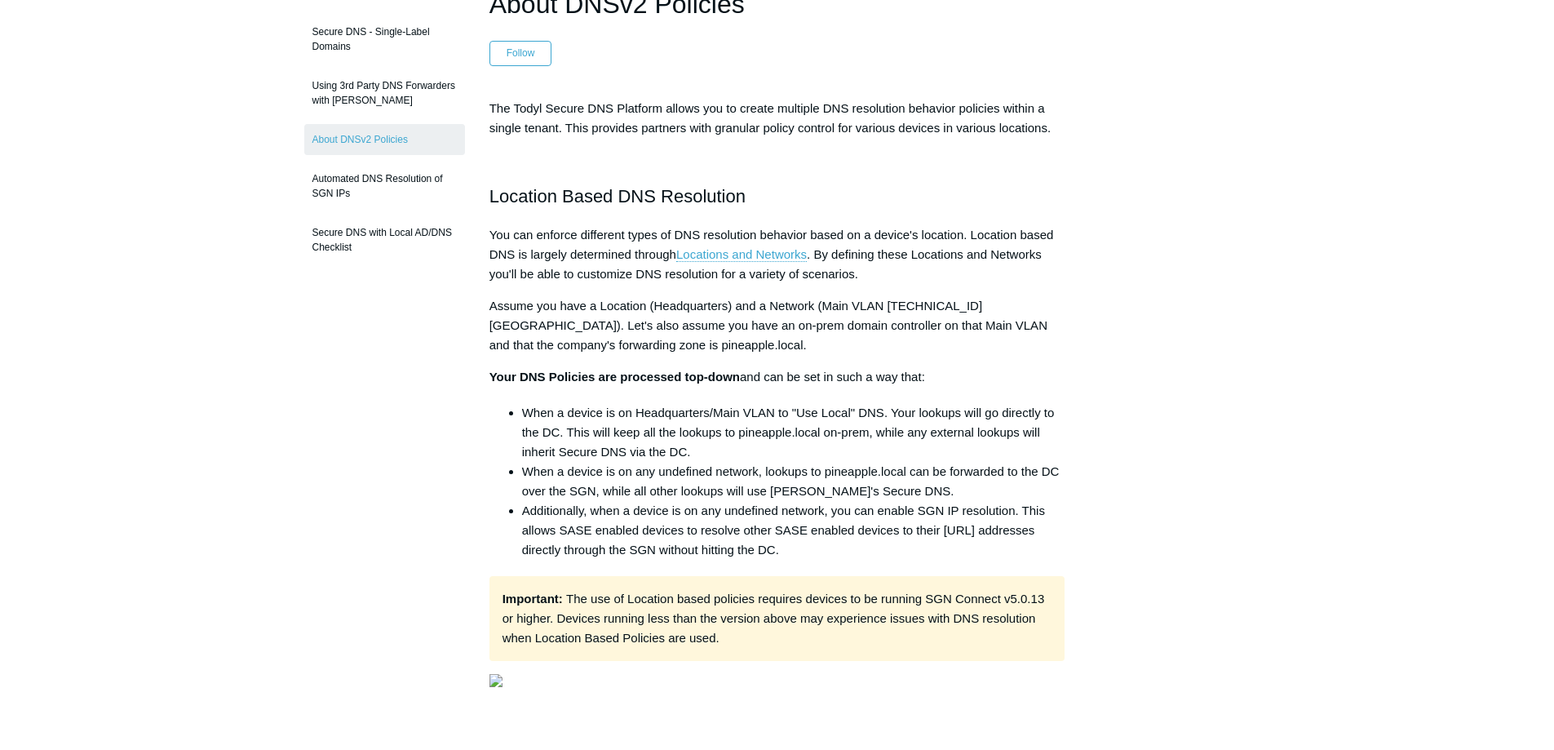
scroll to position [245, 0]
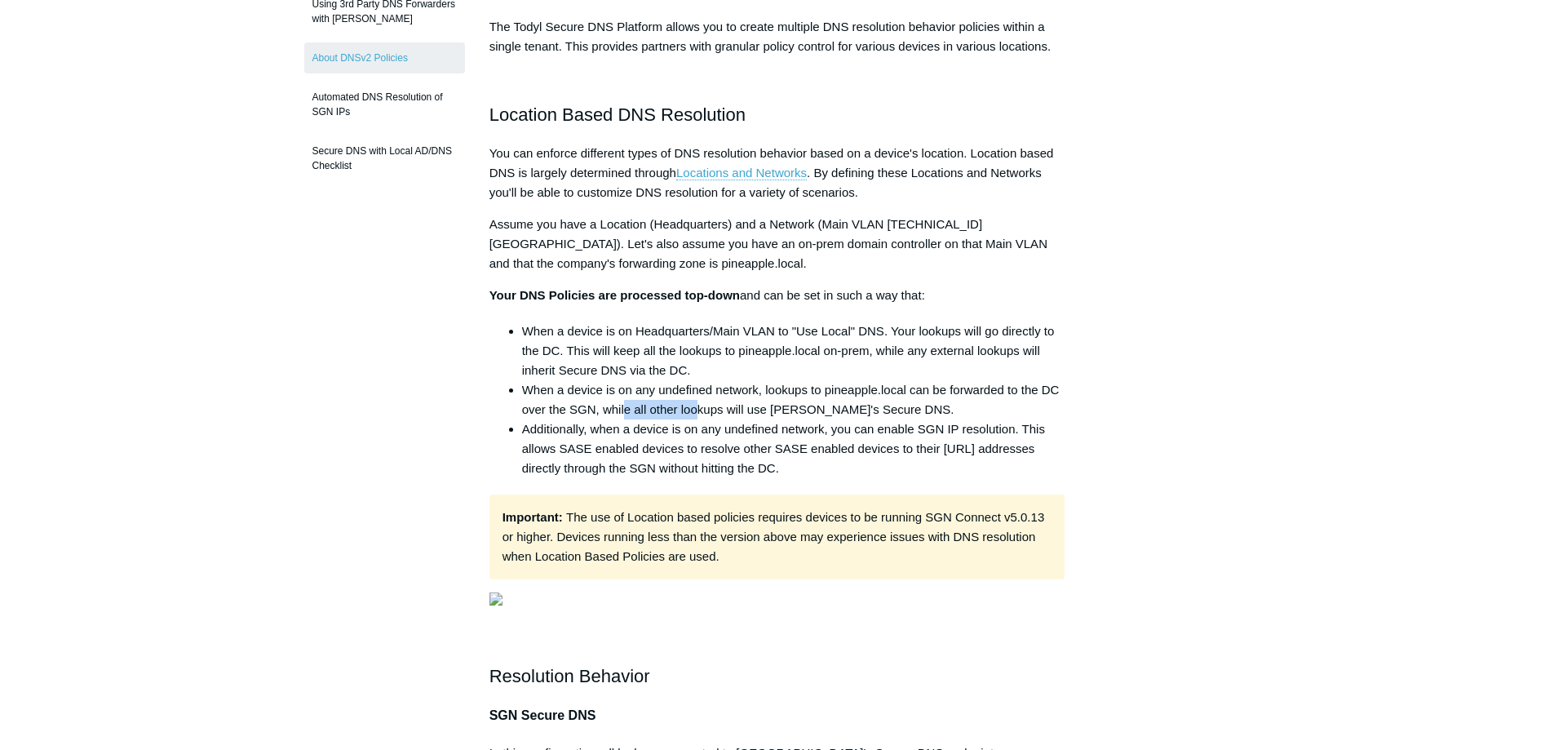
drag, startPoint x: 626, startPoint y: 405, endPoint x: 701, endPoint y: 400, distance: 75.3
click at [701, 400] on li "When a device is on any undefined network, lookups to pineapple.local can be fo…" at bounding box center [793, 399] width 543 height 39
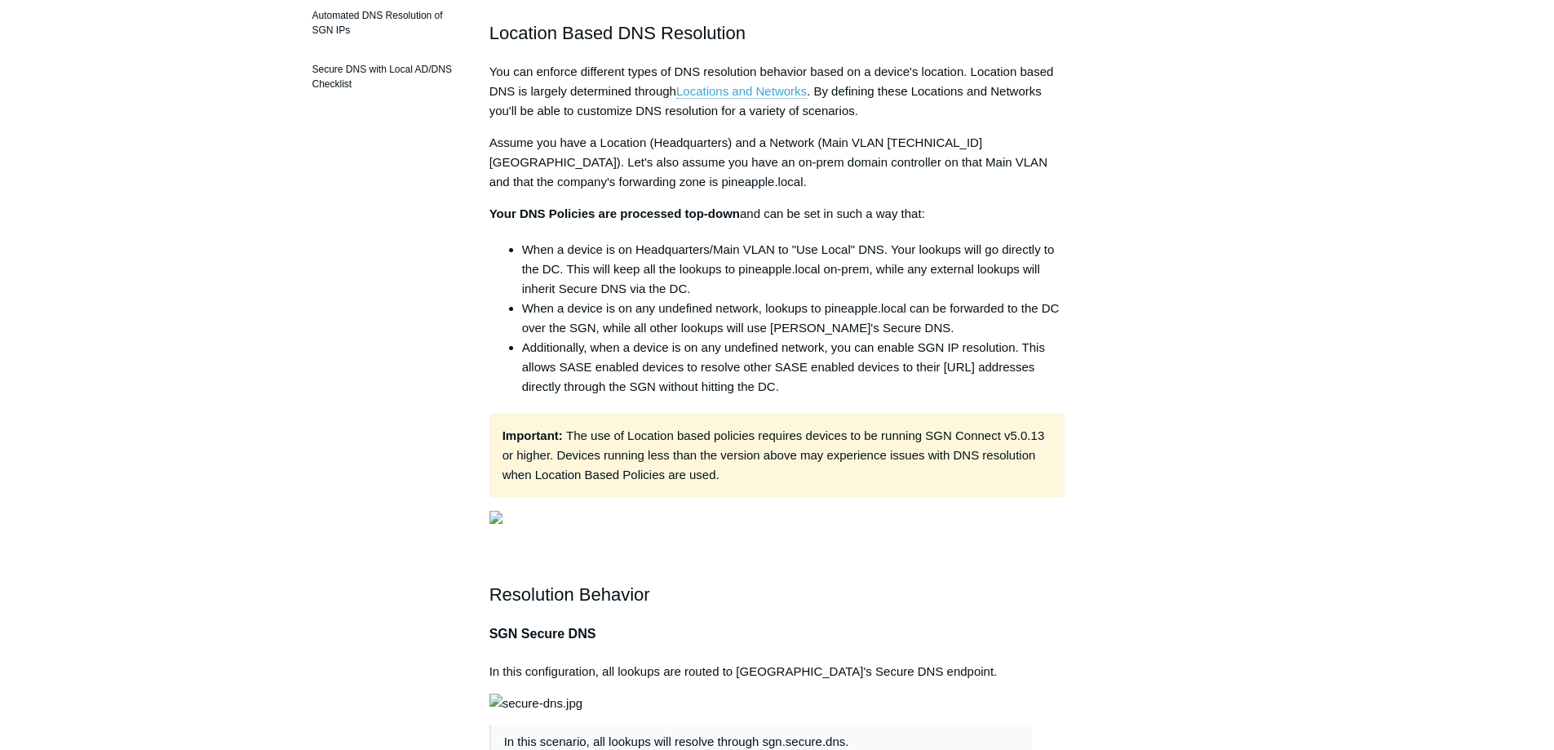
click at [566, 257] on li "When a device is on Headquarters/Main VLAN to "Use Local" DNS. Your lookups wil…" at bounding box center [793, 269] width 543 height 59
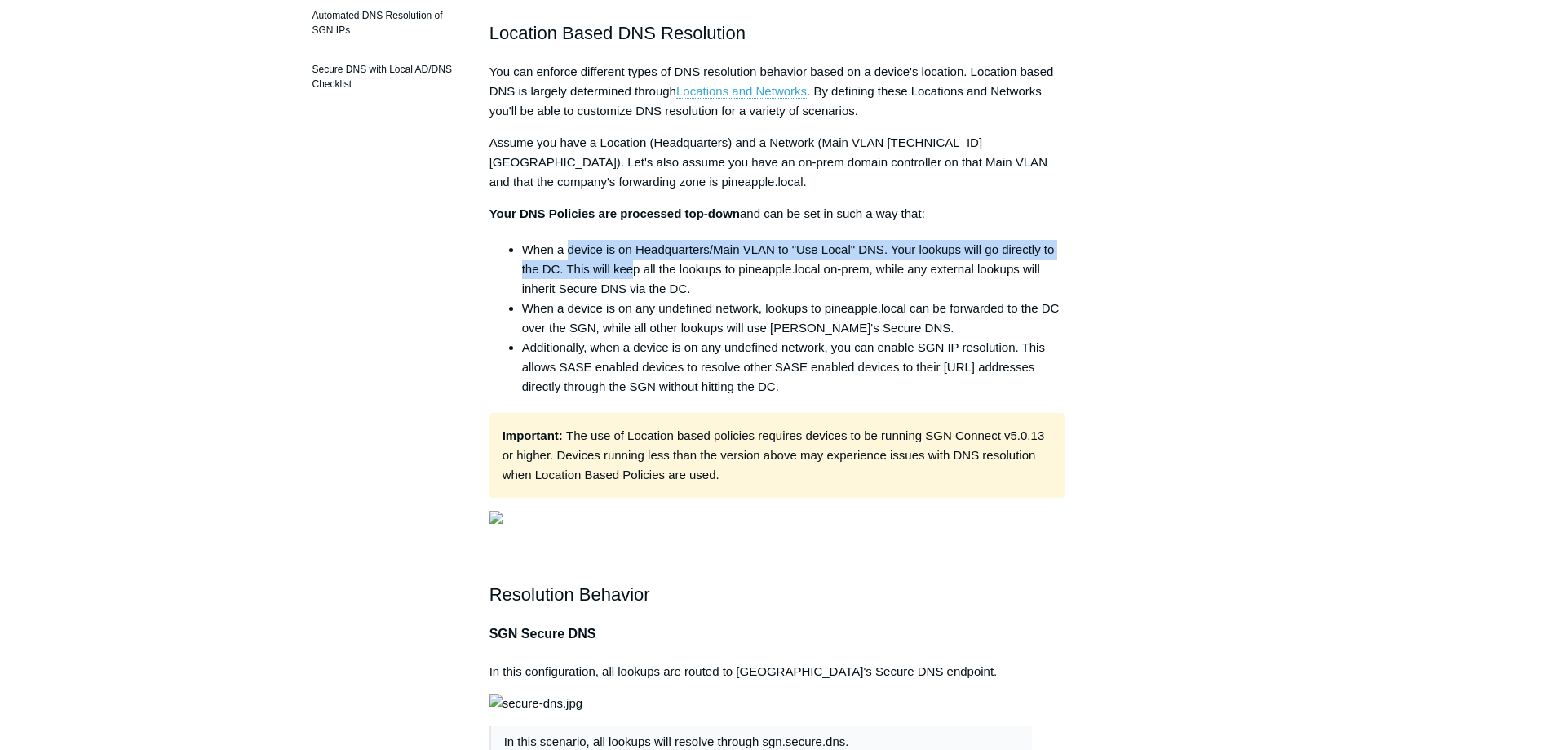
drag, startPoint x: 566, startPoint y: 259, endPoint x: 638, endPoint y: 261, distance: 71.8
click at [638, 261] on li "When a device is on Headquarters/Main VLAN to "Use Local" DNS. Your lookups wil…" at bounding box center [793, 269] width 543 height 59
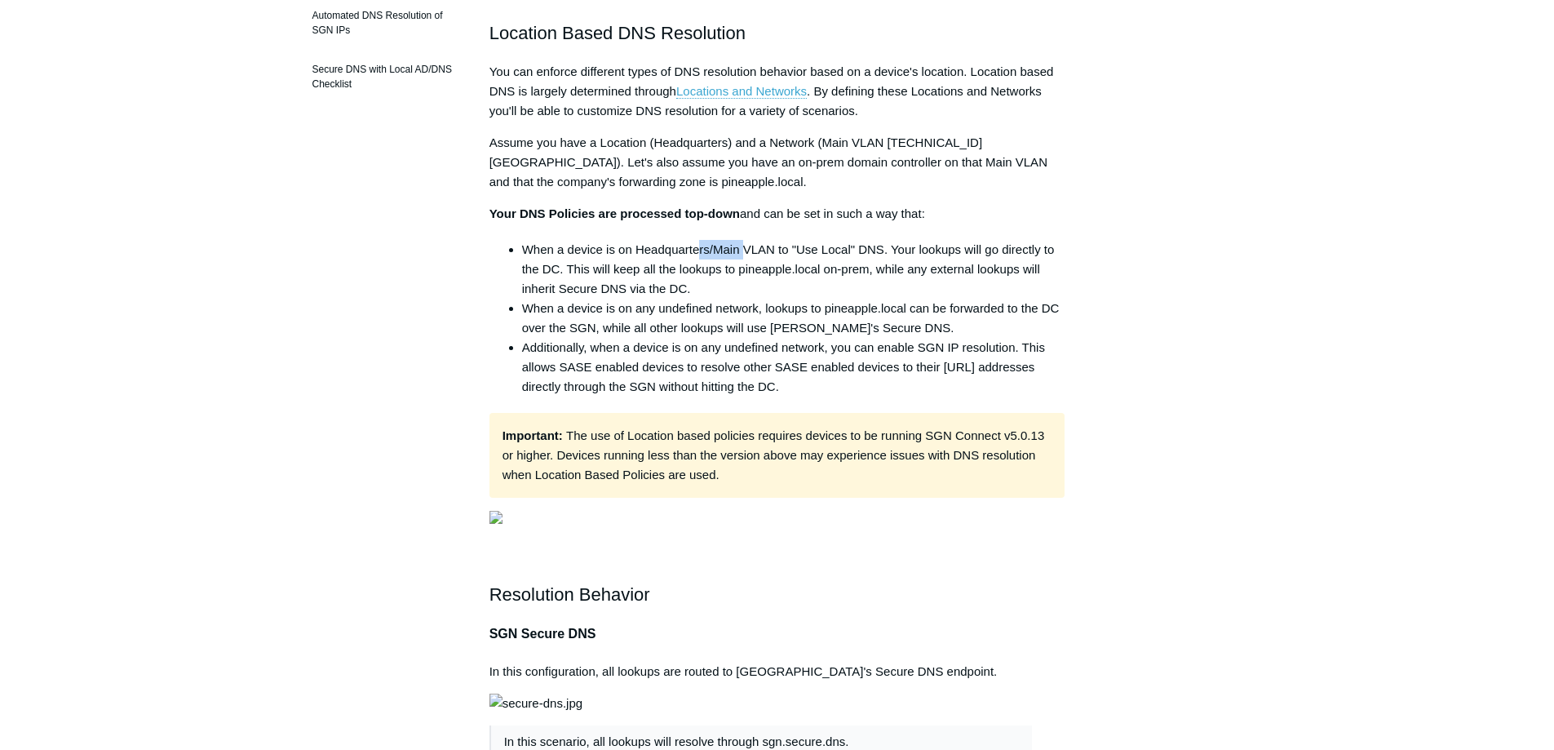
drag, startPoint x: 698, startPoint y: 255, endPoint x: 744, endPoint y: 257, distance: 45.7
click at [744, 257] on li "When a device is on Headquarters/Main VLAN to "Use Local" DNS. Your lookups wil…" at bounding box center [793, 269] width 543 height 59
click at [618, 281] on li "When a device is on Headquarters/Main VLAN to "Use Local" DNS. Your lookups wil…" at bounding box center [793, 269] width 543 height 59
drag, startPoint x: 591, startPoint y: 277, endPoint x: 682, endPoint y: 269, distance: 91.7
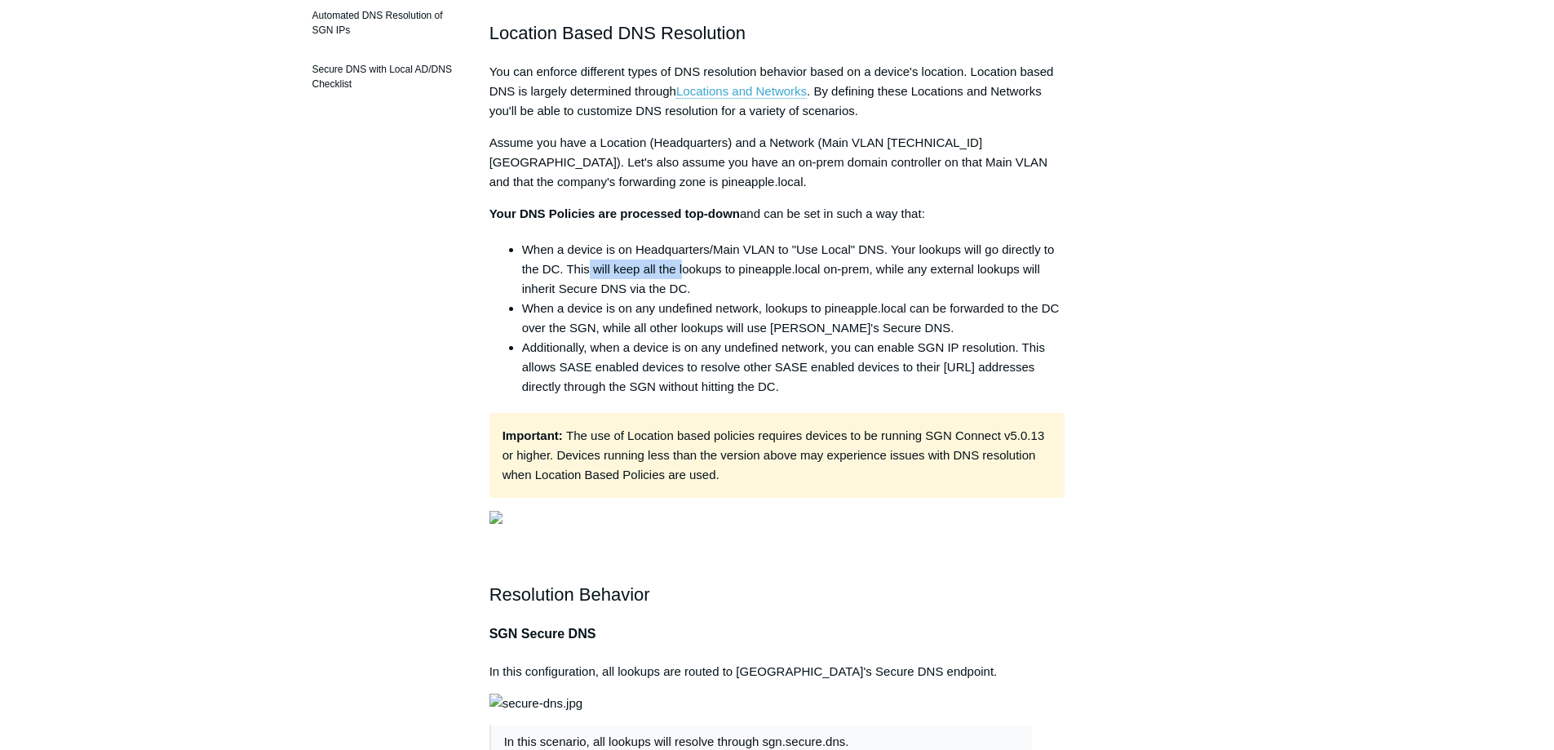
click at [682, 269] on li "When a device is on Headquarters/Main VLAN to "Use Local" DNS. Your lookups wil…" at bounding box center [793, 269] width 543 height 59
drag, startPoint x: 698, startPoint y: 288, endPoint x: 632, endPoint y: 292, distance: 66.2
click at [632, 292] on li "When a device is on Headquarters/Main VLAN to "Use Local" DNS. Your lookups wil…" at bounding box center [793, 269] width 543 height 59
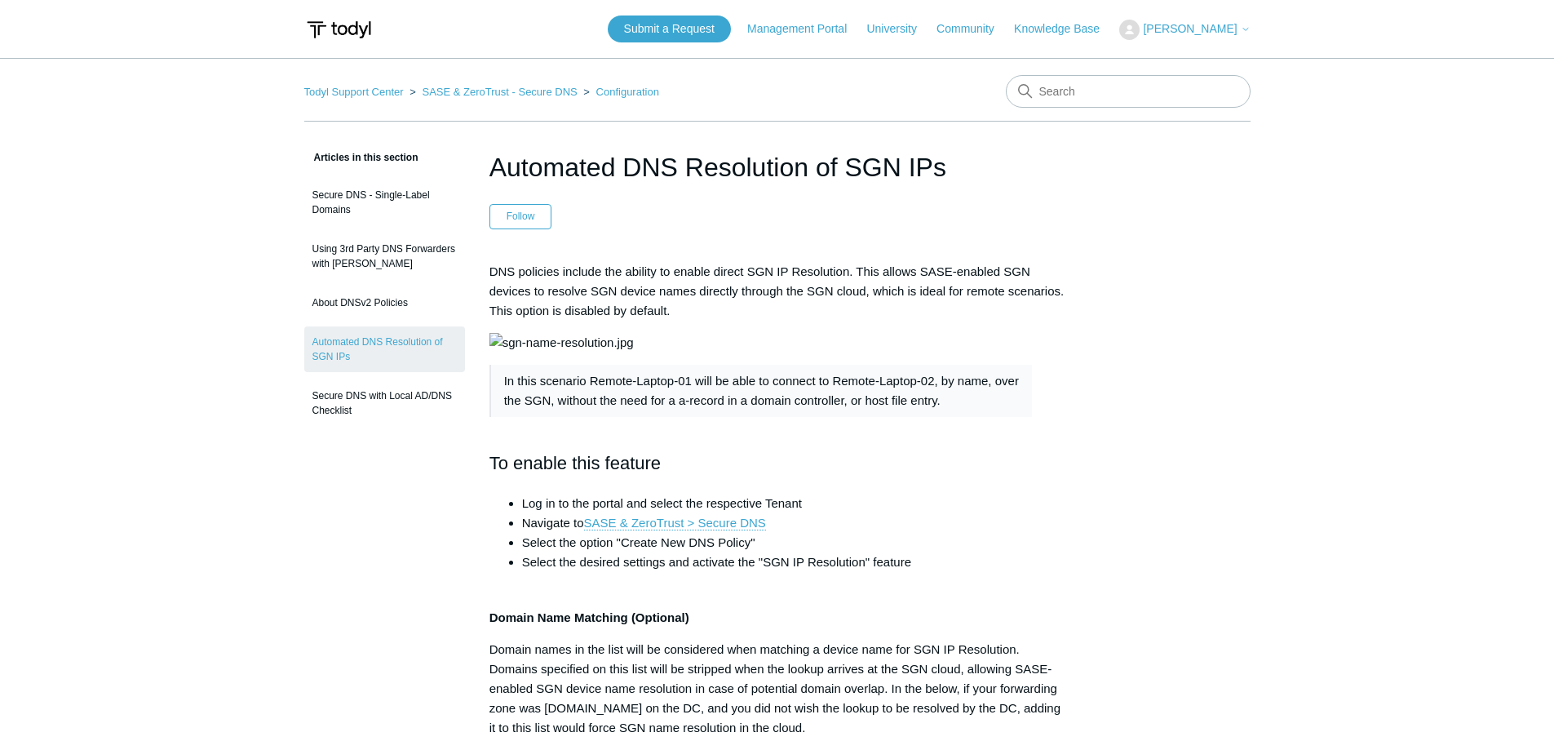
click at [387, 256] on link "Using 3rd Party DNS Forwarders with [PERSON_NAME]" at bounding box center [384, 256] width 161 height 46
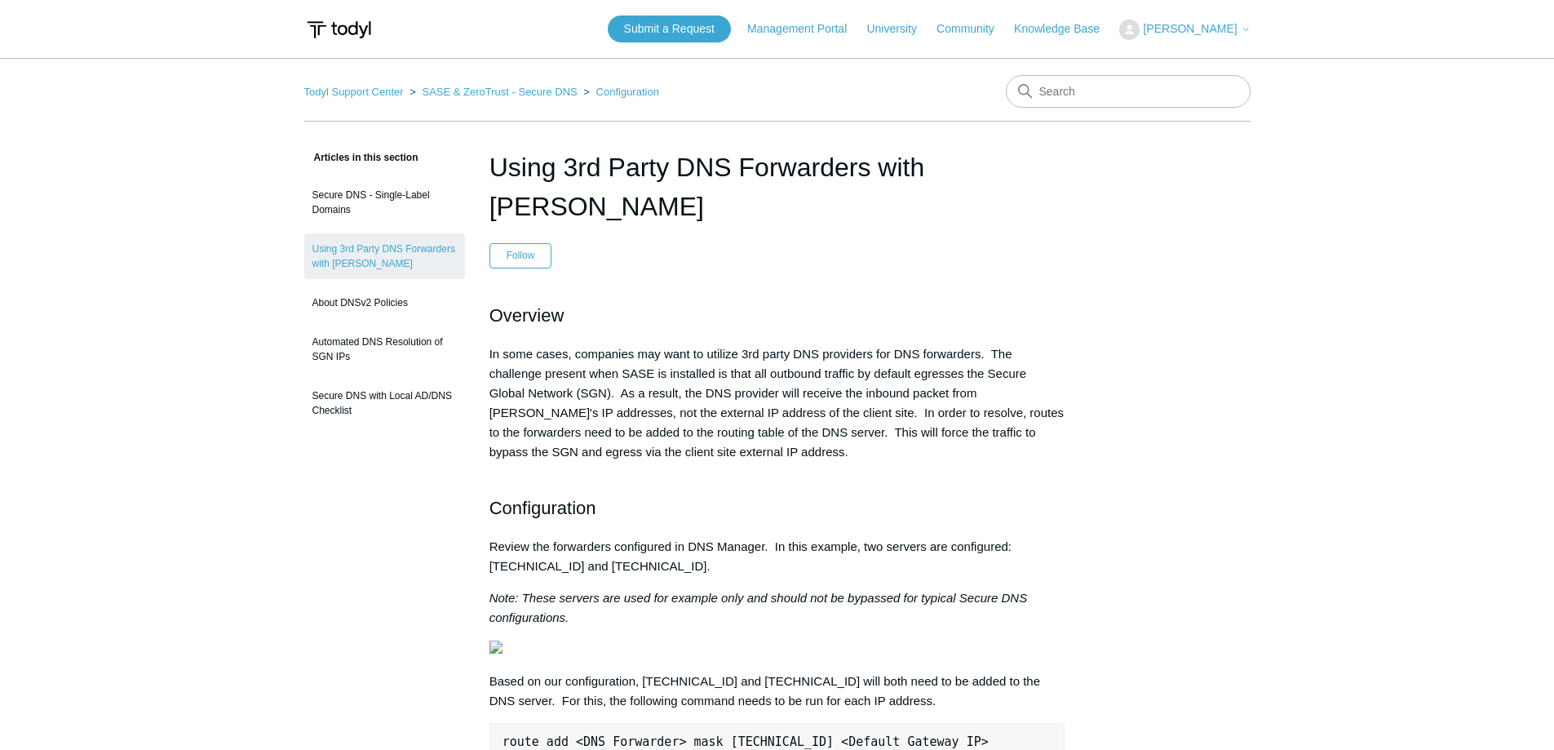
click at [762, 368] on p "In some cases, companies may want to utilize 3rd party DNS providers for DNS fo…" at bounding box center [777, 412] width 576 height 137
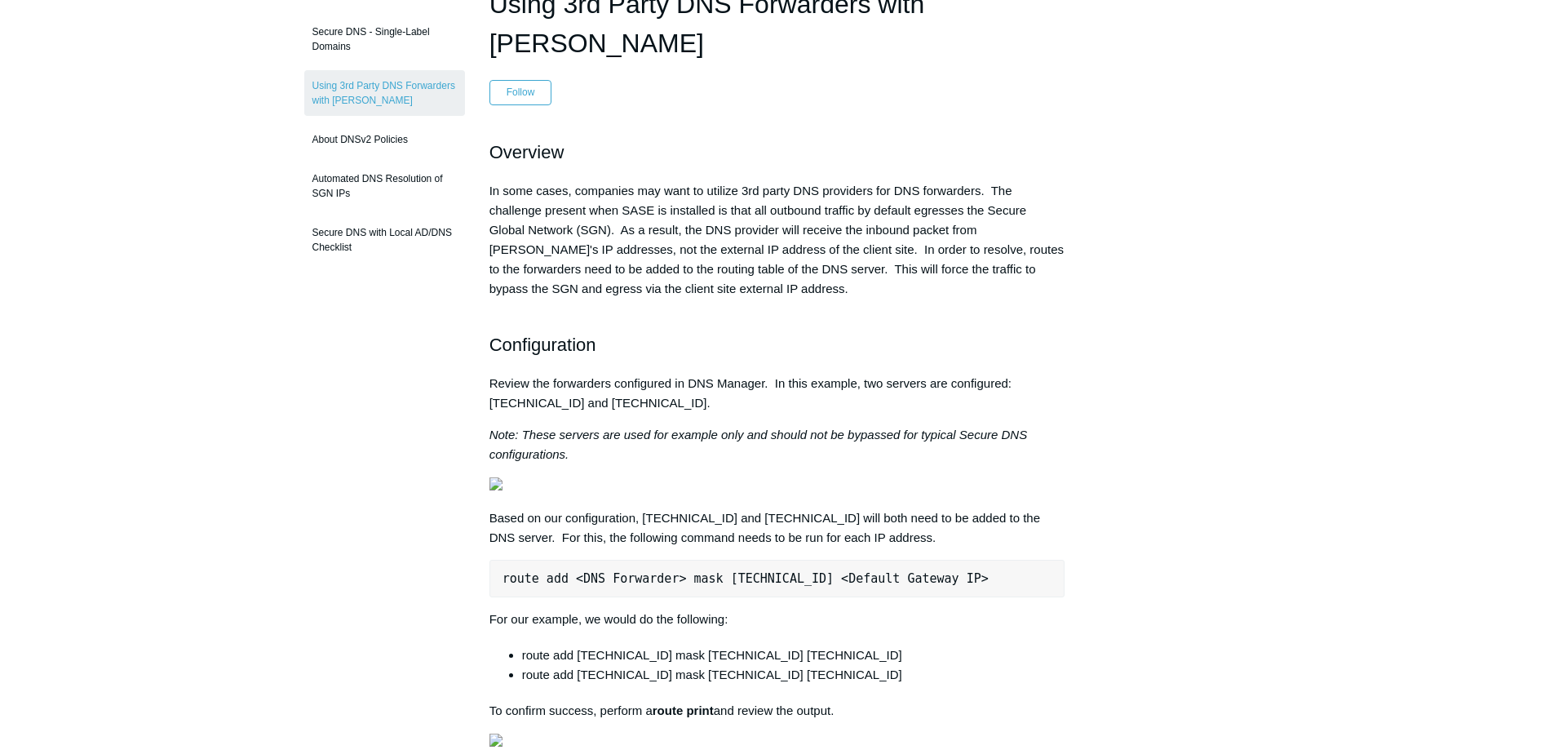
scroll to position [82, 0]
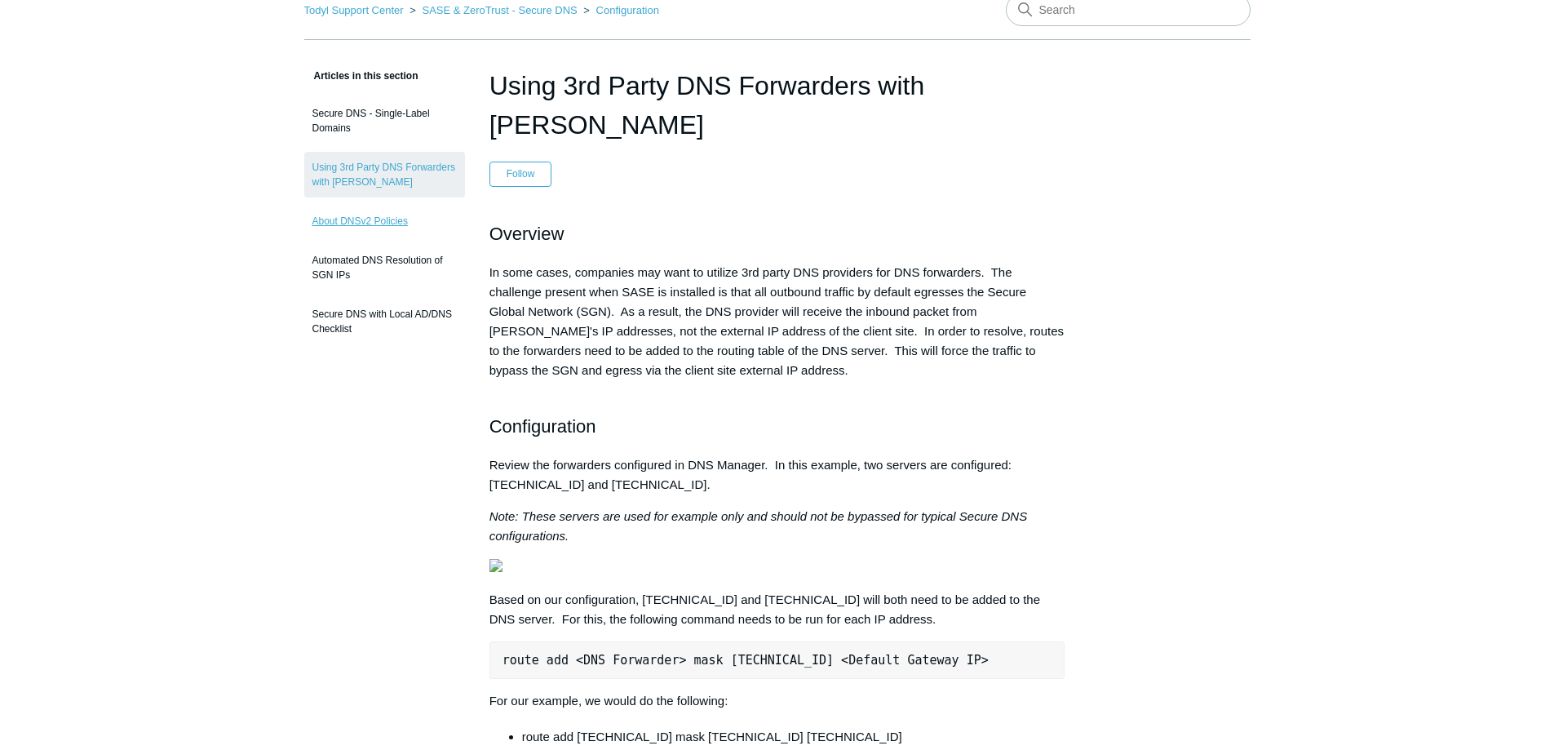
click at [382, 229] on link "About DNSv2 Policies" at bounding box center [384, 221] width 161 height 31
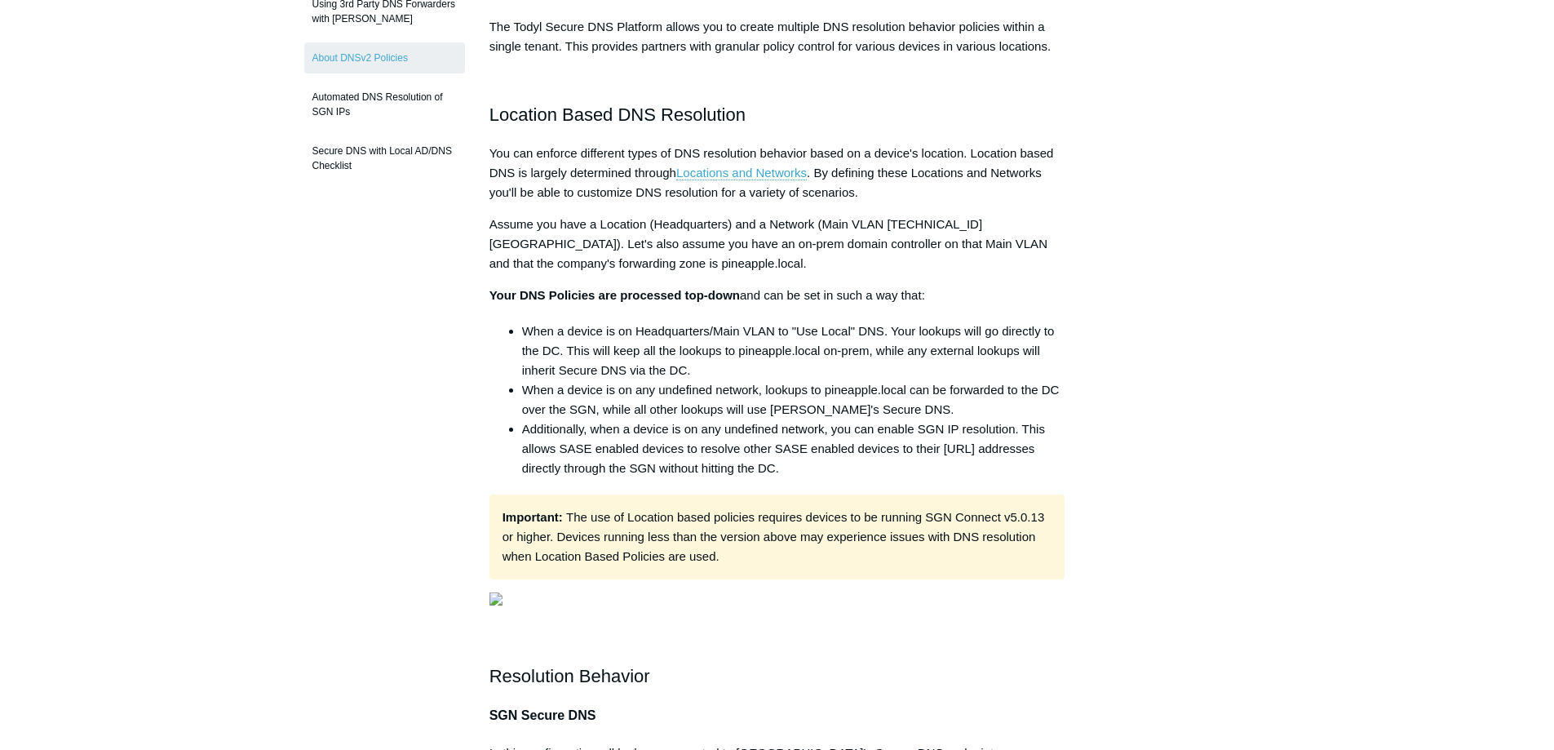
scroll to position [408, 0]
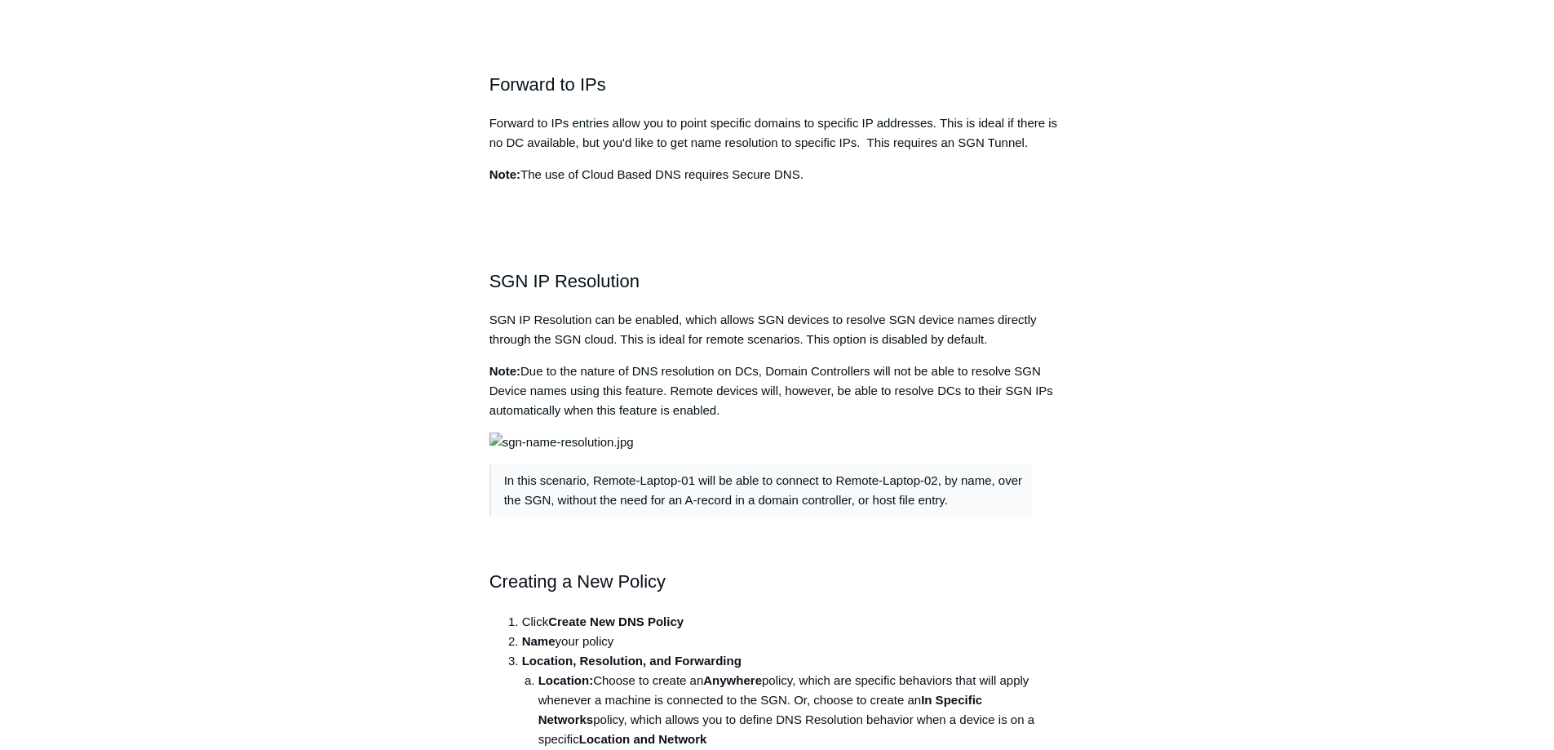
scroll to position [2692, 0]
